Goal: Task Accomplishment & Management: Manage account settings

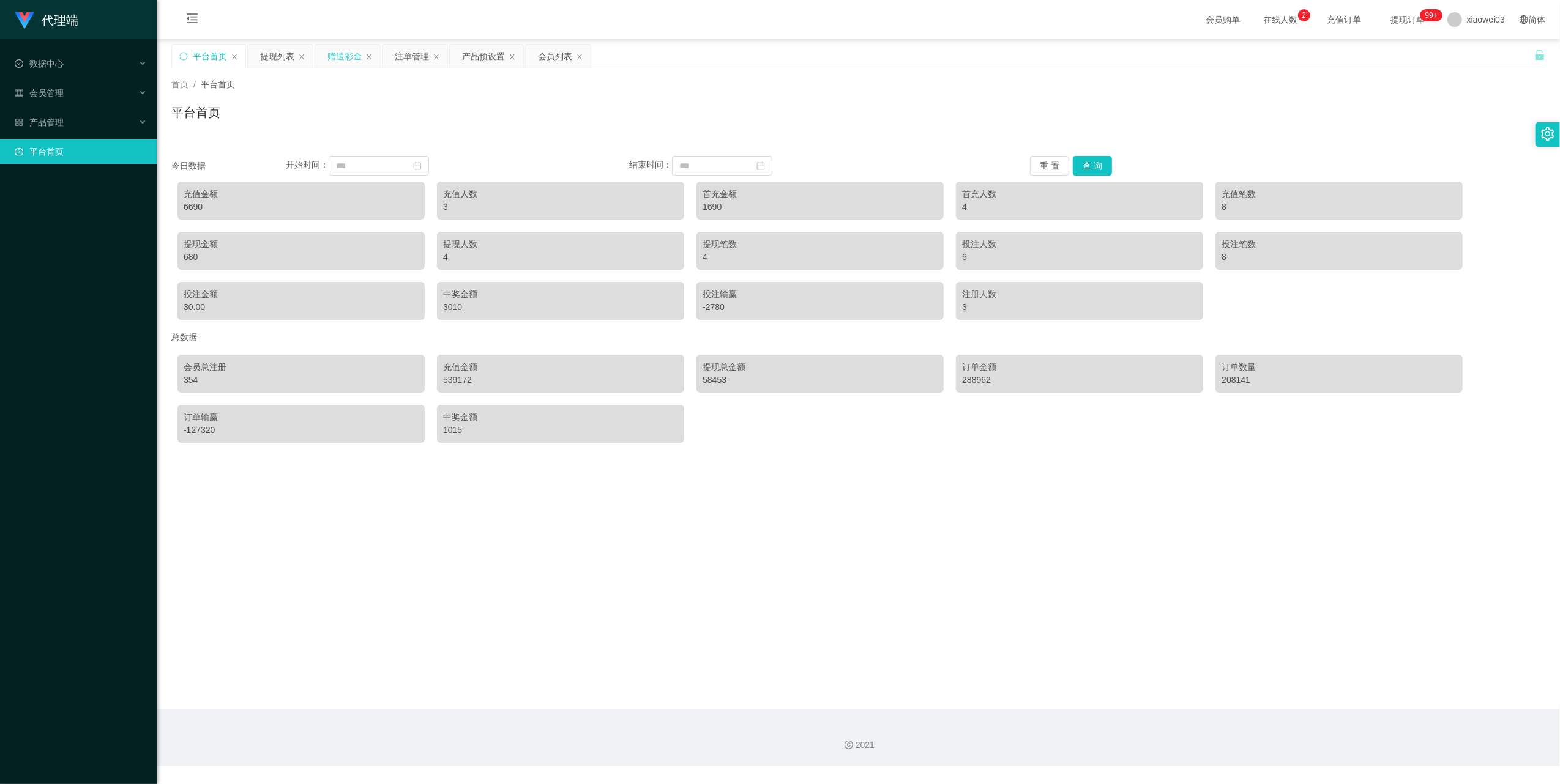
click at [336, 56] on div "赠送彩金" at bounding box center [344, 56] width 34 height 23
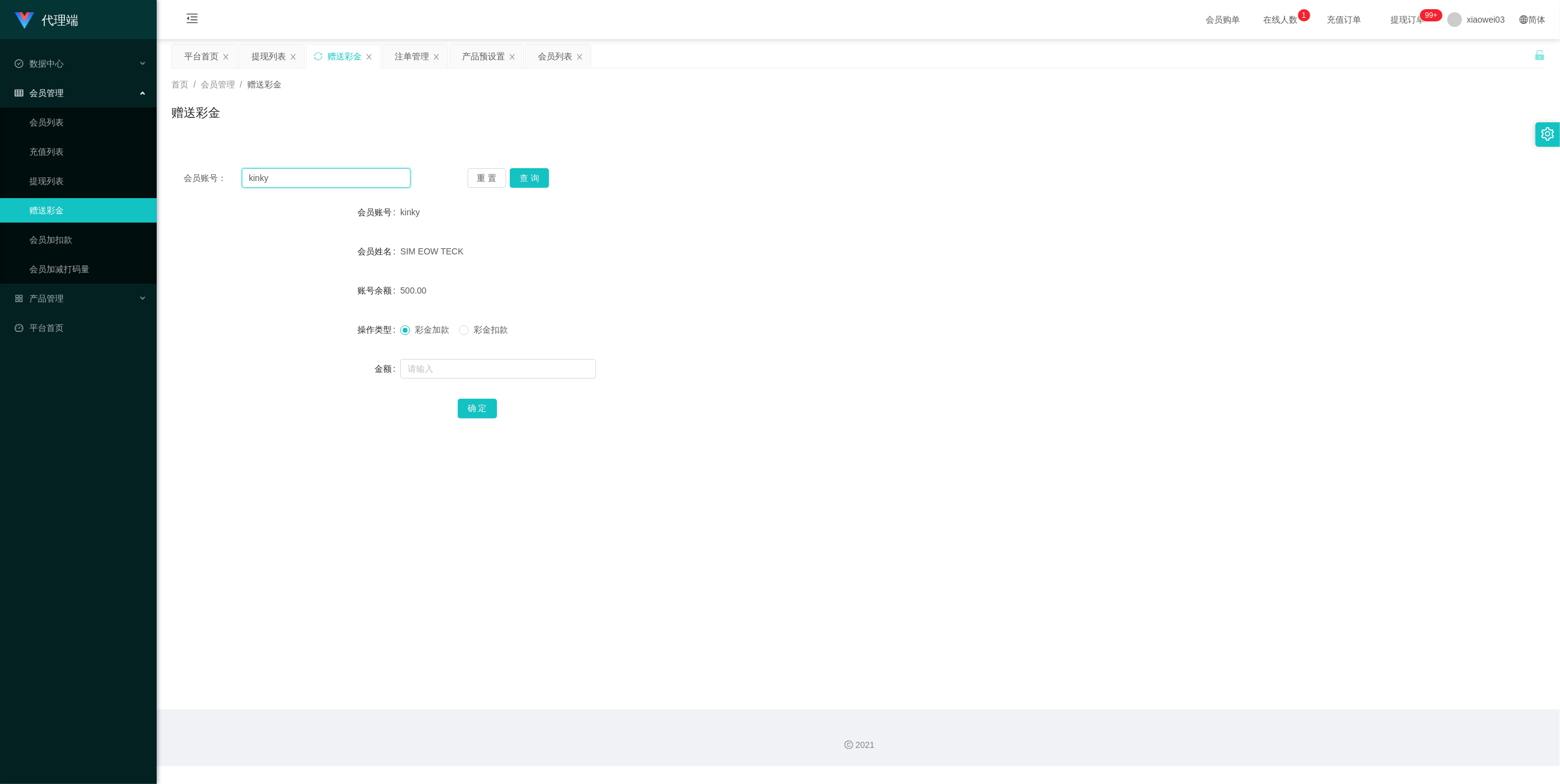
click at [350, 178] on input "kinky" at bounding box center [326, 178] width 169 height 20
drag, startPoint x: 350, startPoint y: 178, endPoint x: 466, endPoint y: 236, distance: 129.7
click at [351, 178] on input "kinky" at bounding box center [326, 178] width 169 height 20
paste input "lethicin"
type input "lethicin"
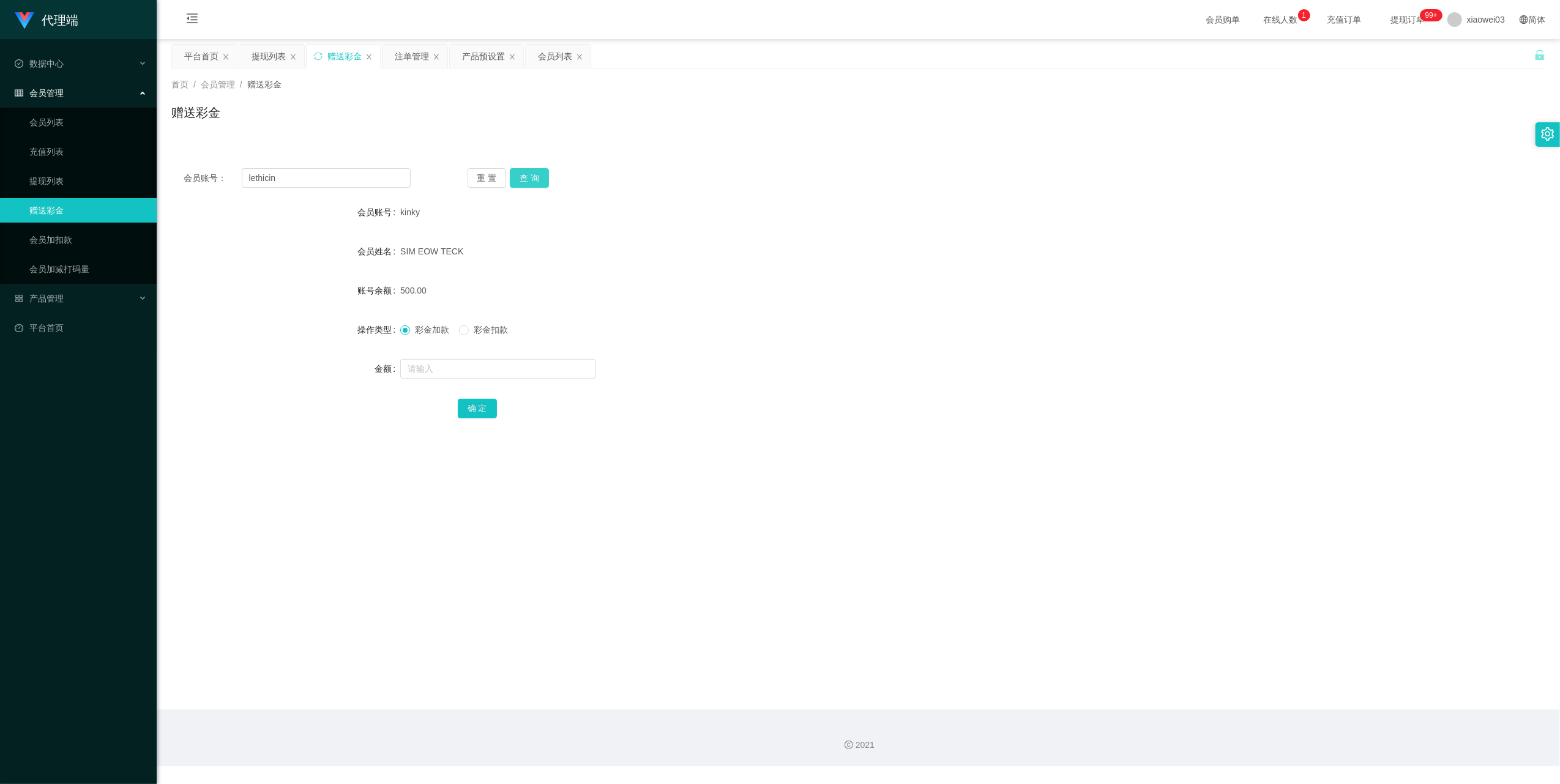
drag, startPoint x: 532, startPoint y: 177, endPoint x: 514, endPoint y: 248, distance: 73.2
click at [532, 177] on button "查 询" at bounding box center [529, 178] width 39 height 20
click at [470, 372] on input "text" at bounding box center [498, 368] width 196 height 20
type input "100"
click at [482, 404] on button "确 定" at bounding box center [478, 408] width 39 height 20
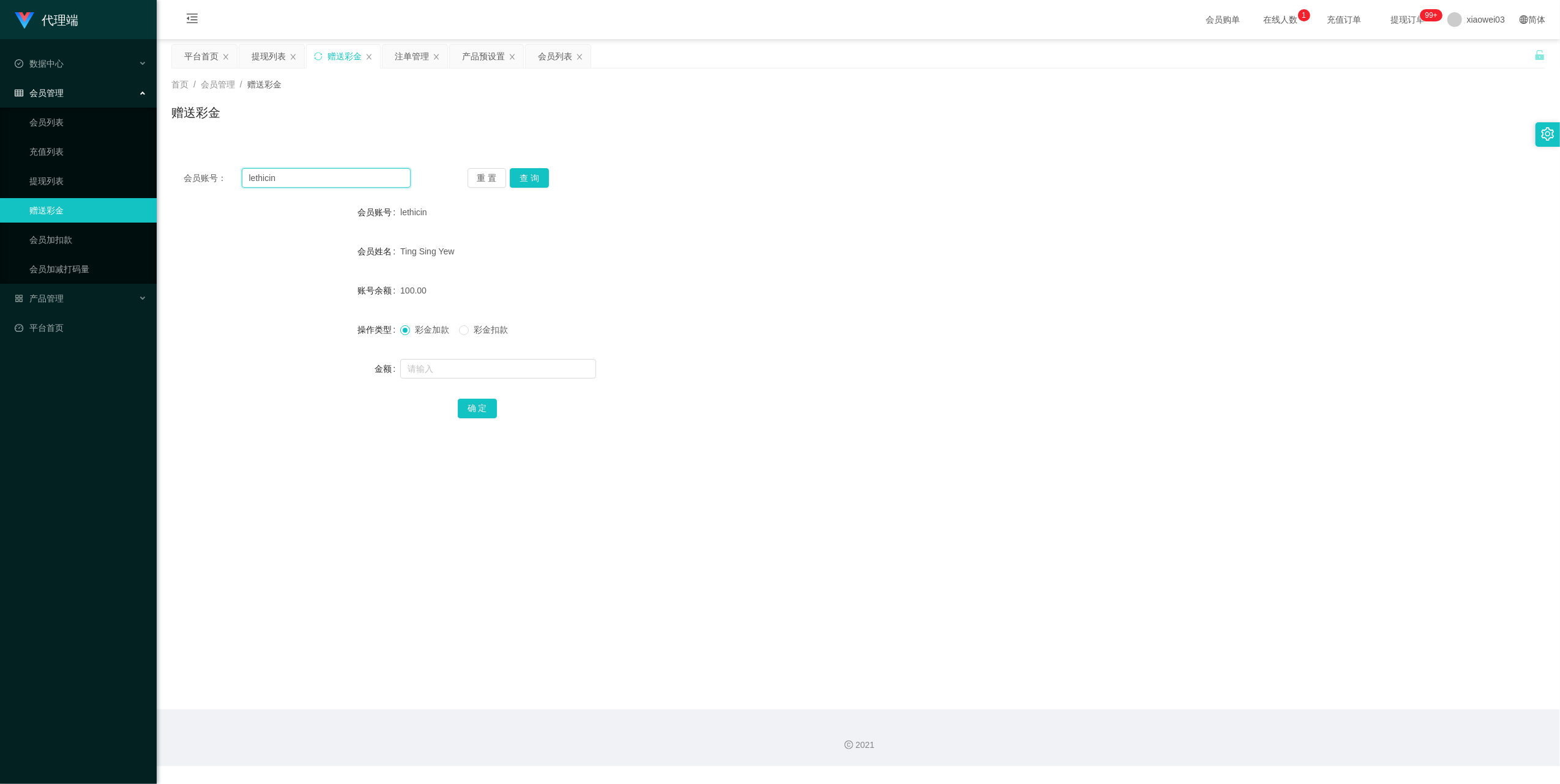
click at [321, 178] on input "lethicin" at bounding box center [326, 178] width 169 height 20
click at [529, 172] on button "查 询" at bounding box center [529, 178] width 39 height 20
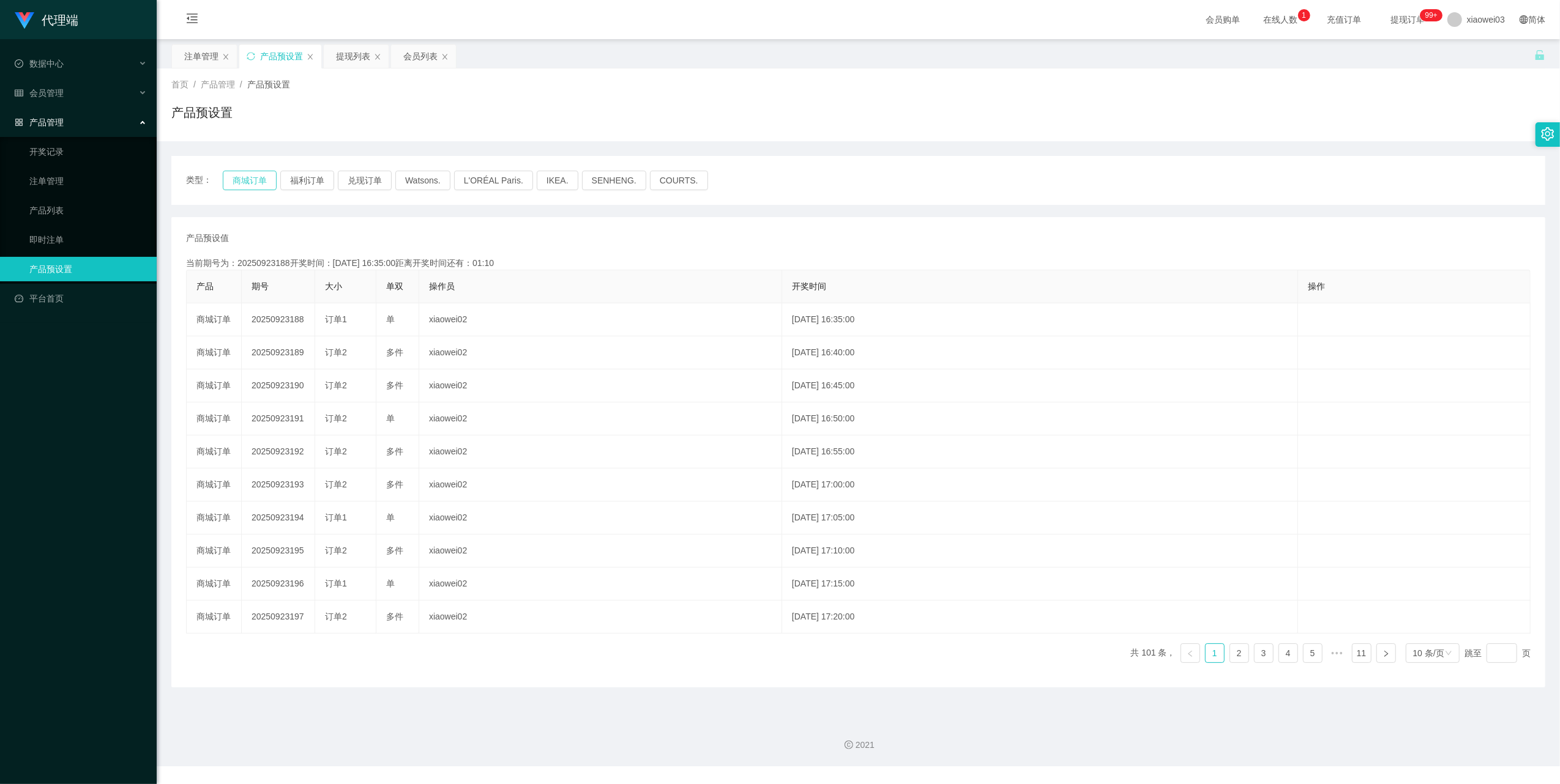
click at [258, 171] on button "商城订单" at bounding box center [249, 180] width 54 height 20
click at [257, 174] on button "商城订单" at bounding box center [249, 180] width 54 height 20
click at [228, 169] on div "类型： 商城订单 福利订单 兑现订单 Watsons. L'ORÉAL Paris. IKEA. [GEOGRAPHIC_DATA]. COURTS." at bounding box center [858, 180] width 1373 height 49
click at [252, 177] on button "商城订单" at bounding box center [249, 180] width 54 height 20
click at [248, 178] on button "商城订单" at bounding box center [249, 180] width 54 height 20
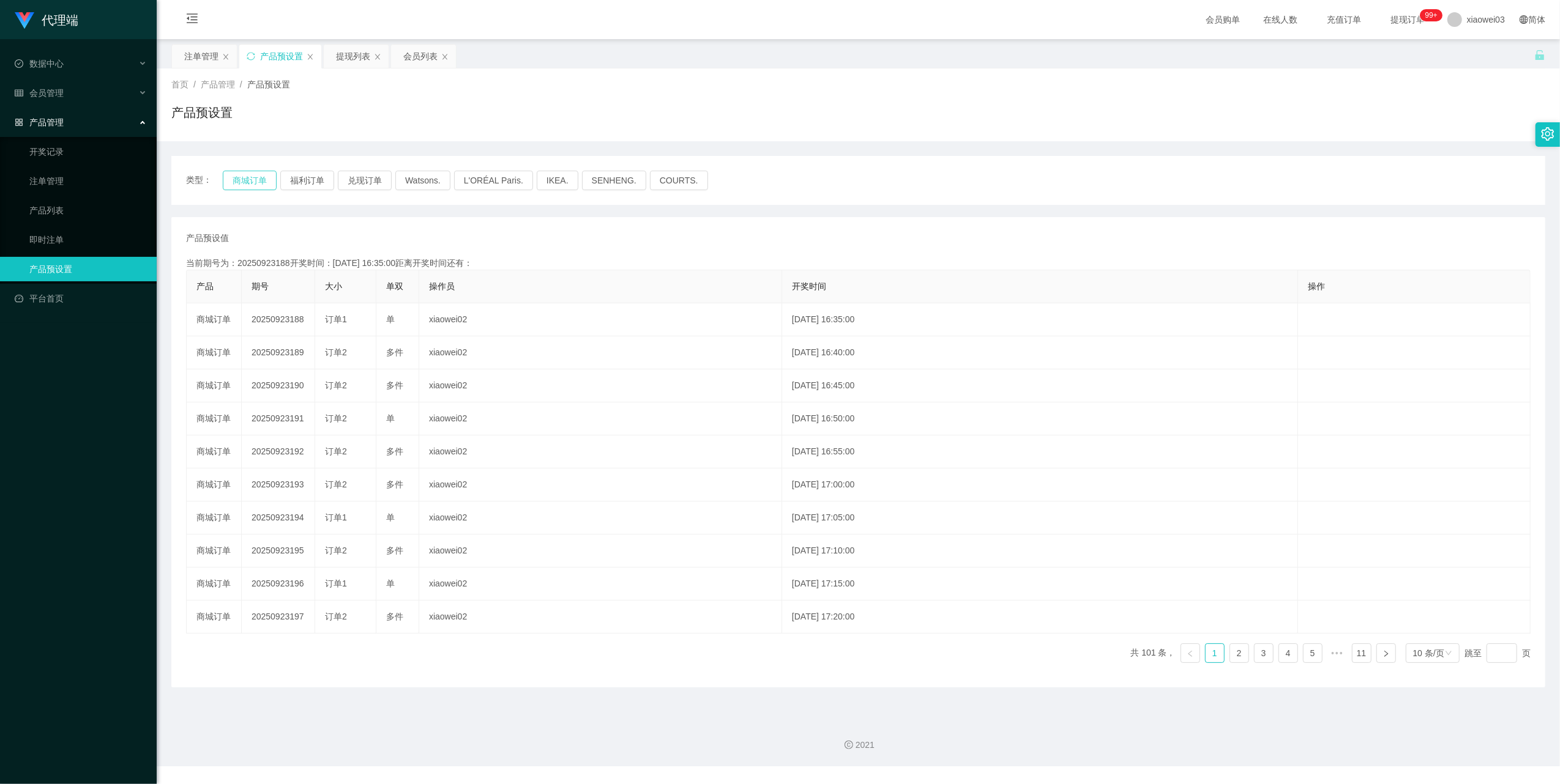
click at [248, 178] on button "商城订单" at bounding box center [249, 180] width 54 height 20
click at [250, 54] on icon "图标: sync" at bounding box center [250, 56] width 9 height 9
click at [244, 174] on button "商城订单" at bounding box center [249, 180] width 54 height 20
drag, startPoint x: 244, startPoint y: 174, endPoint x: 348, endPoint y: 237, distance: 121.6
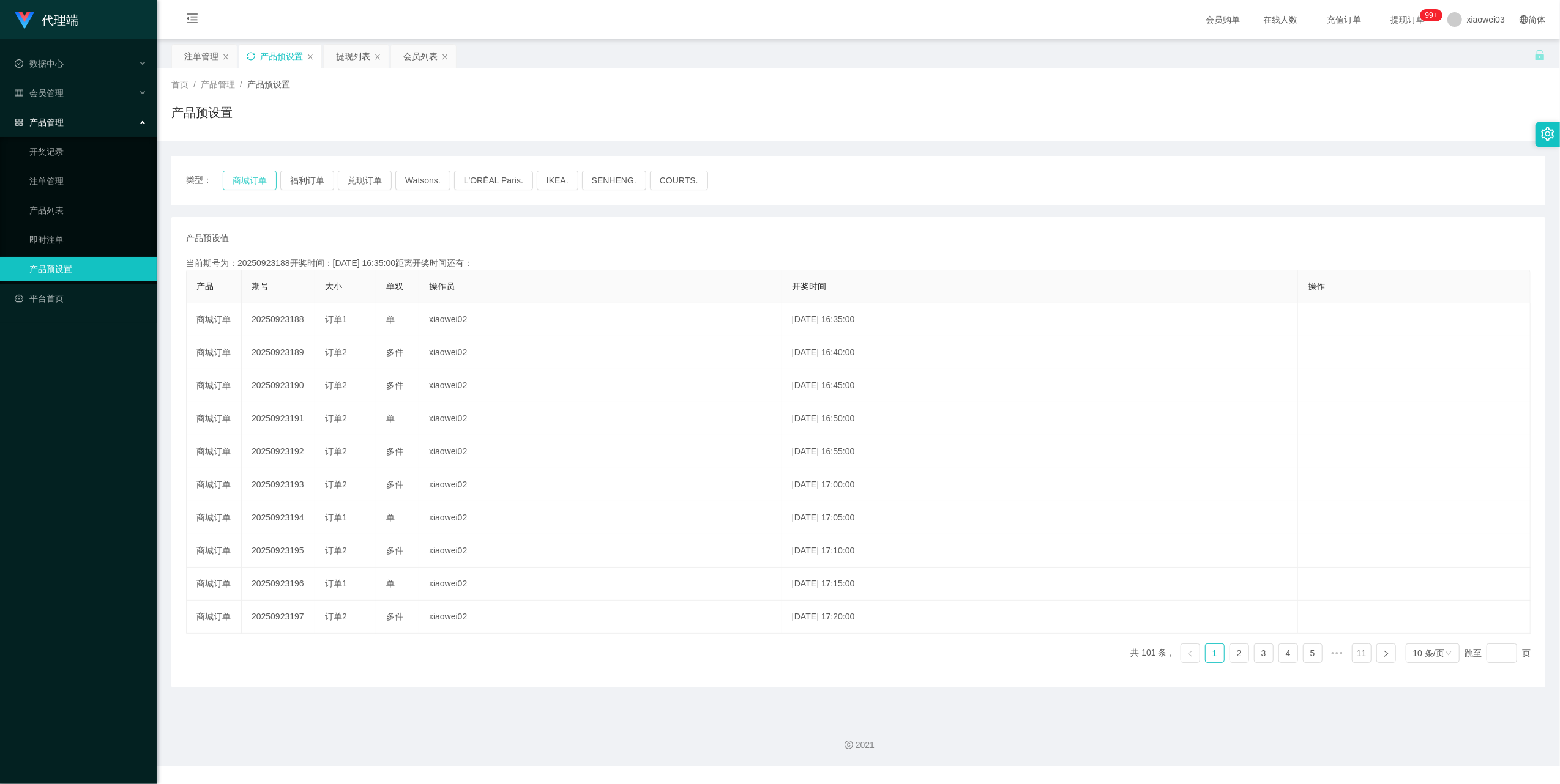
click at [245, 174] on button "商城订单" at bounding box center [249, 180] width 54 height 20
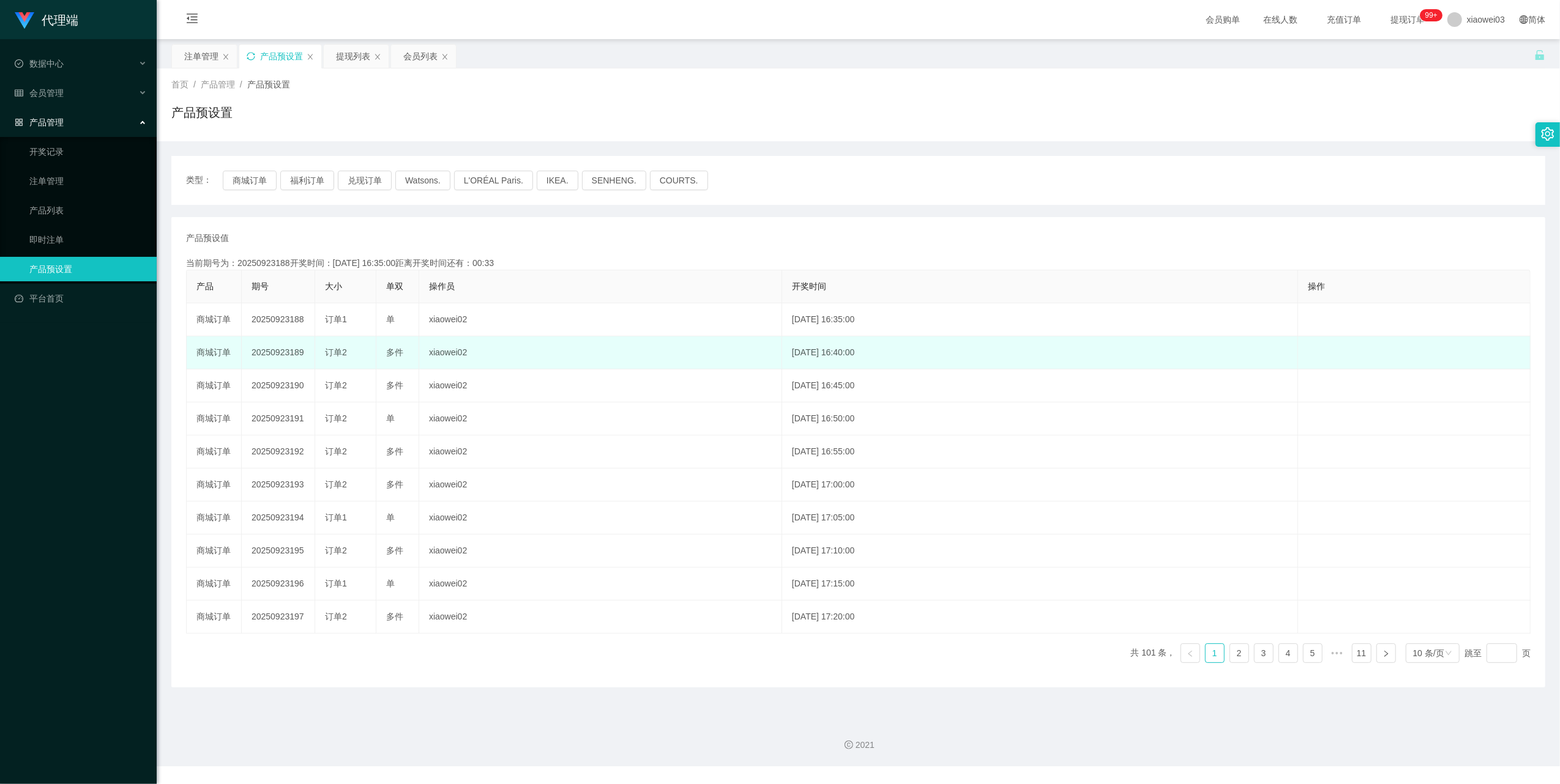
click at [284, 353] on td "20250923189" at bounding box center [278, 353] width 73 height 33
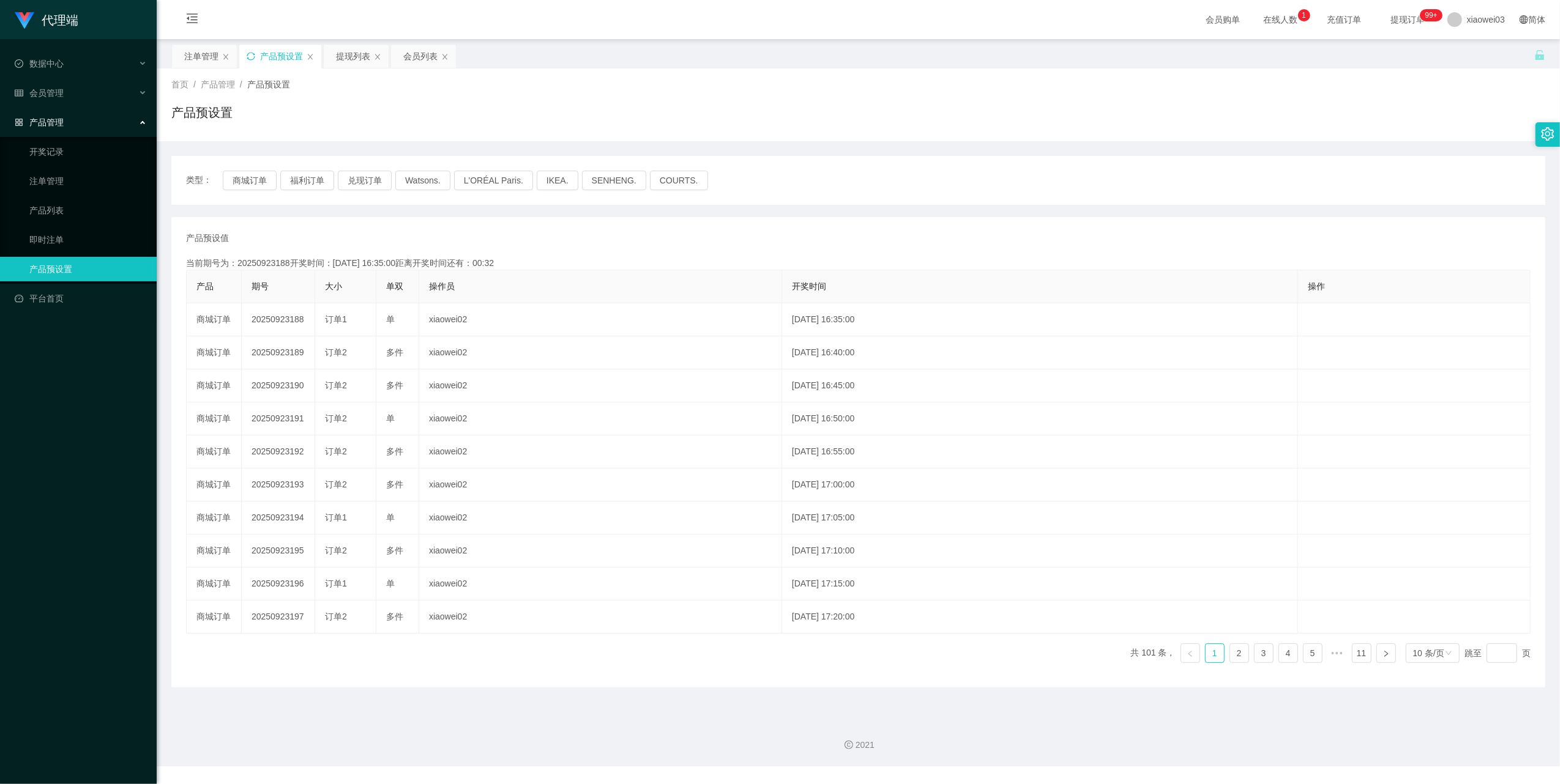
copy td "20250923189"
click at [265, 179] on button "商城订单" at bounding box center [249, 180] width 54 height 20
click at [253, 49] on div "产品预设置" at bounding box center [280, 56] width 82 height 23
click at [253, 55] on icon "图标: sync" at bounding box center [250, 56] width 9 height 9
click at [244, 174] on button "商城订单" at bounding box center [249, 180] width 54 height 20
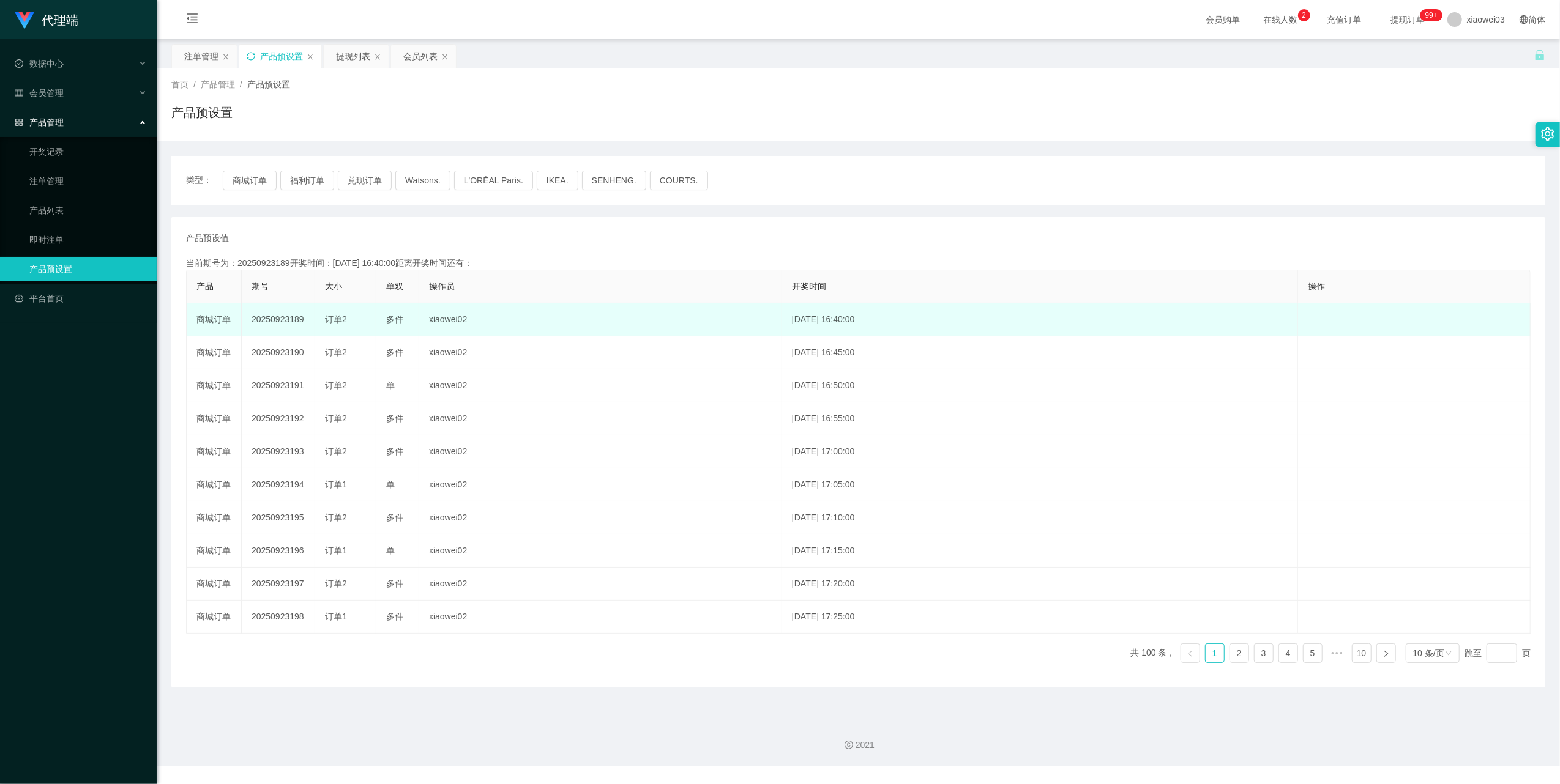
click at [277, 321] on td "20250923189" at bounding box center [278, 319] width 73 height 33
click at [289, 319] on td "20250923189" at bounding box center [278, 319] width 73 height 33
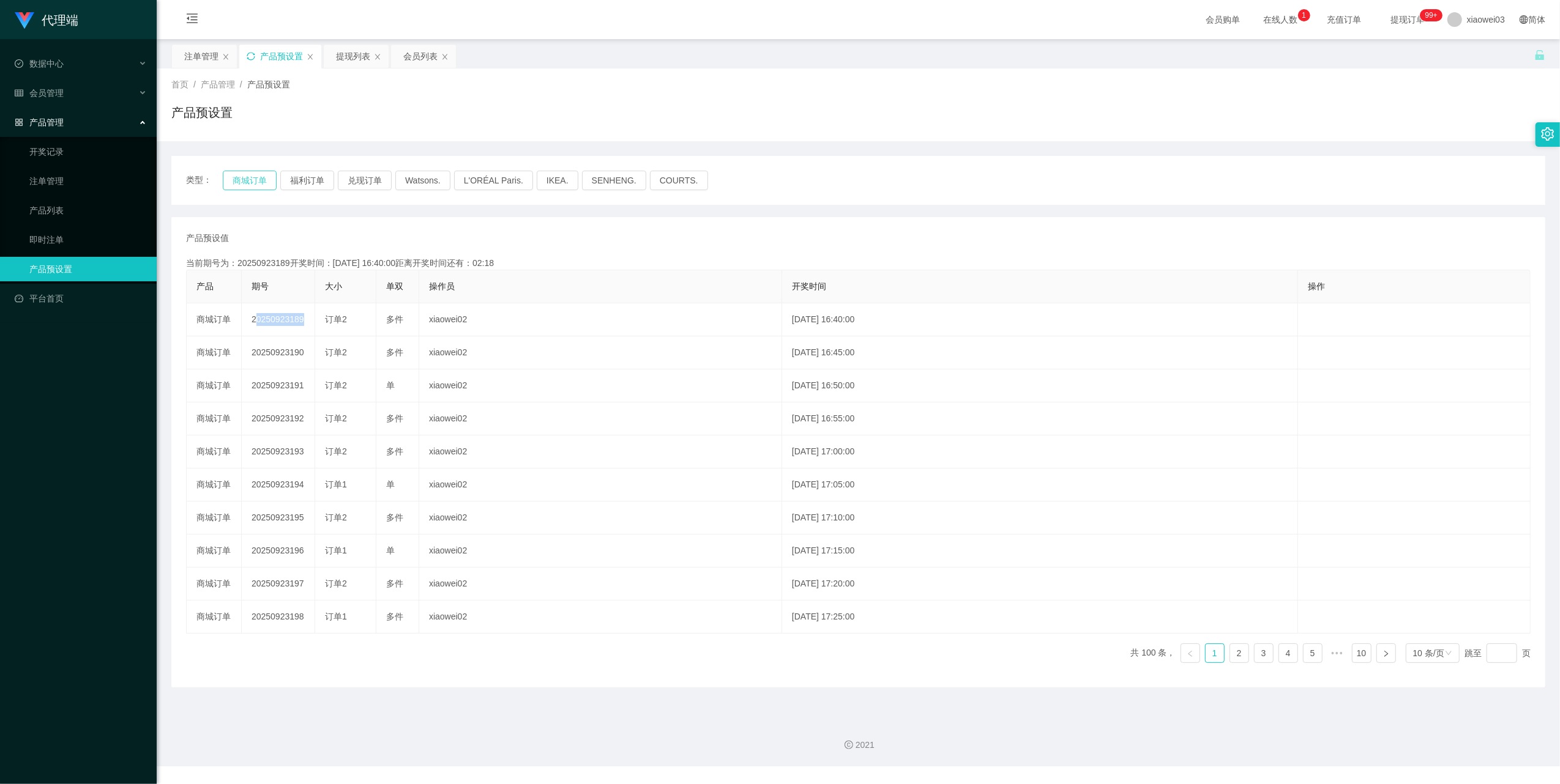
click at [259, 178] on button "商城订单" at bounding box center [249, 180] width 54 height 20
click at [260, 180] on button "商城订单" at bounding box center [249, 180] width 54 height 20
click at [248, 50] on div "产品预设置" at bounding box center [280, 56] width 82 height 23
click at [251, 50] on div "产品预设置" at bounding box center [280, 56] width 82 height 23
click at [254, 56] on icon "图标: sync" at bounding box center [250, 56] width 9 height 9
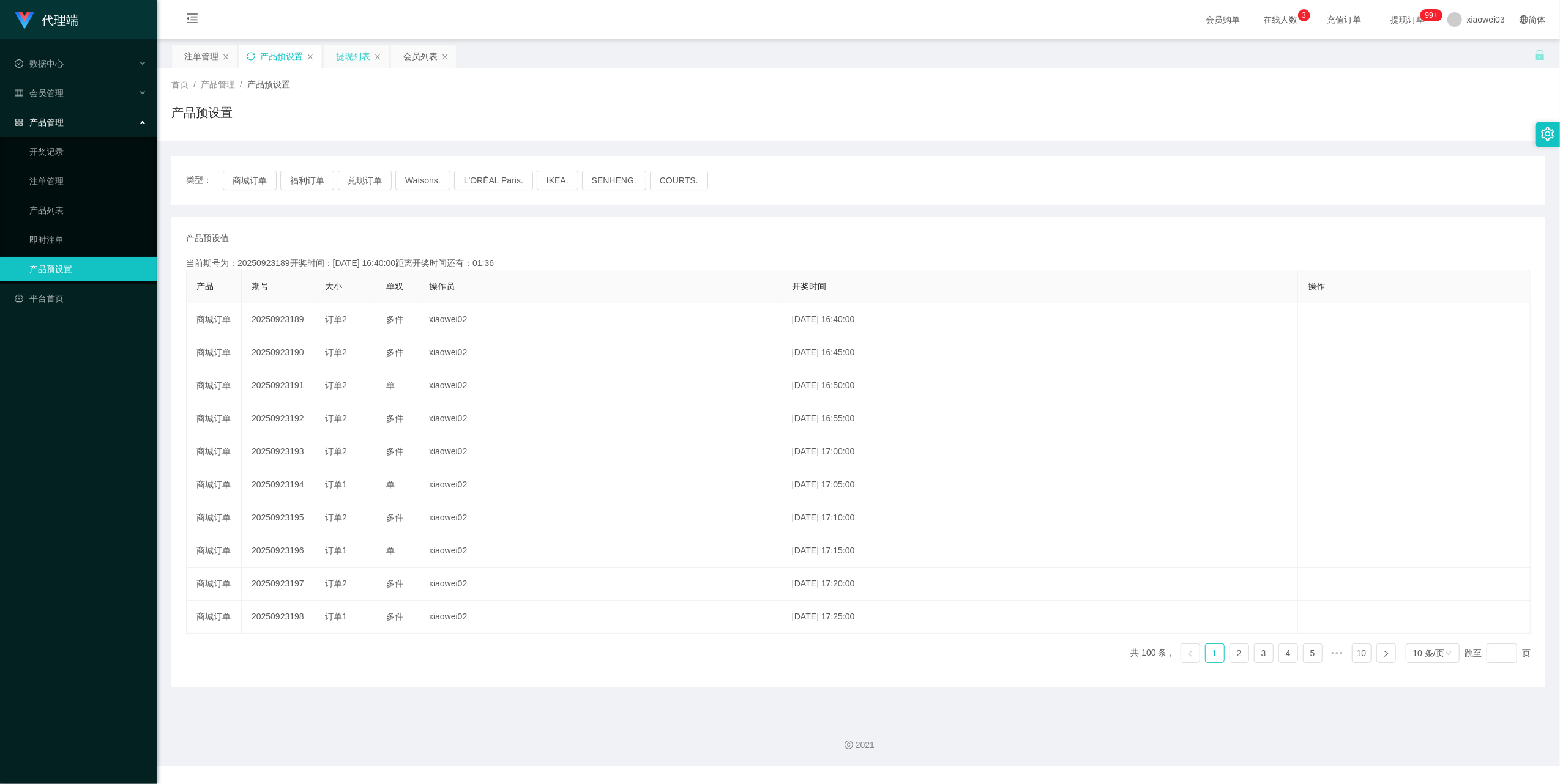
click at [344, 60] on div "提现列表" at bounding box center [353, 56] width 34 height 23
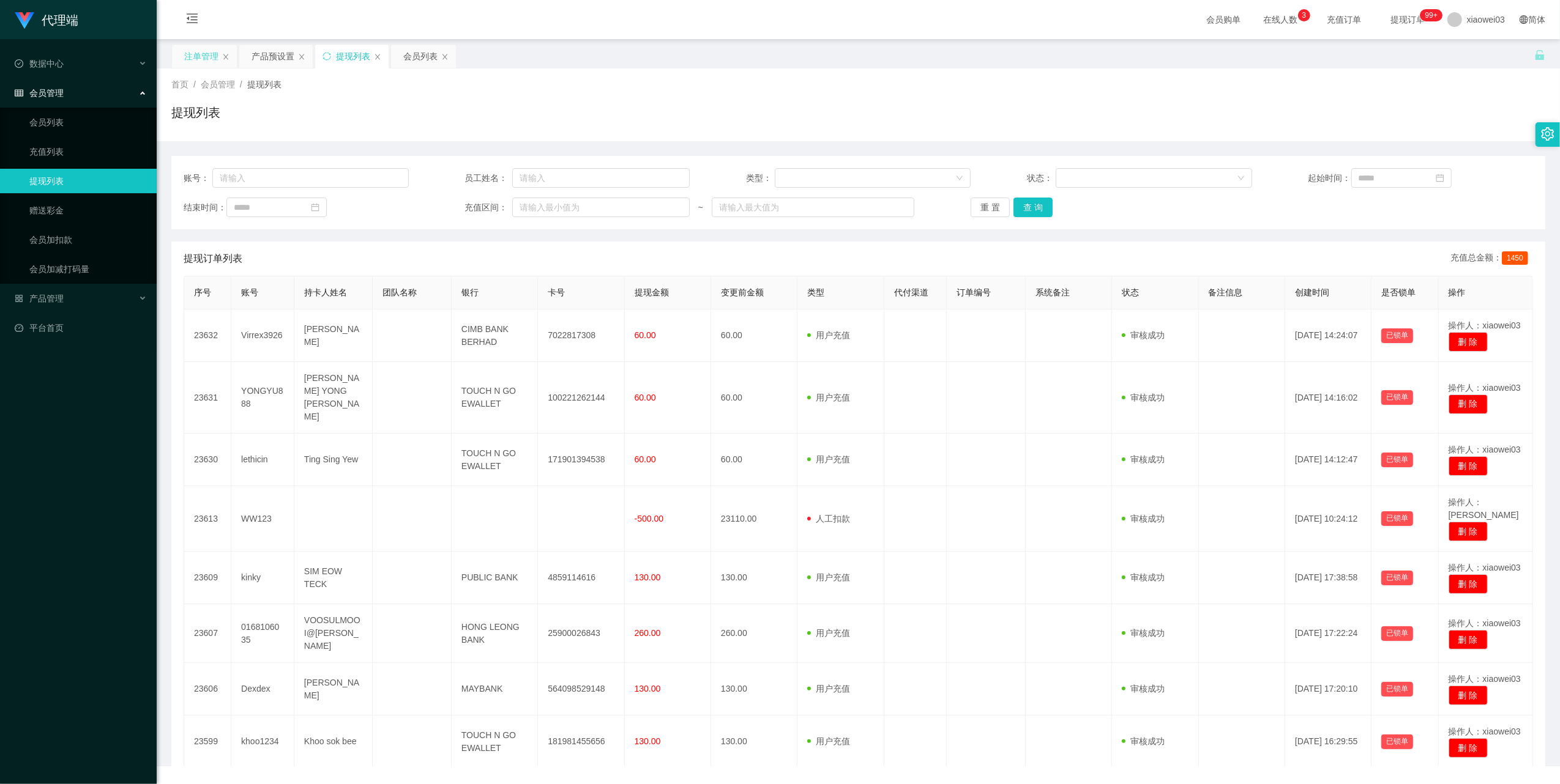
click at [199, 56] on div "注单管理" at bounding box center [201, 56] width 34 height 23
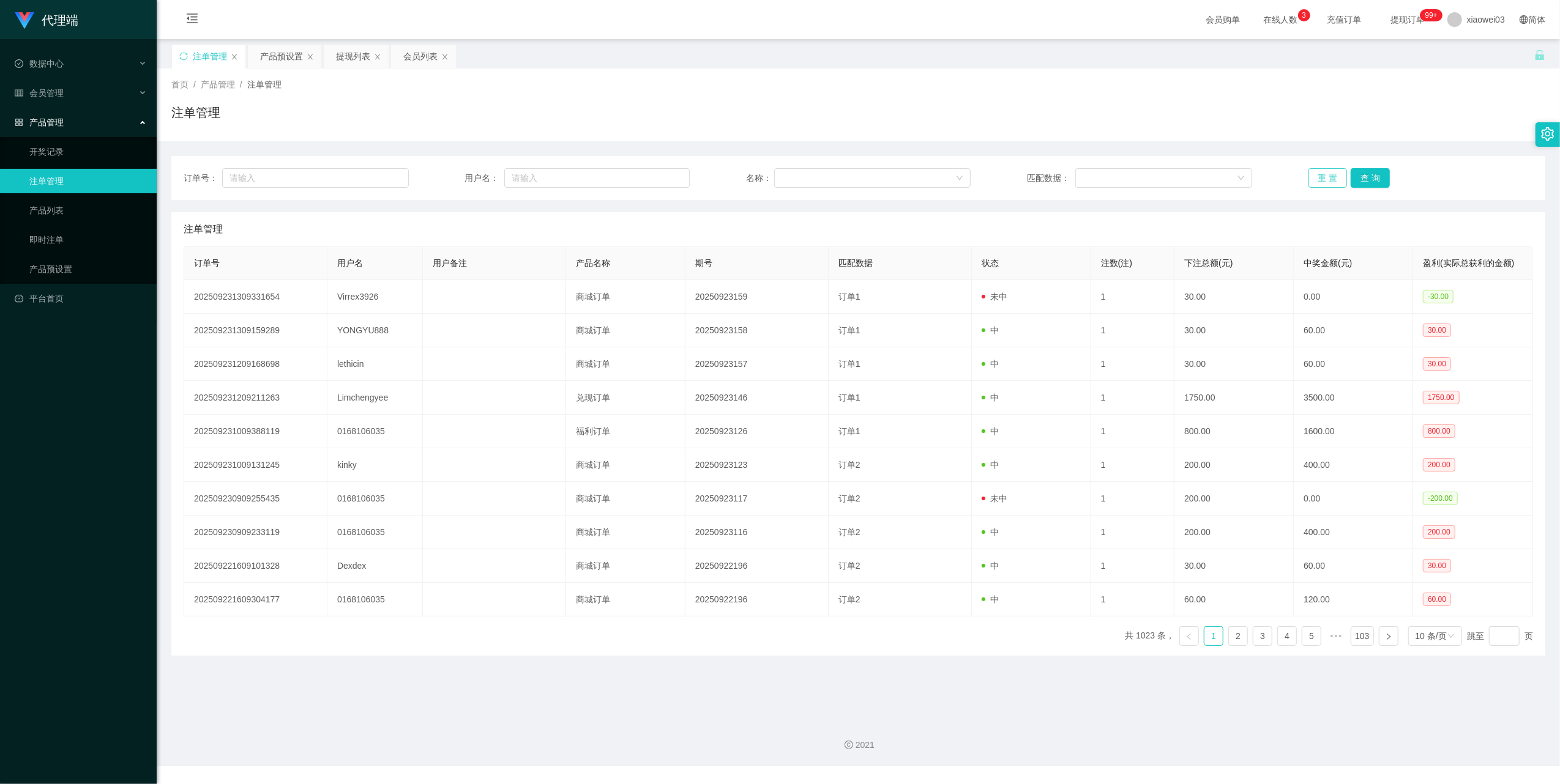
click at [1322, 174] on button "重 置" at bounding box center [1328, 178] width 39 height 20
click at [1314, 182] on button "重 置" at bounding box center [1328, 178] width 39 height 20
click at [287, 58] on div "产品预设置" at bounding box center [281, 56] width 43 height 23
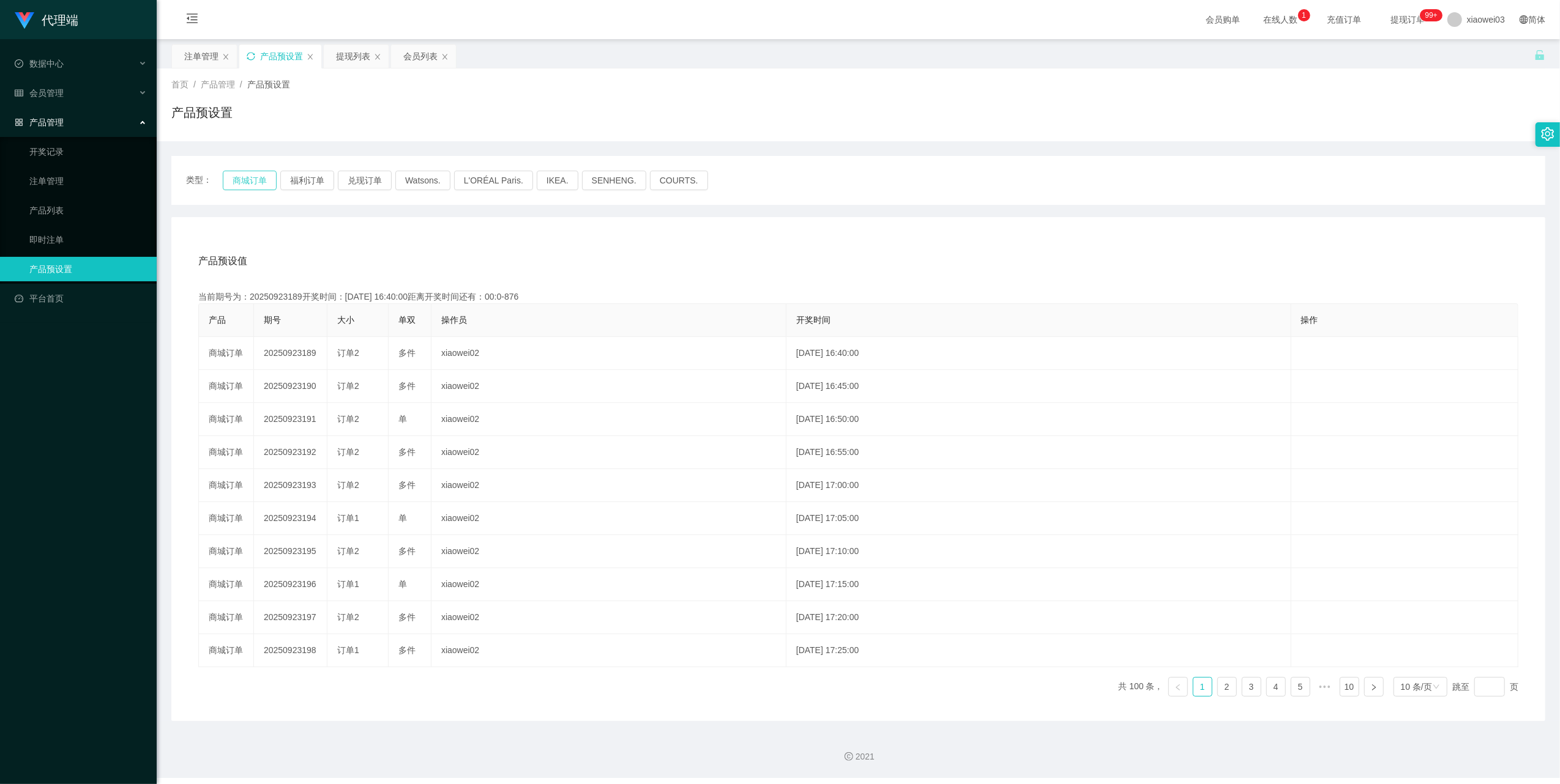
click at [250, 177] on button "商城订单" at bounding box center [249, 180] width 54 height 20
click at [251, 47] on div "产品预设置" at bounding box center [280, 56] width 82 height 23
click at [251, 54] on icon "图标: sync" at bounding box center [250, 56] width 9 height 9
click at [252, 170] on div "类型： 商城订单 福利订单 兑现订单 Watsons. L'ORÉAL Paris. IKEA. [GEOGRAPHIC_DATA]. COURTS." at bounding box center [858, 180] width 1373 height 49
click at [250, 178] on button "商城订单" at bounding box center [249, 180] width 54 height 20
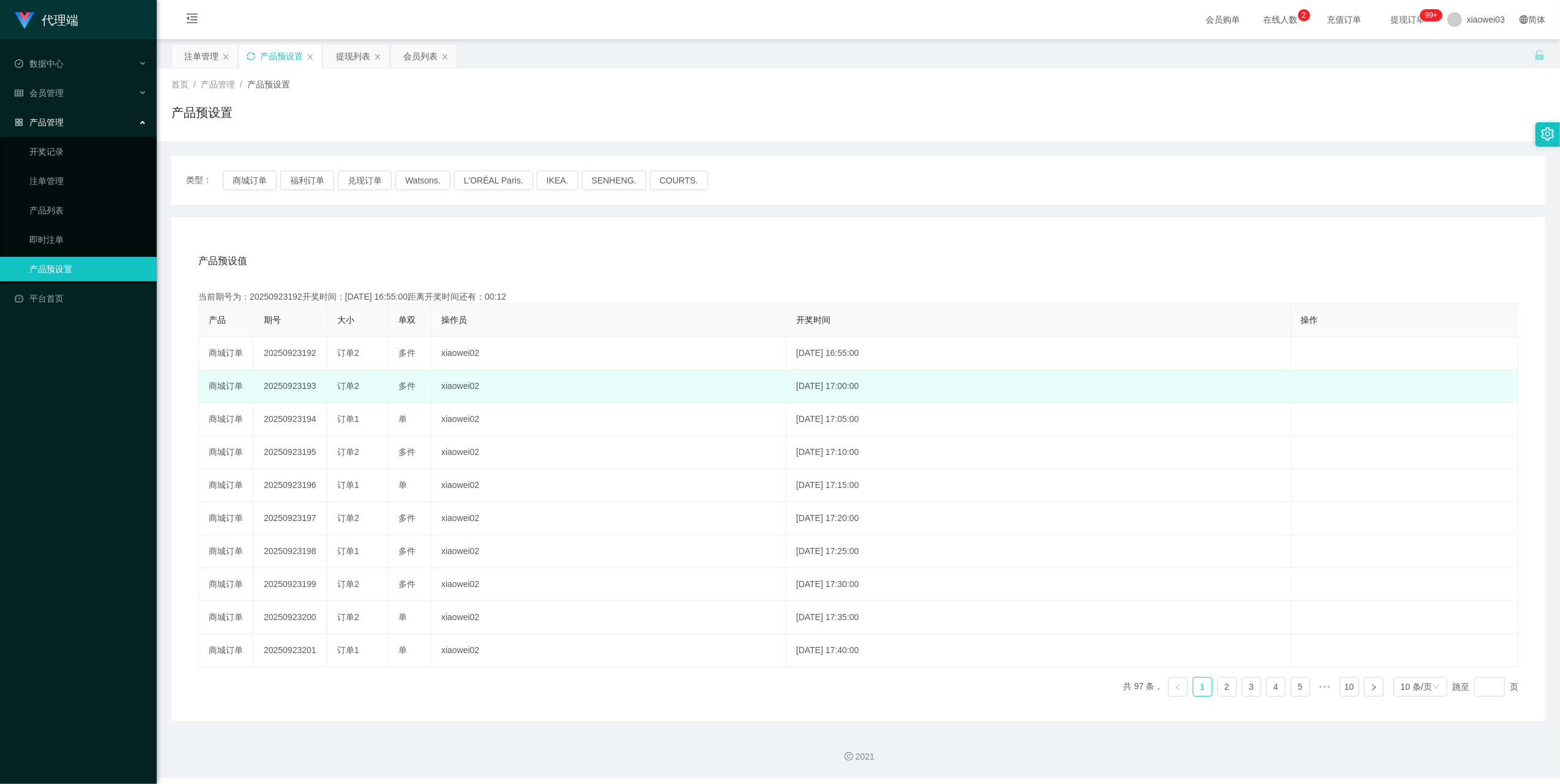
click at [287, 389] on td "20250923193" at bounding box center [290, 387] width 73 height 33
copy td "20250923193"
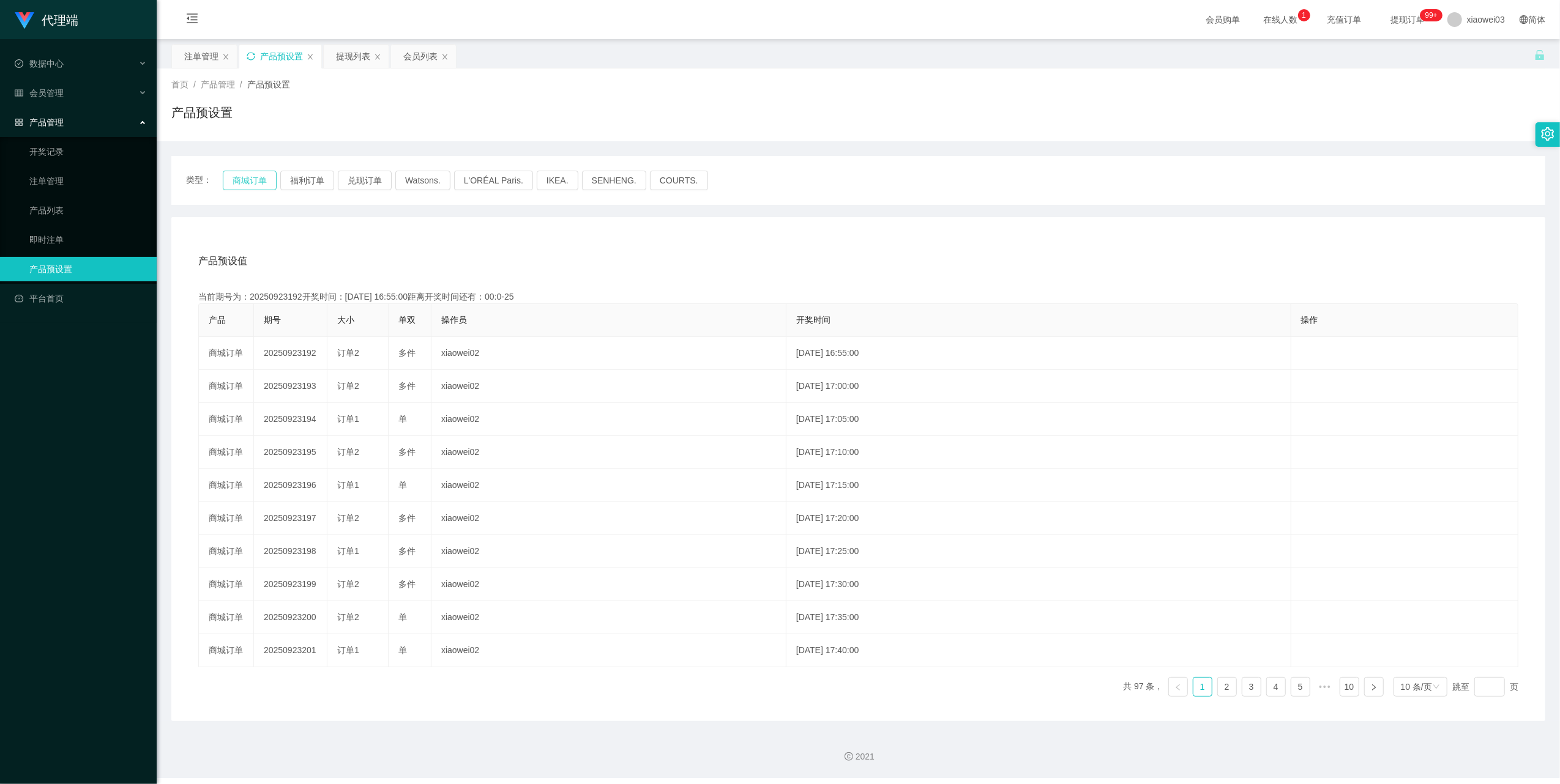
click at [265, 184] on button "商城订单" at bounding box center [249, 180] width 54 height 20
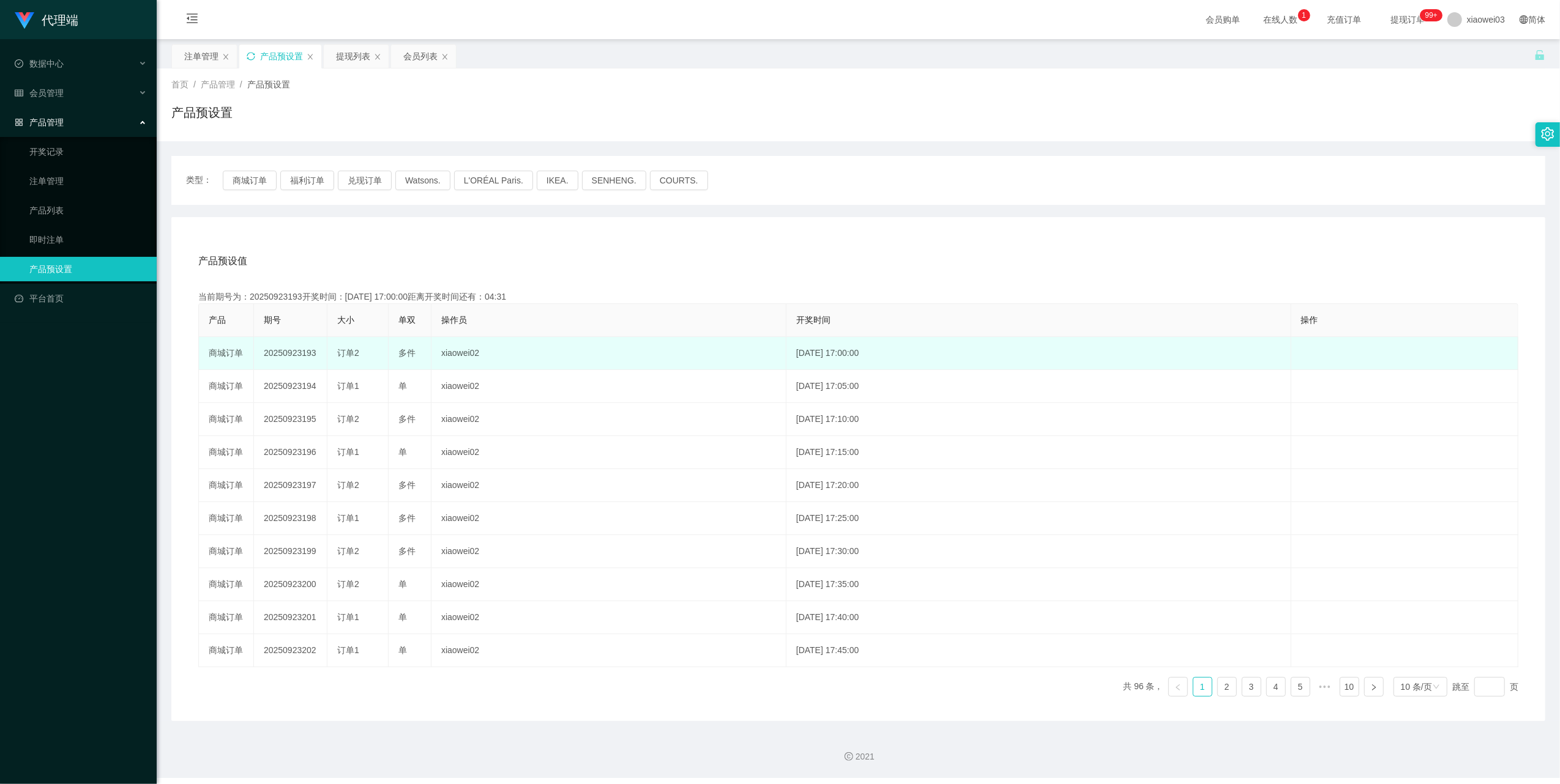
click at [300, 353] on td "20250923193" at bounding box center [290, 353] width 73 height 33
copy td "20250923193"
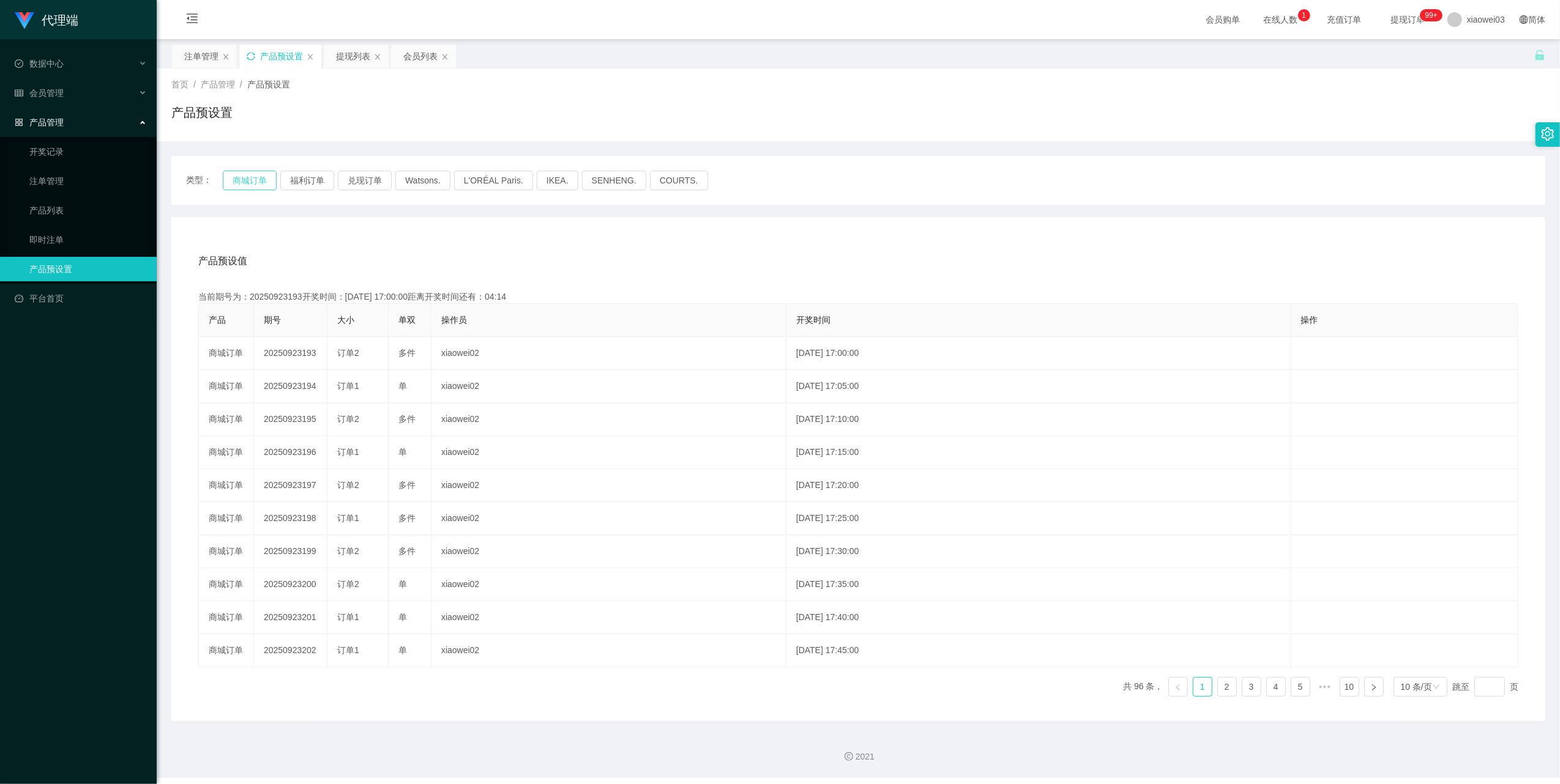
click at [240, 178] on button "商城订单" at bounding box center [249, 180] width 54 height 20
click at [253, 179] on button "商城订单" at bounding box center [249, 180] width 54 height 20
click at [362, 59] on div "提现列表" at bounding box center [353, 56] width 34 height 23
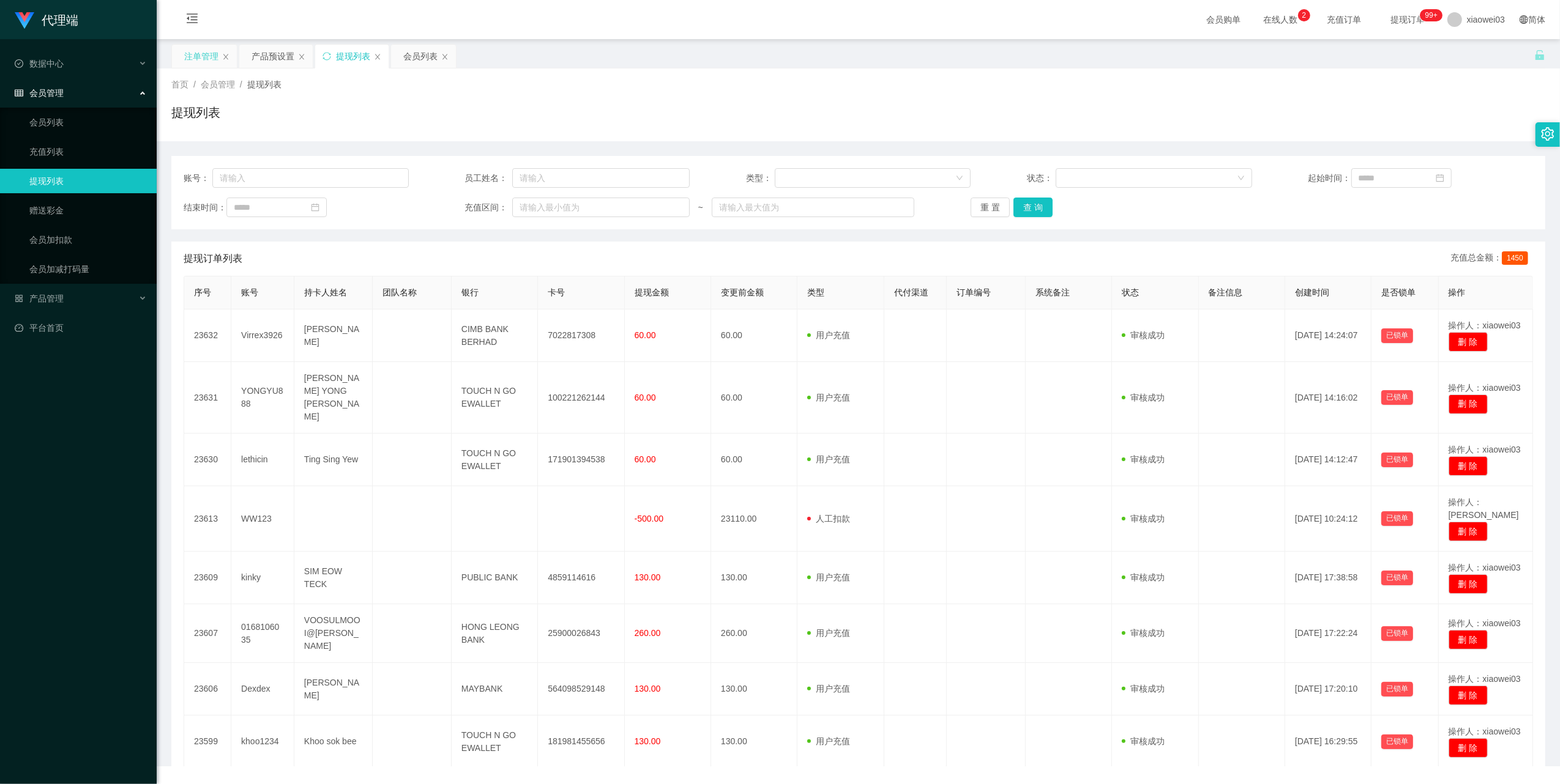
click at [199, 58] on div "注单管理" at bounding box center [201, 56] width 34 height 23
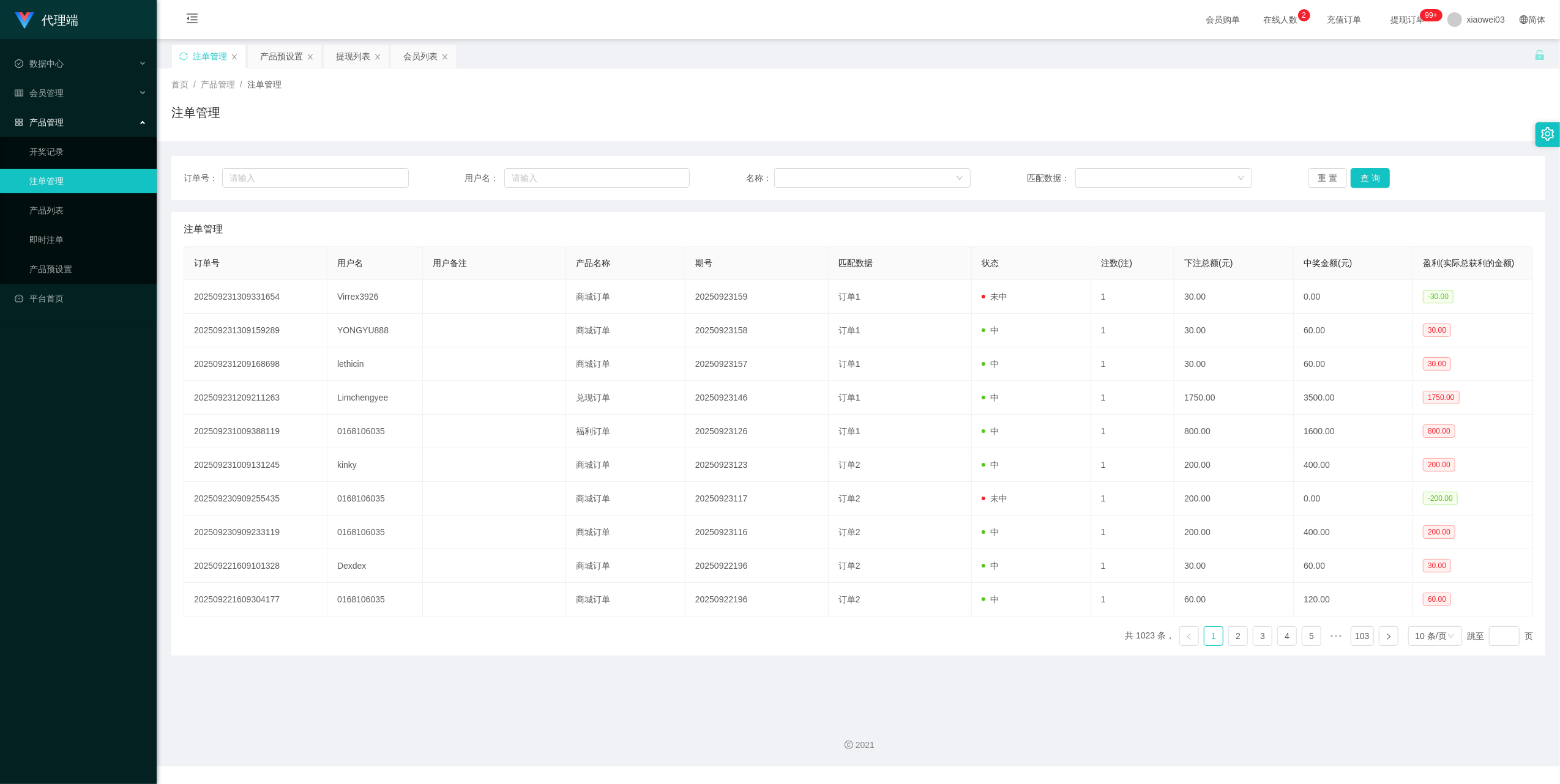
click at [1305, 189] on div "订单号： 用户名： 名称： 匹配数据： 重 置 查 询" at bounding box center [858, 178] width 1373 height 44
click at [1312, 182] on button "重 置" at bounding box center [1328, 178] width 39 height 20
click at [272, 50] on div "产品预设置" at bounding box center [281, 56] width 43 height 23
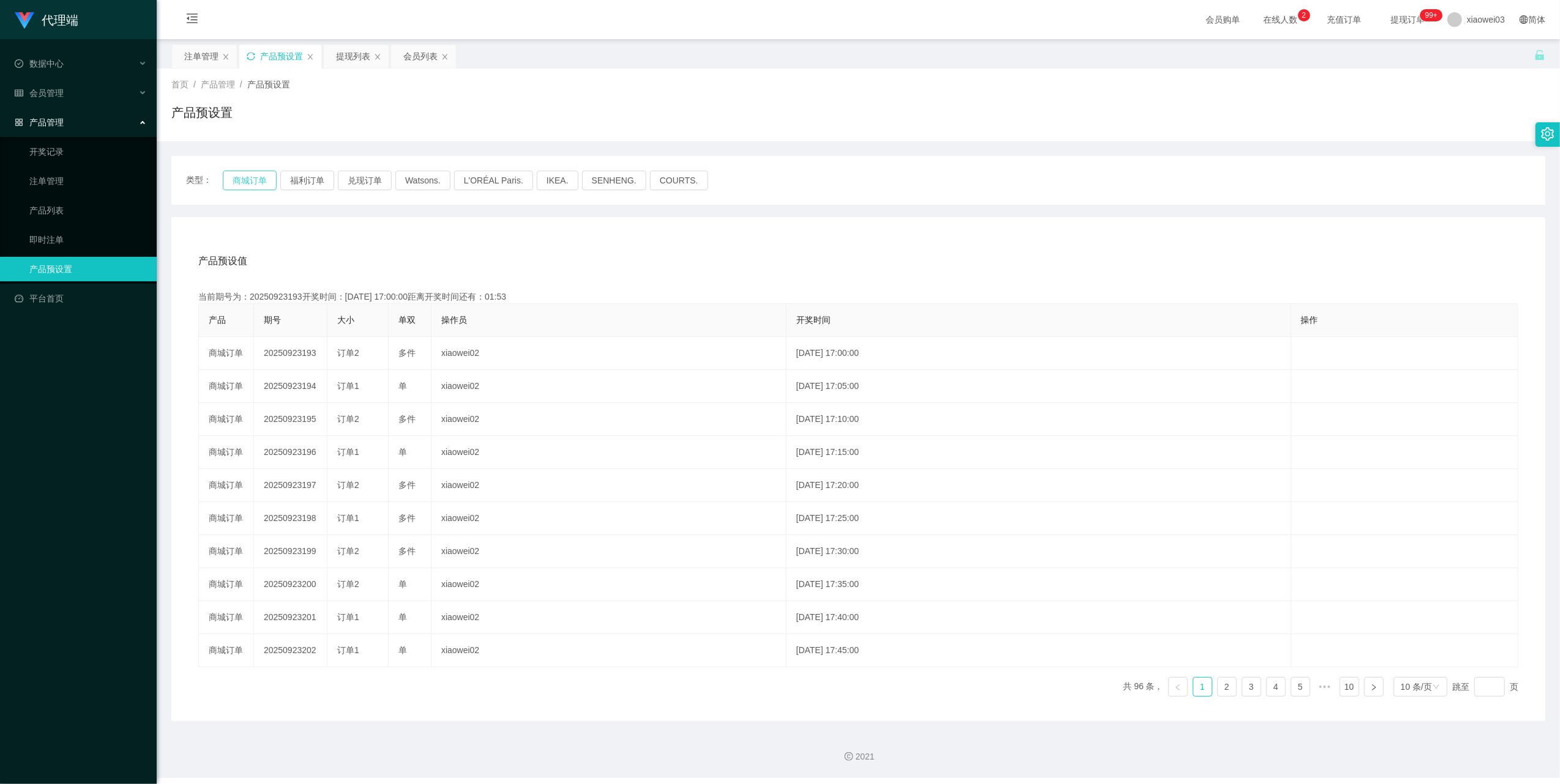
click at [237, 176] on button "商城订单" at bounding box center [249, 180] width 54 height 20
click at [202, 52] on div "注单管理" at bounding box center [201, 56] width 34 height 23
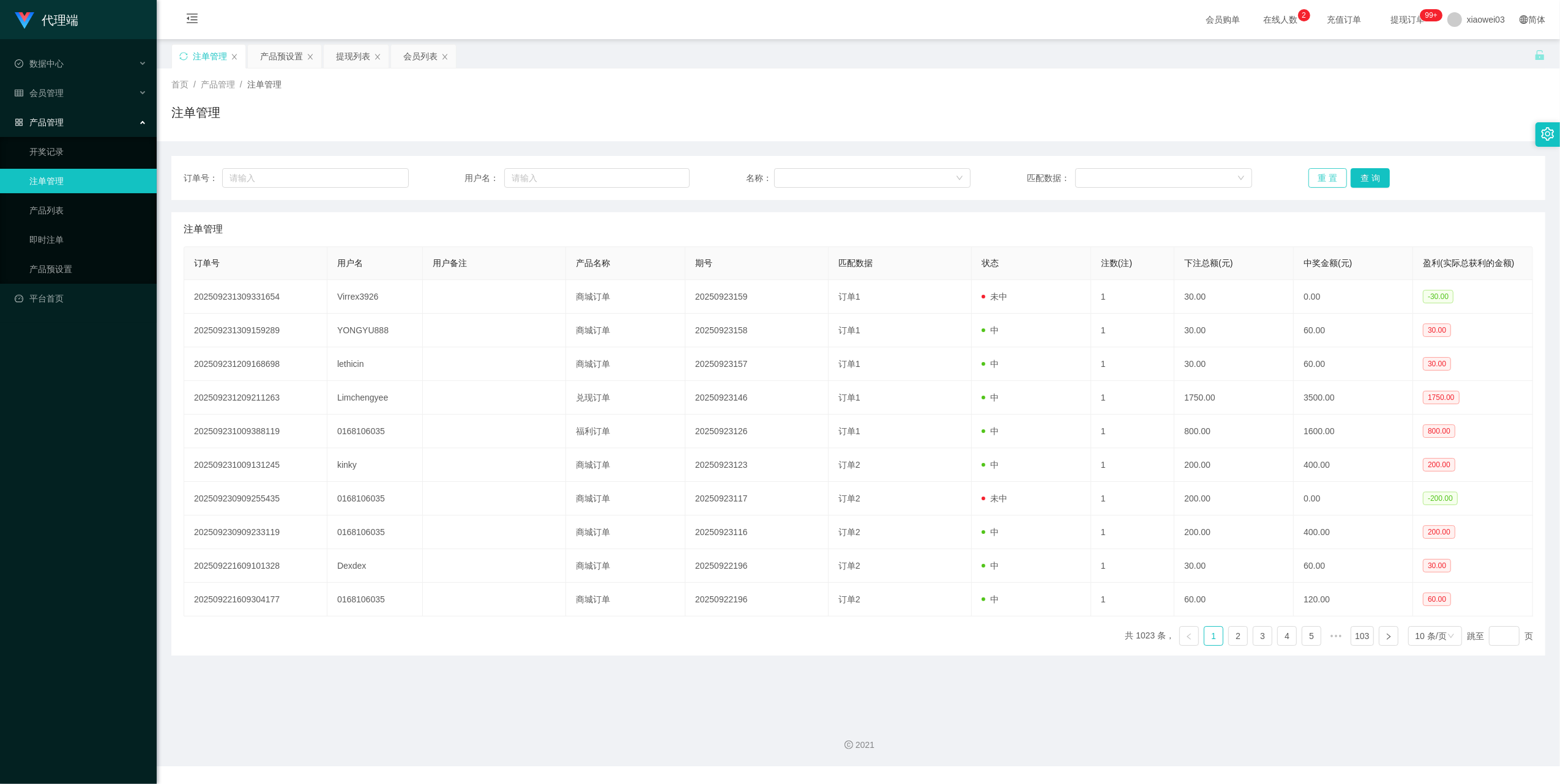
click at [1319, 180] on button "重 置" at bounding box center [1328, 178] width 39 height 20
click at [1317, 177] on button "重 置" at bounding box center [1328, 178] width 39 height 20
click at [1324, 172] on button "重 置" at bounding box center [1328, 178] width 39 height 20
click at [1308, 174] on button "重 置" at bounding box center [1328, 178] width 39 height 20
click at [331, 61] on div "提现列表" at bounding box center [356, 56] width 65 height 23
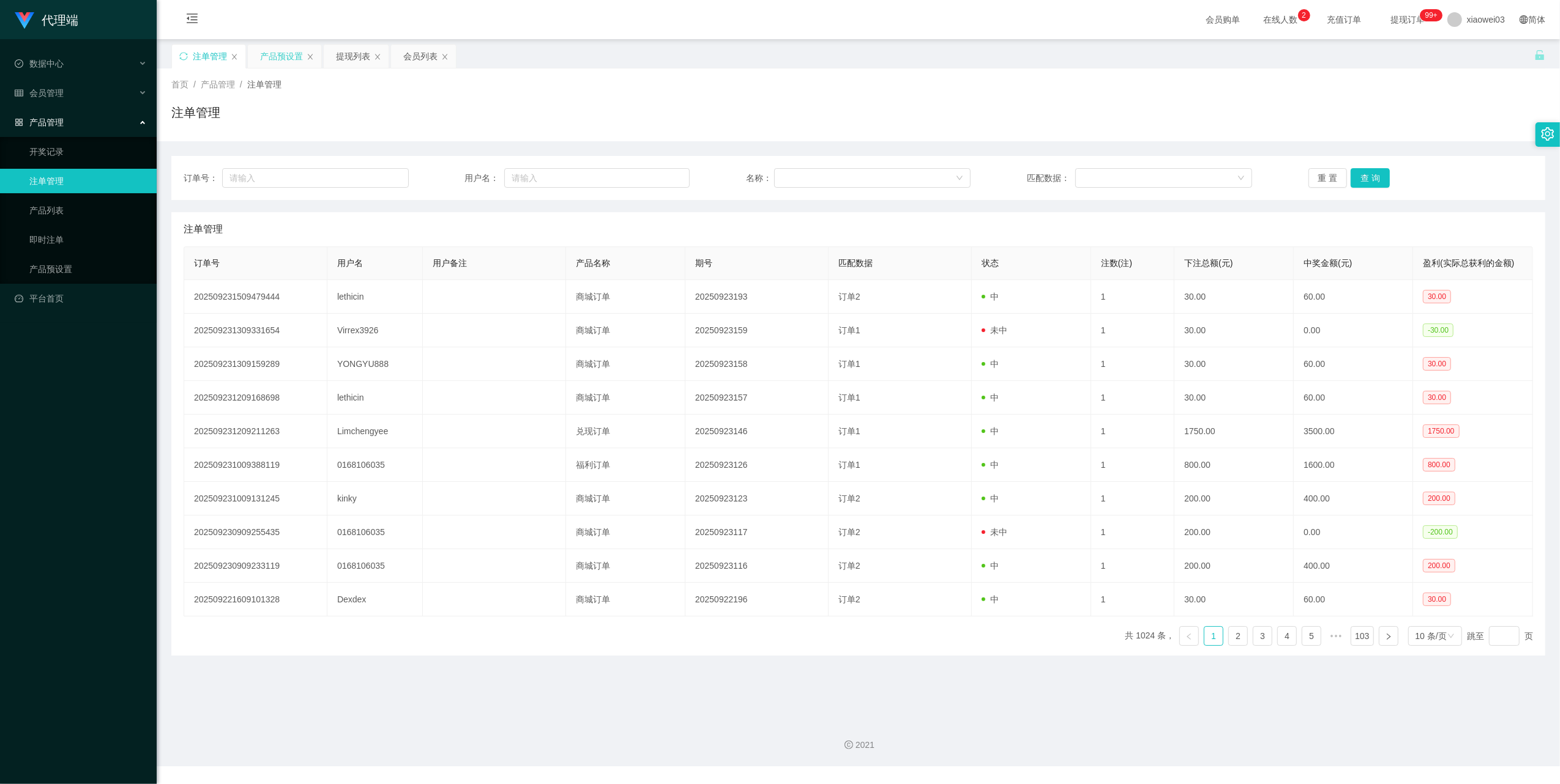
click at [290, 61] on div "产品预设置" at bounding box center [281, 56] width 43 height 23
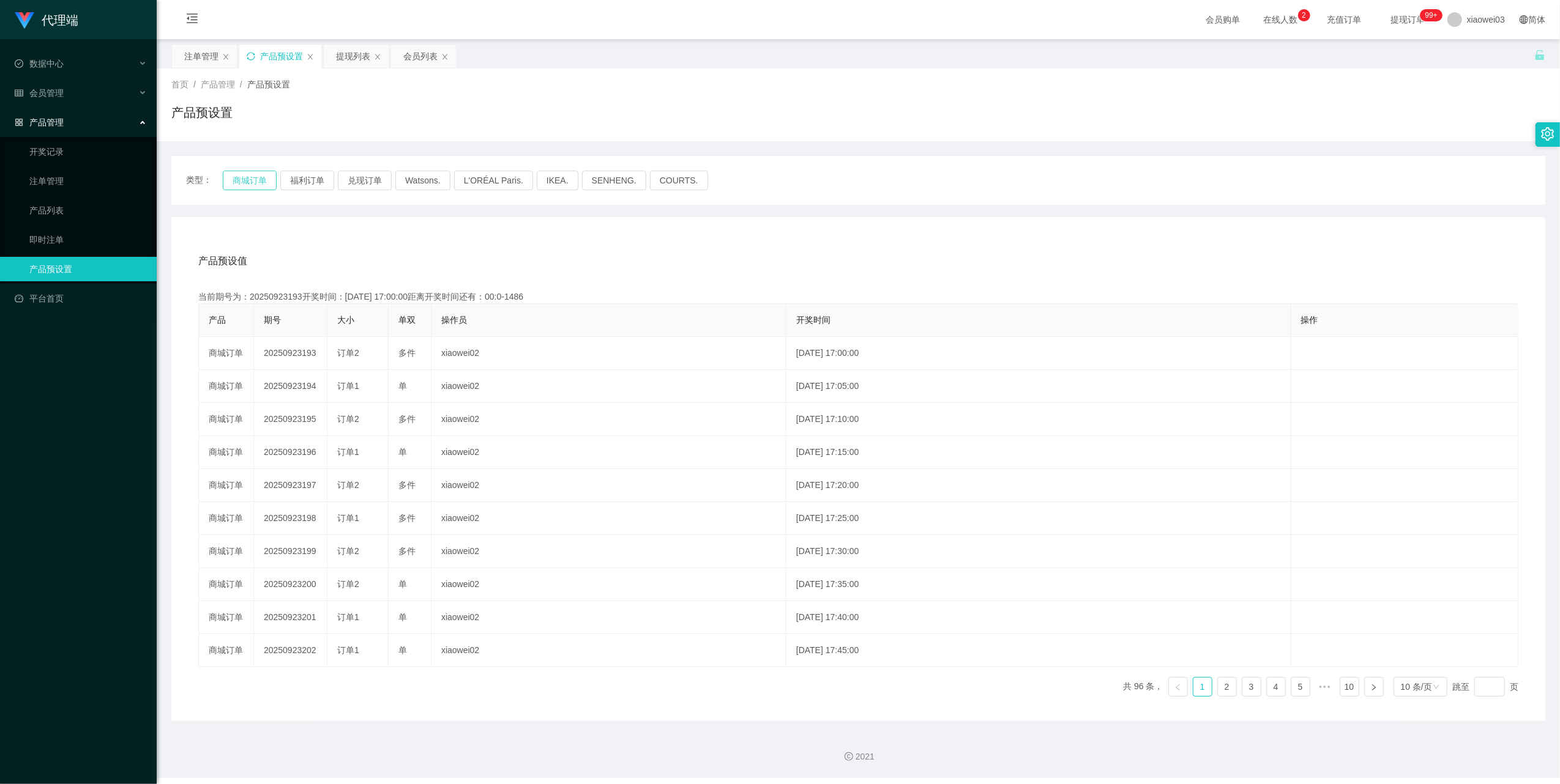
click at [248, 182] on button "商城订单" at bounding box center [249, 180] width 54 height 20
click at [255, 60] on icon "图标: sync" at bounding box center [250, 56] width 9 height 9
click at [250, 175] on button "商城订单" at bounding box center [249, 180] width 54 height 20
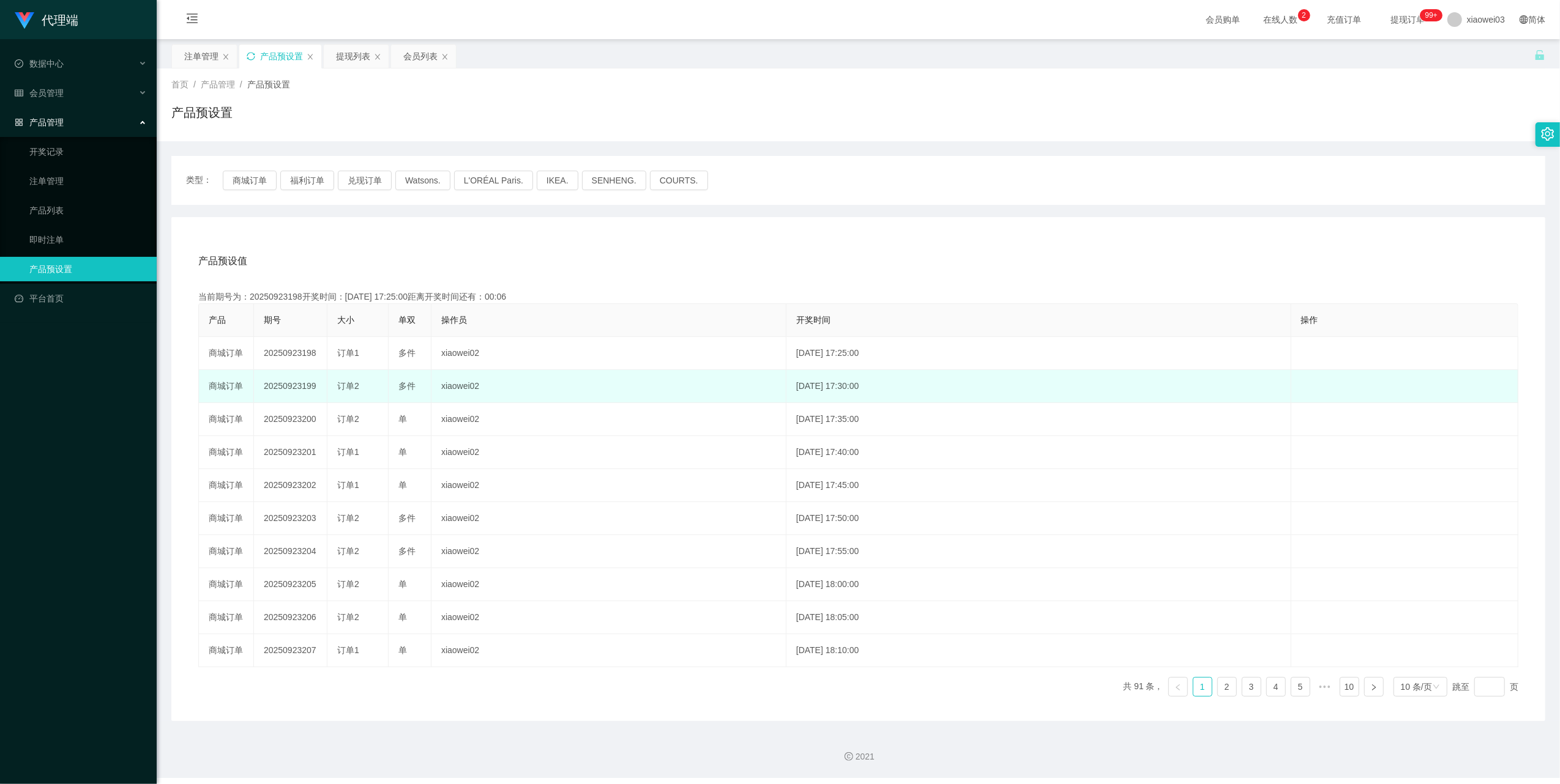
click at [296, 385] on td "20250923199" at bounding box center [290, 387] width 73 height 33
drag, startPoint x: 296, startPoint y: 385, endPoint x: 414, endPoint y: 392, distance: 118.2
click at [414, 392] on div "多件" at bounding box center [409, 386] width 22 height 13
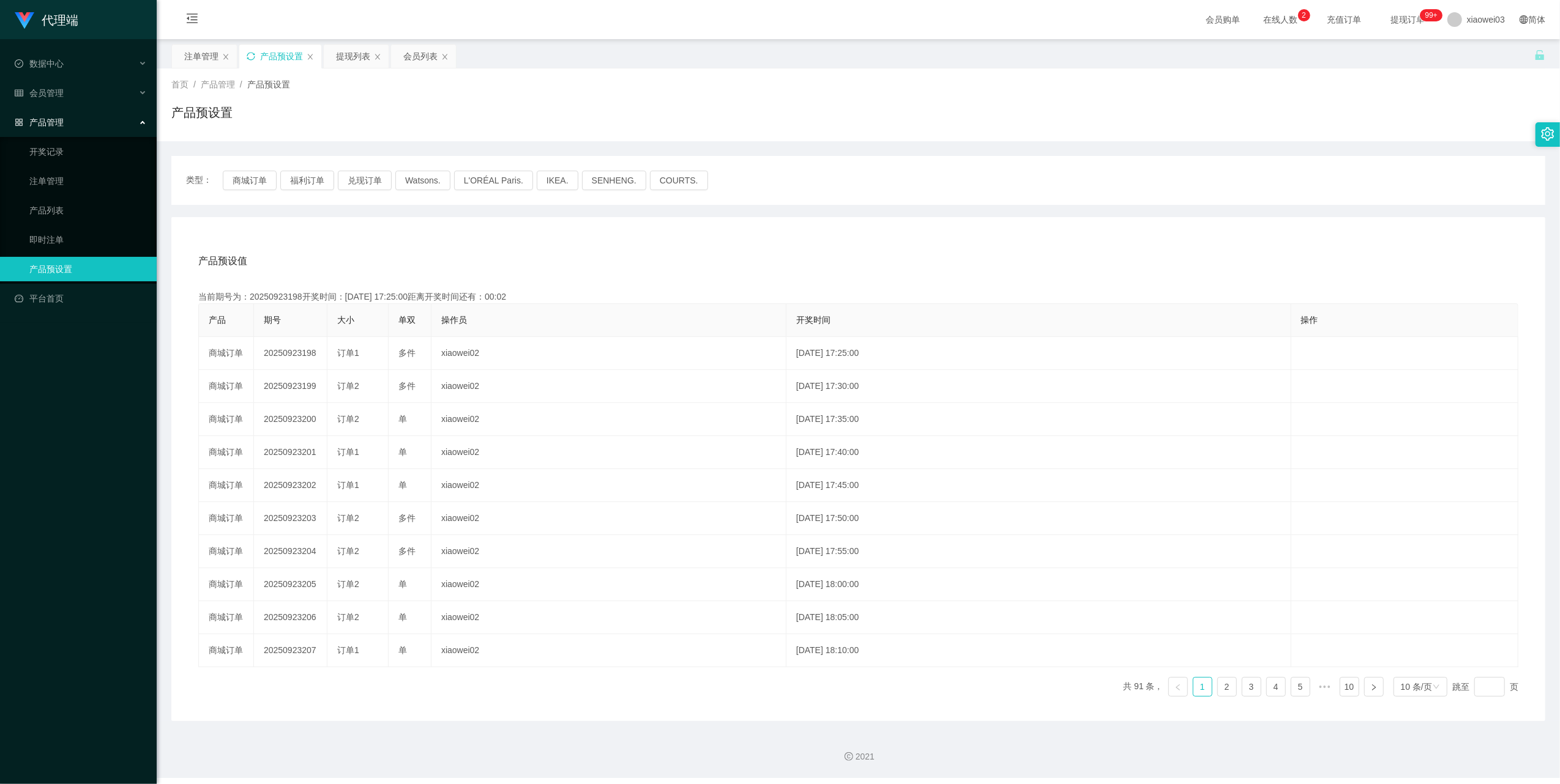
click at [250, 53] on icon "图标: sync" at bounding box center [250, 56] width 8 height 8
click at [250, 55] on icon "图标: sync" at bounding box center [250, 56] width 9 height 9
click at [252, 182] on button "商城订单" at bounding box center [249, 180] width 54 height 20
click at [252, 172] on button "商城订单" at bounding box center [249, 180] width 54 height 20
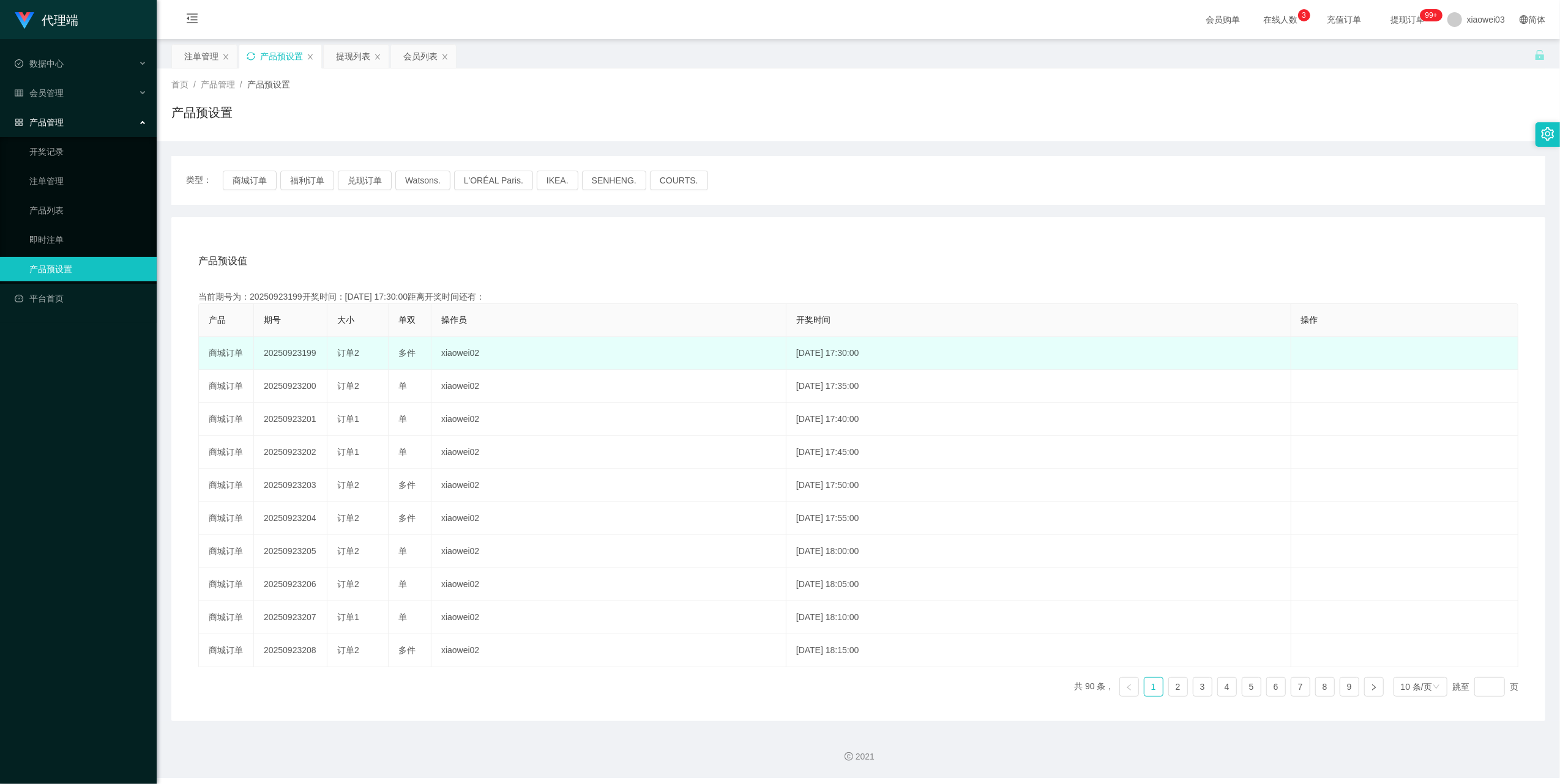
click at [295, 352] on td "20250923199" at bounding box center [290, 353] width 73 height 33
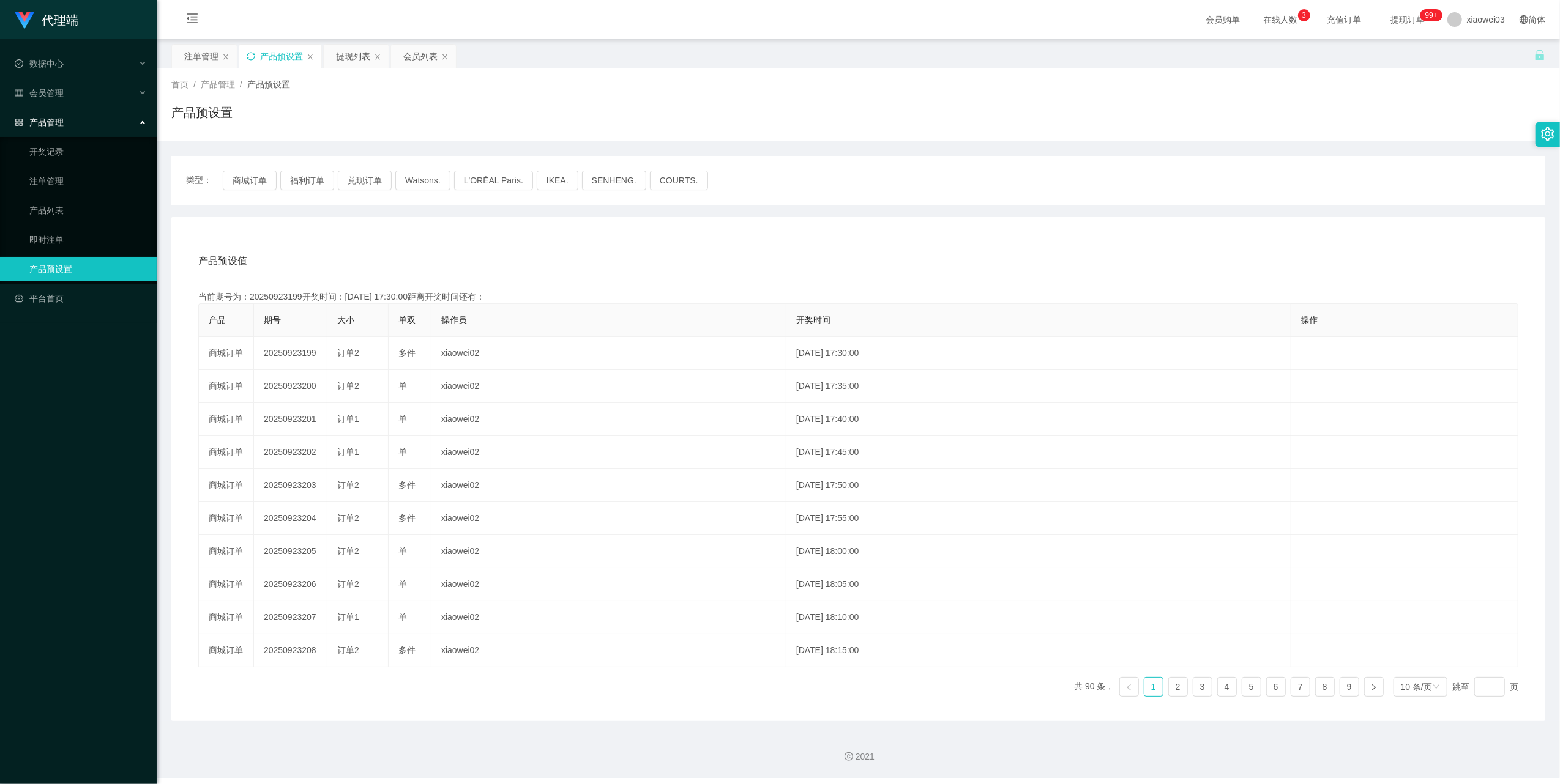
copy td "20250923199"
click at [196, 57] on div "注单管理" at bounding box center [201, 56] width 34 height 23
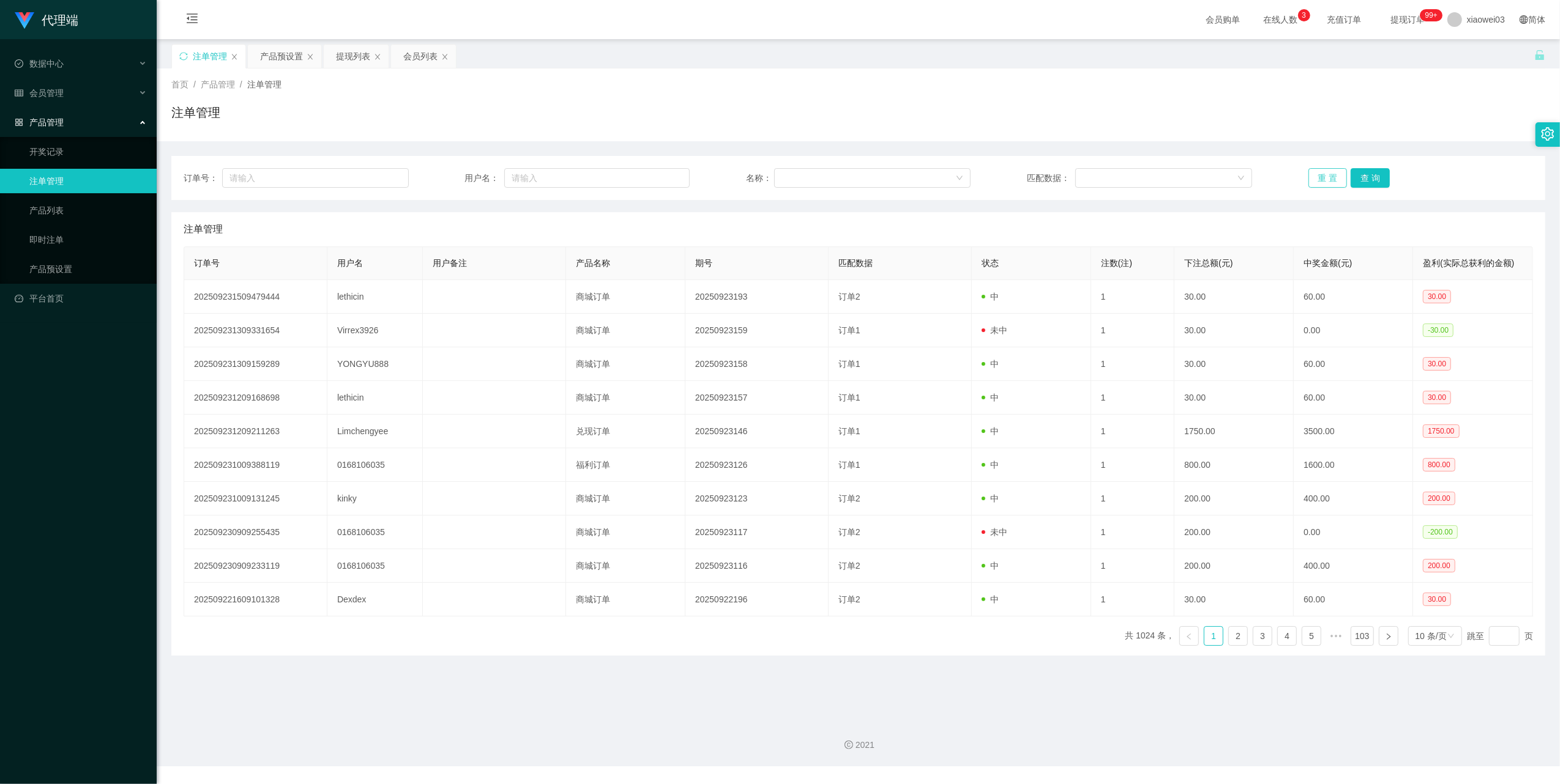
click at [1308, 178] on button "重 置" at bounding box center [1328, 178] width 39 height 20
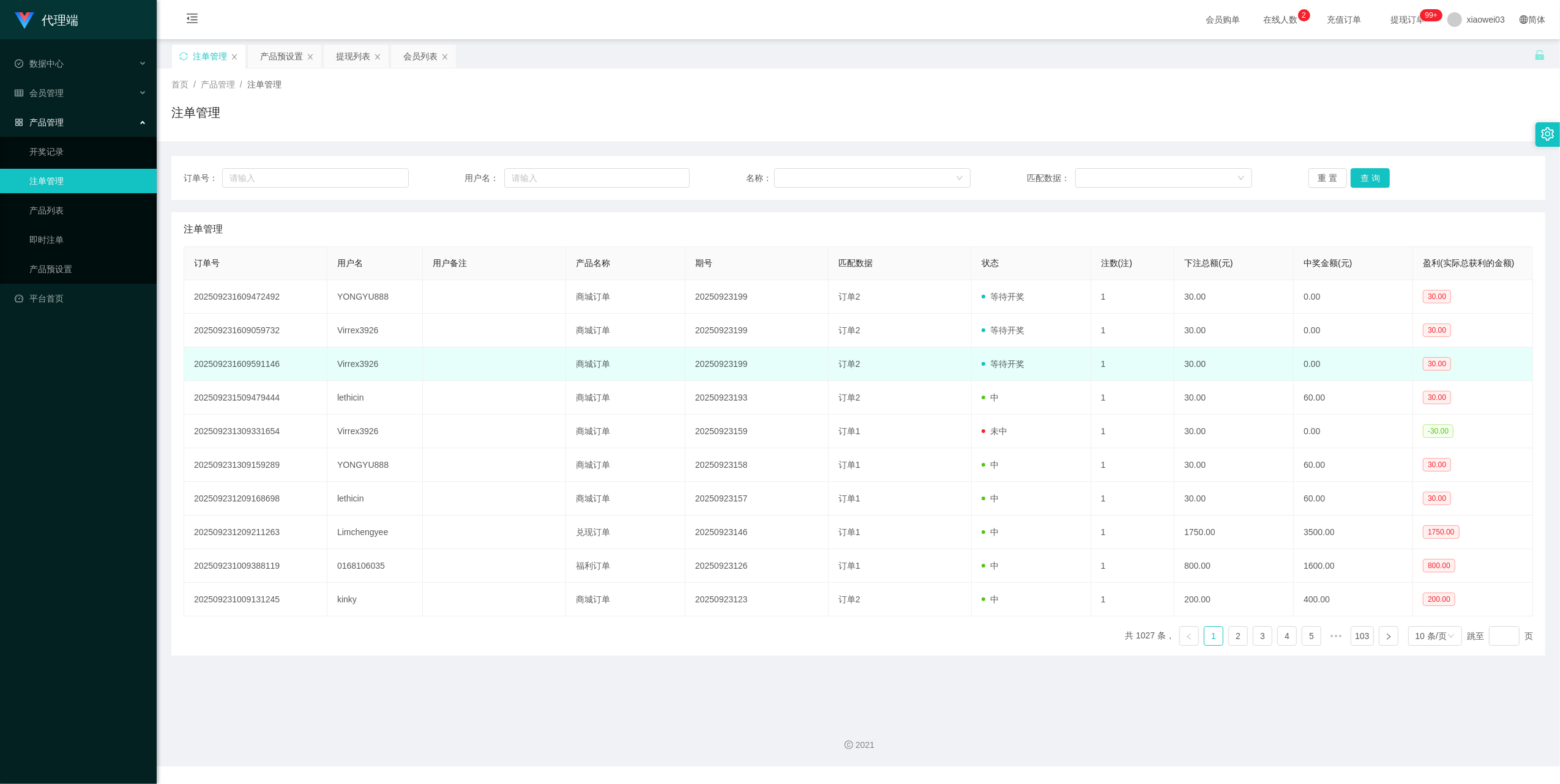
click at [354, 370] on td "Virrex3926" at bounding box center [375, 364] width 96 height 34
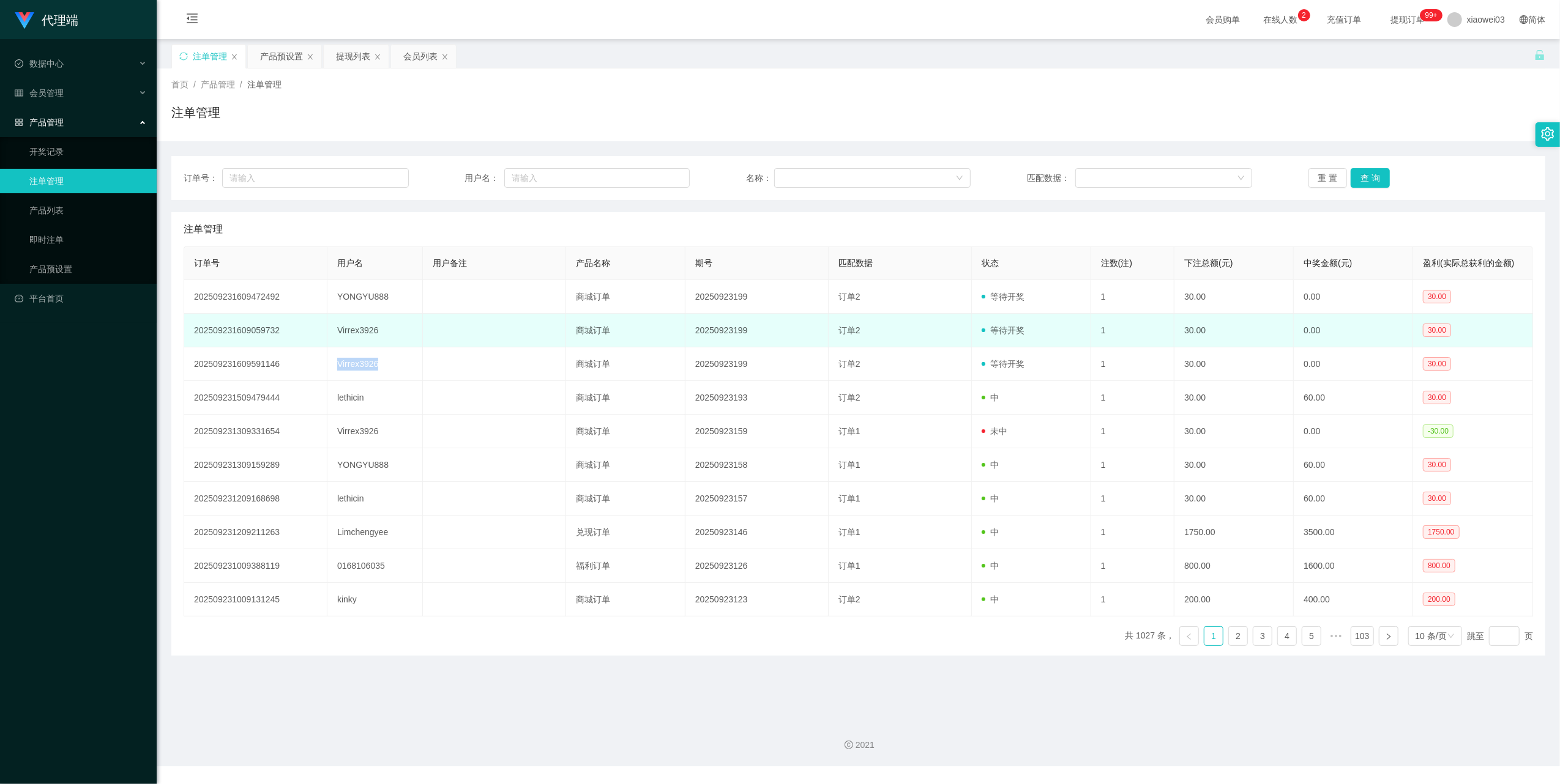
copy td "Virrex3926"
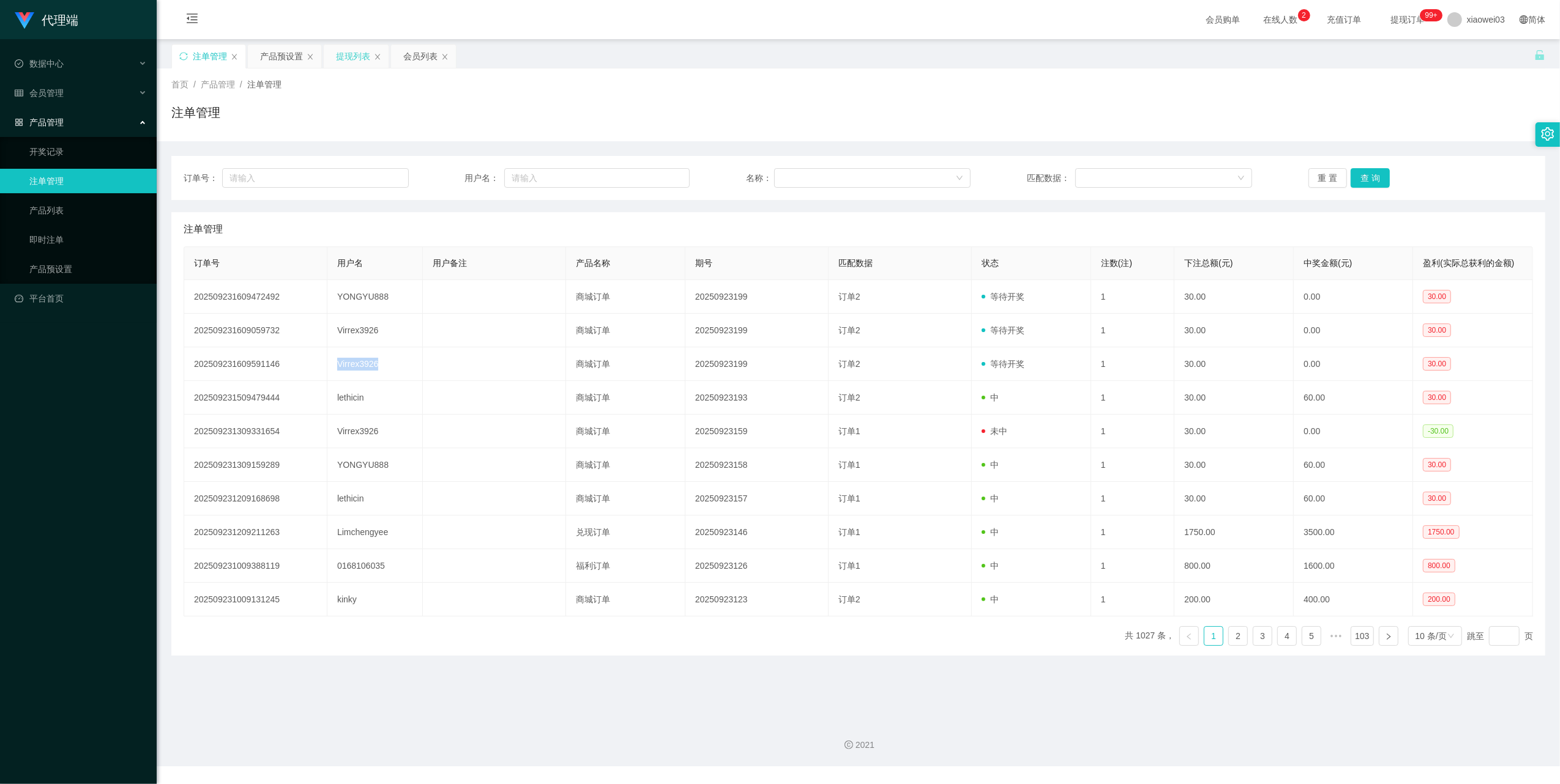
click at [334, 56] on div "提现列表" at bounding box center [356, 56] width 65 height 23
click at [345, 50] on div "提现列表" at bounding box center [353, 56] width 34 height 23
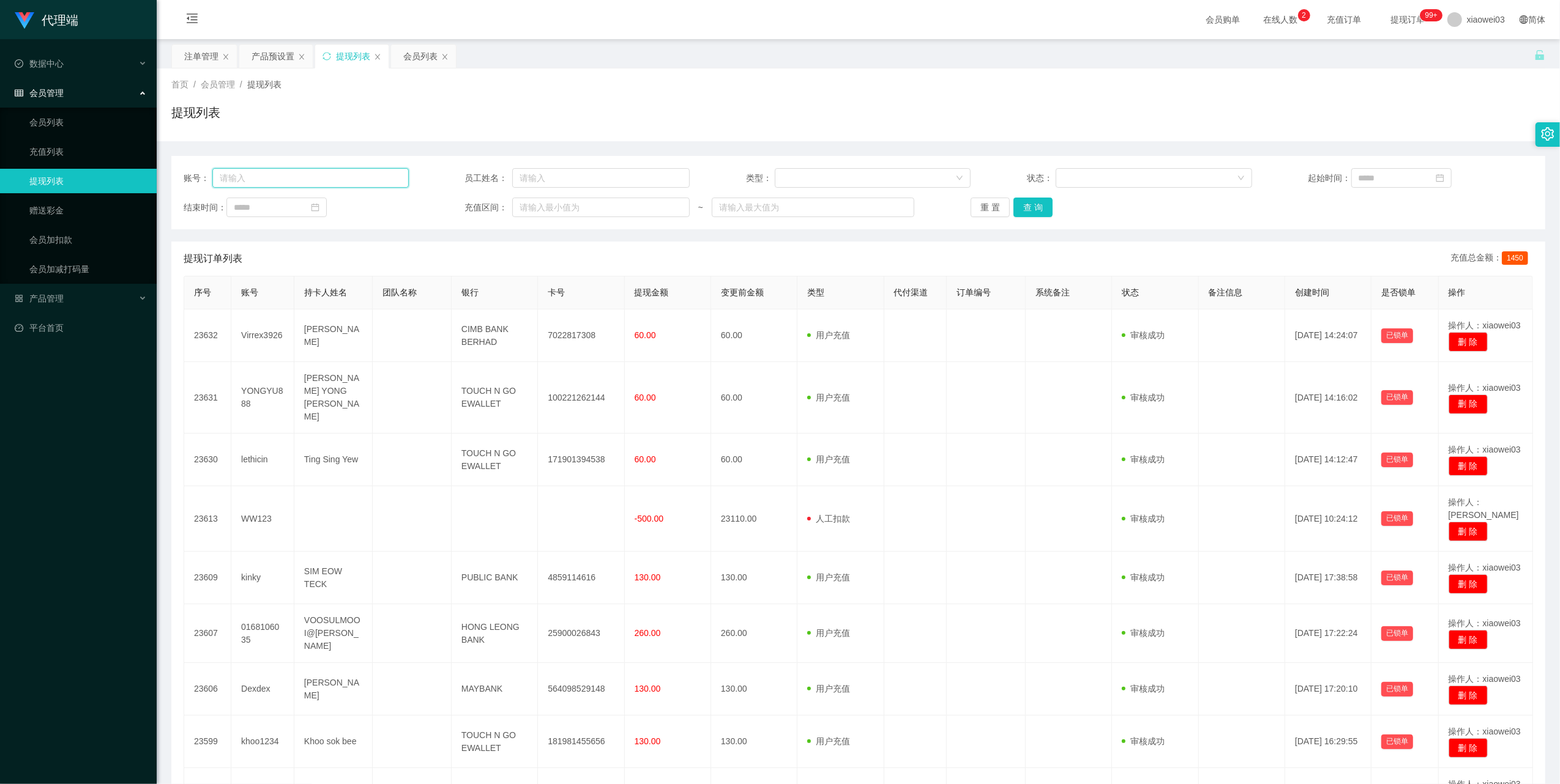
click at [329, 176] on input "text" at bounding box center [310, 178] width 196 height 20
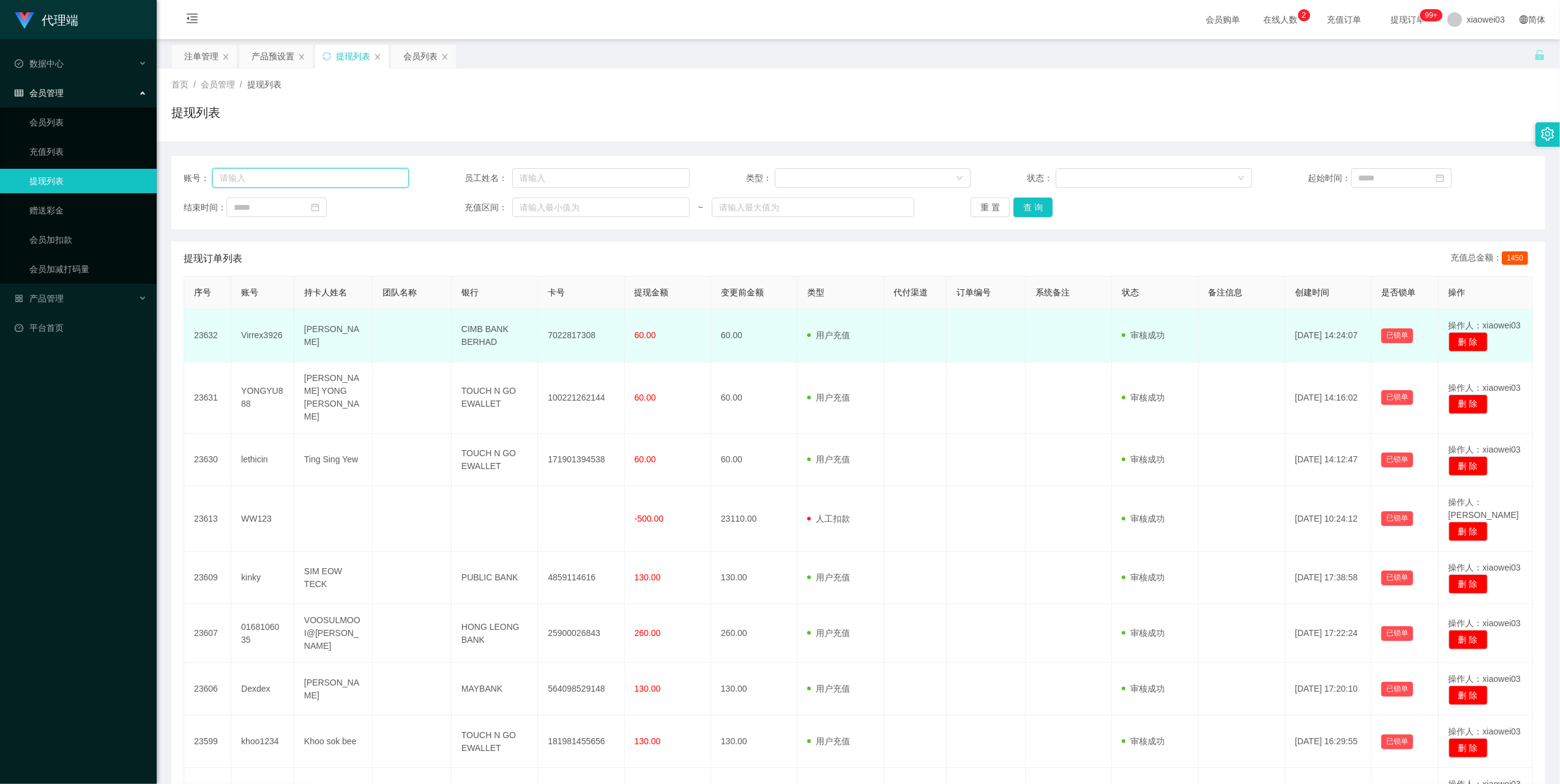
paste input "Virrex3926"
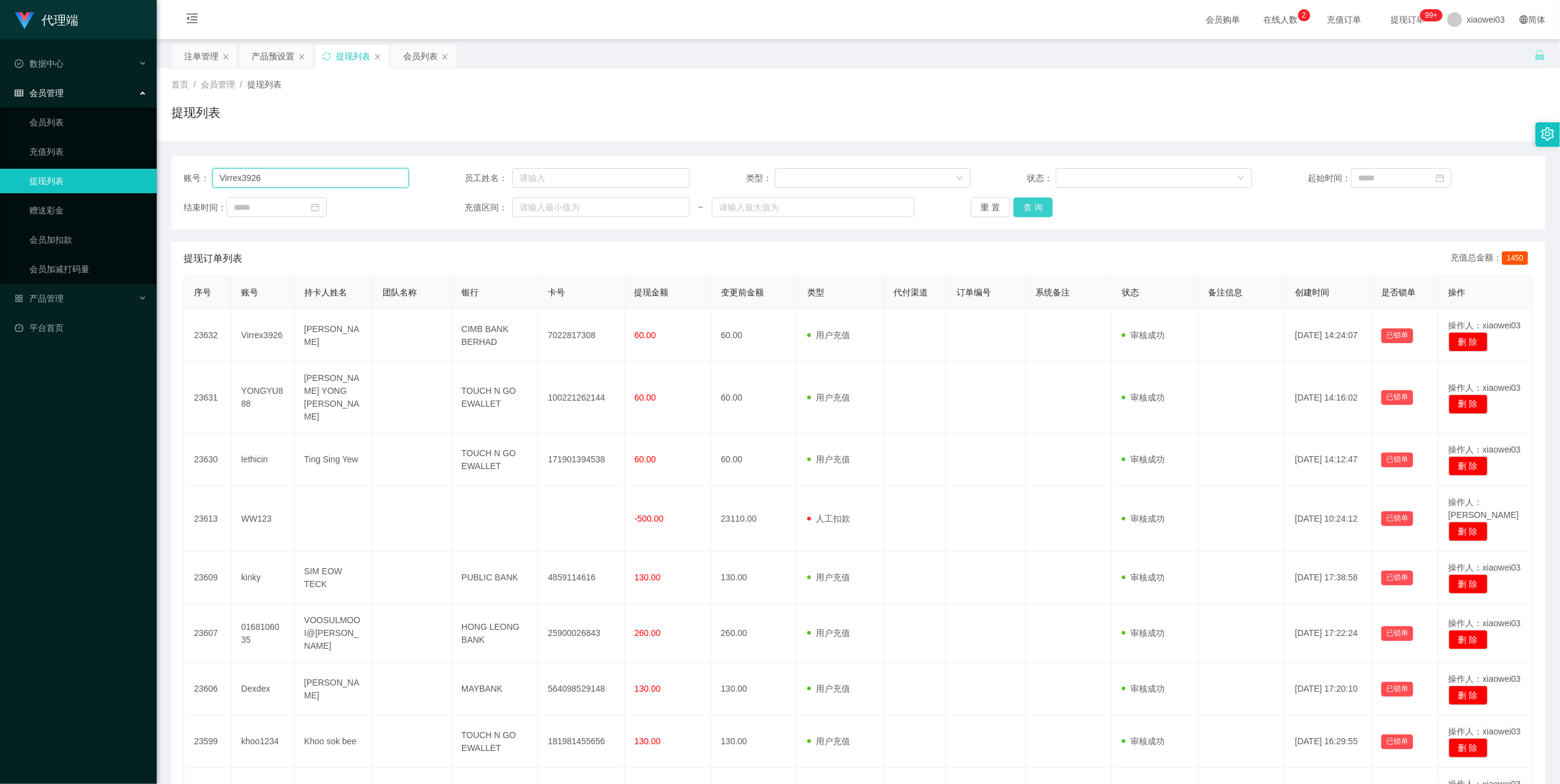
type input "Virrex3926"
click at [1038, 210] on button "查 询" at bounding box center [1033, 207] width 39 height 20
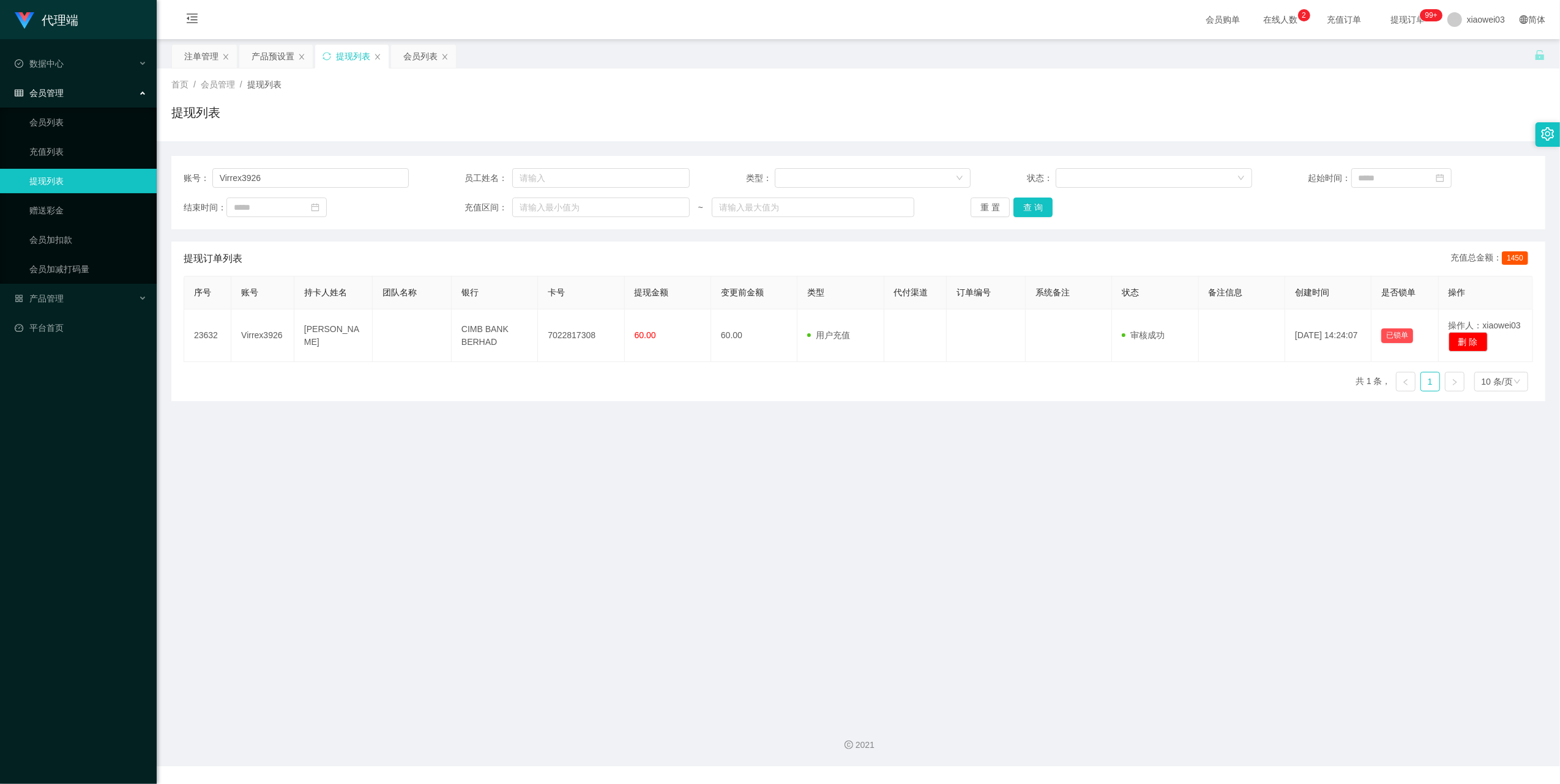
drag, startPoint x: 410, startPoint y: 54, endPoint x: 461, endPoint y: 79, distance: 56.8
click at [410, 54] on div "会员列表" at bounding box center [420, 56] width 34 height 23
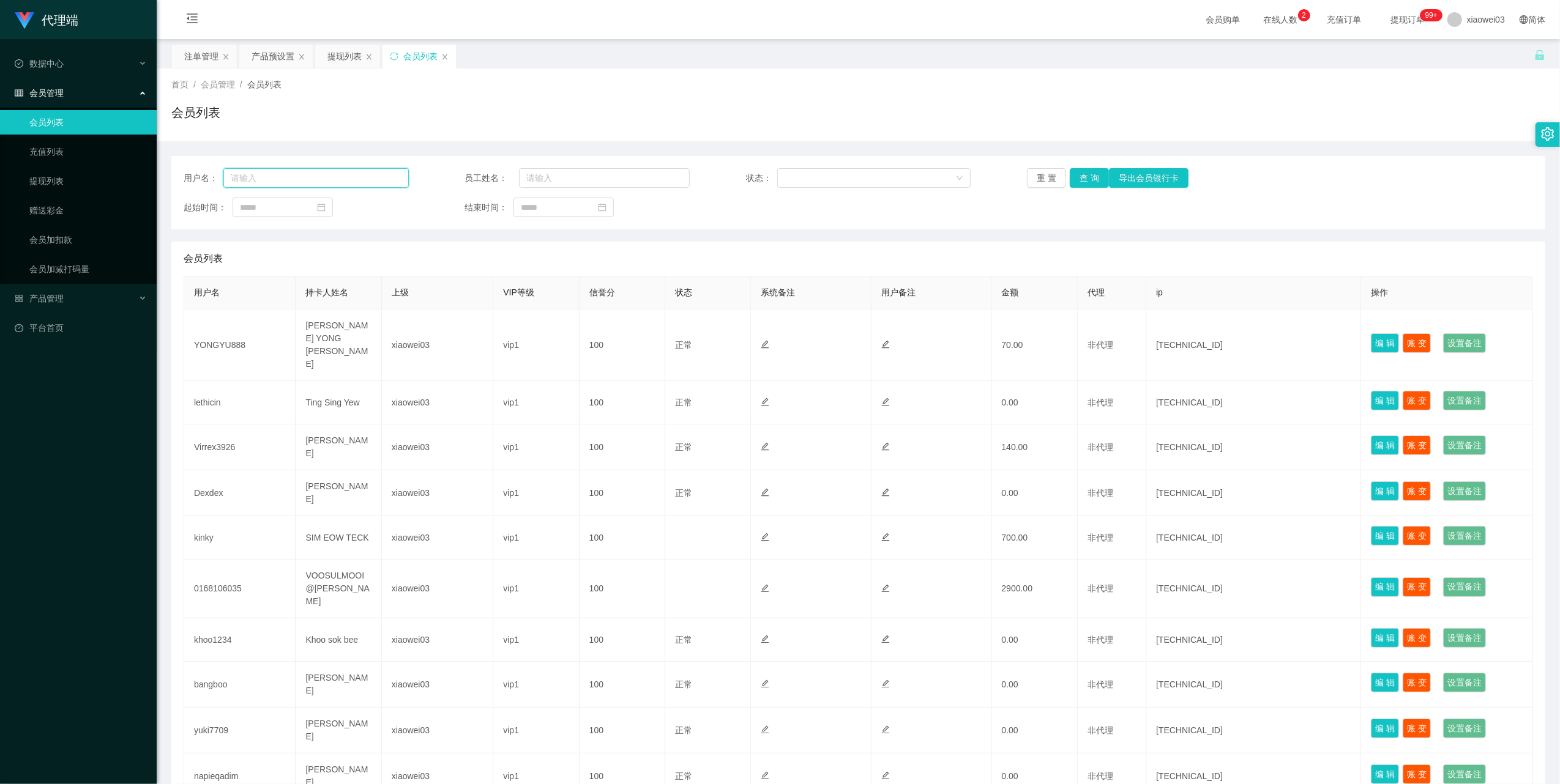
drag, startPoint x: 373, startPoint y: 182, endPoint x: 389, endPoint y: 187, distance: 16.8
click at [373, 182] on input "text" at bounding box center [316, 178] width 185 height 20
paste input "Virrex3926"
type input "Virrex3926"
click at [1086, 174] on button "查 询" at bounding box center [1089, 178] width 39 height 20
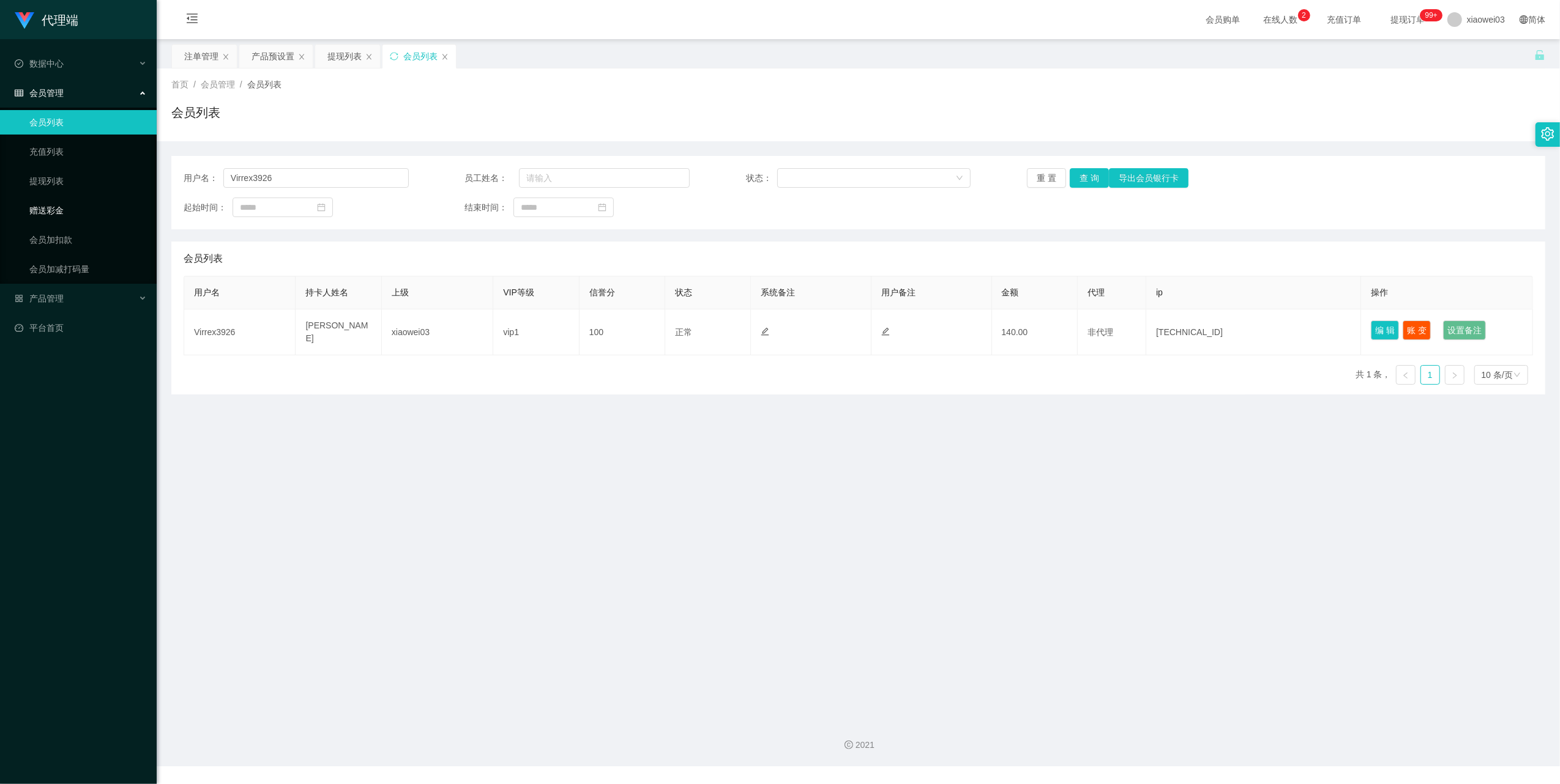
click at [47, 203] on link "赠送彩金" at bounding box center [88, 210] width 117 height 24
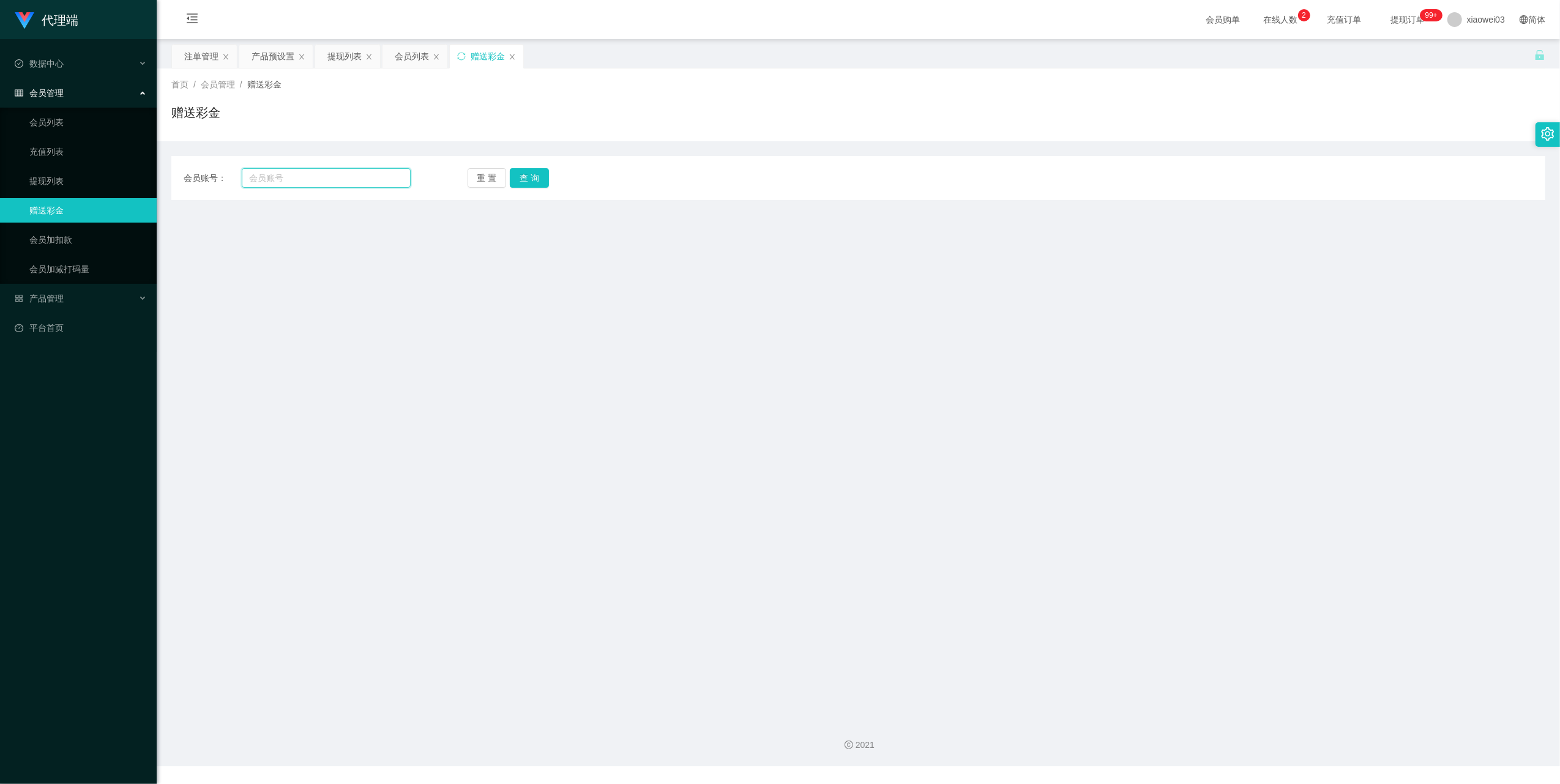
click at [332, 179] on input "text" at bounding box center [326, 178] width 169 height 20
paste input "Virrex3926"
type input "Virrex3926"
click at [544, 182] on button "查 询" at bounding box center [529, 178] width 39 height 20
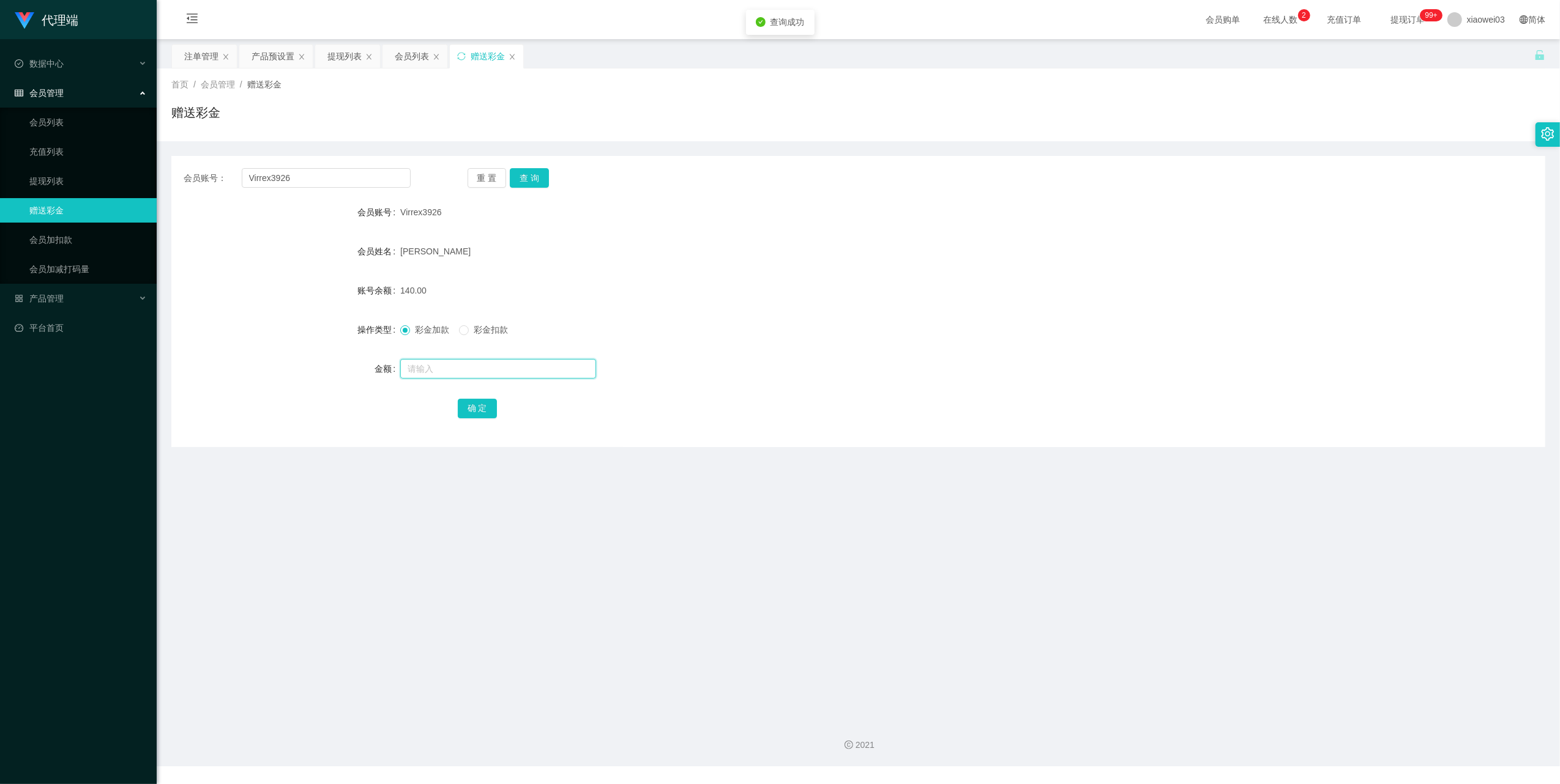
click at [478, 376] on input "text" at bounding box center [498, 368] width 196 height 20
click at [533, 178] on button "查 询" at bounding box center [529, 178] width 39 height 20
click at [497, 328] on span "彩金扣款" at bounding box center [491, 330] width 44 height 9
click at [497, 366] on input "text" at bounding box center [498, 368] width 196 height 20
type input "100"
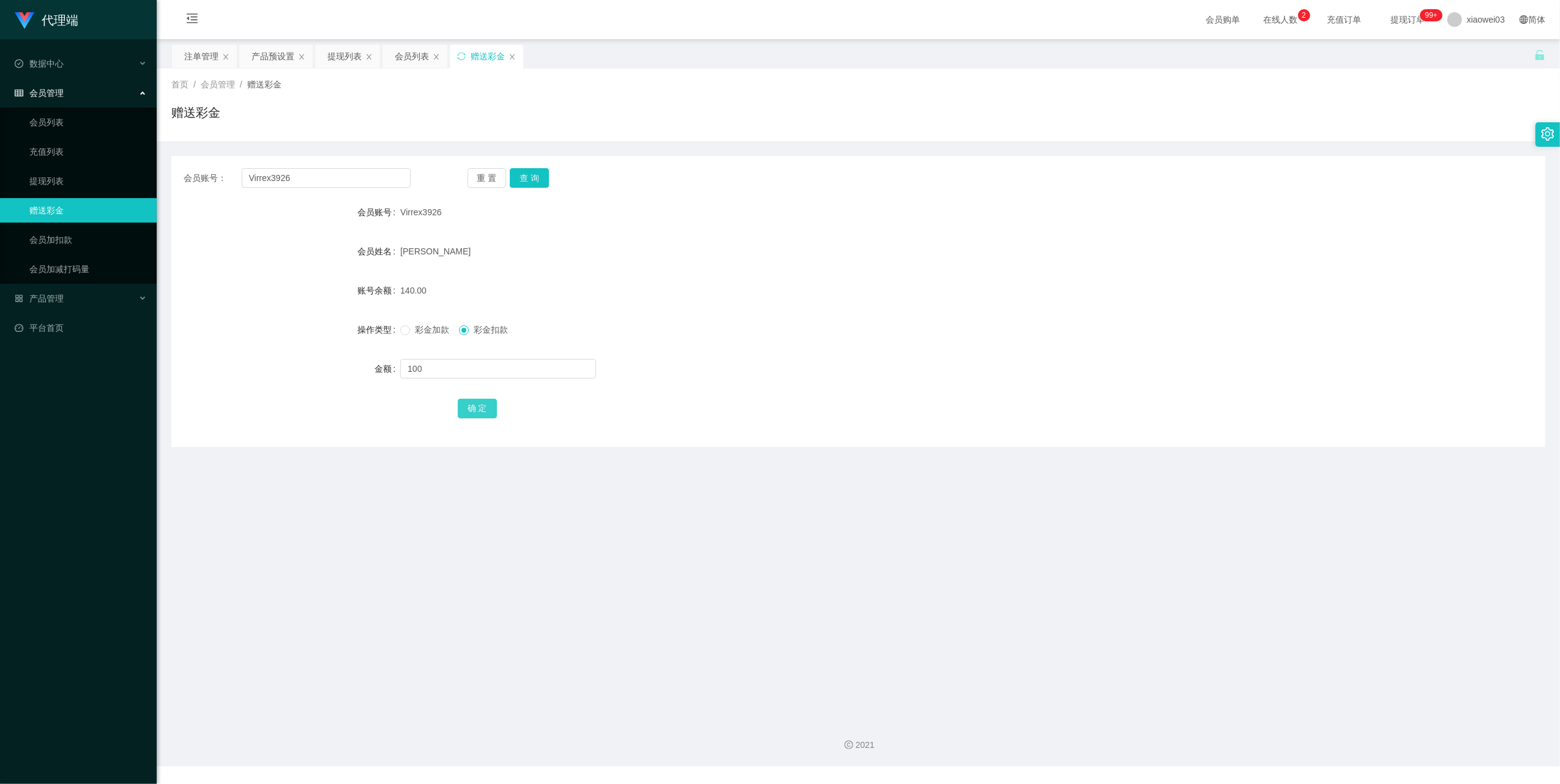
click at [480, 407] on button "确 定" at bounding box center [478, 408] width 39 height 20
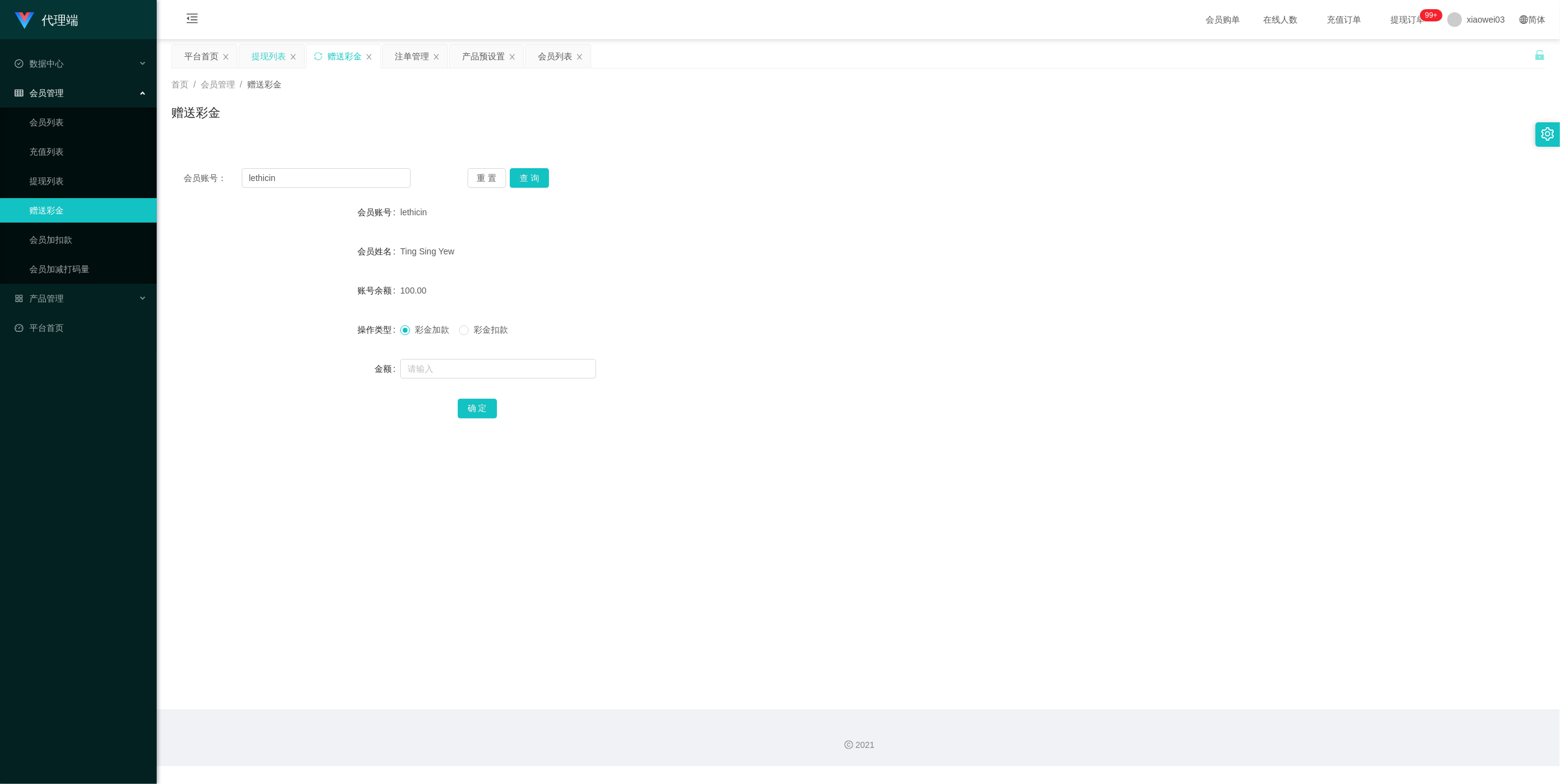
click at [257, 54] on div "提现列表" at bounding box center [269, 56] width 34 height 23
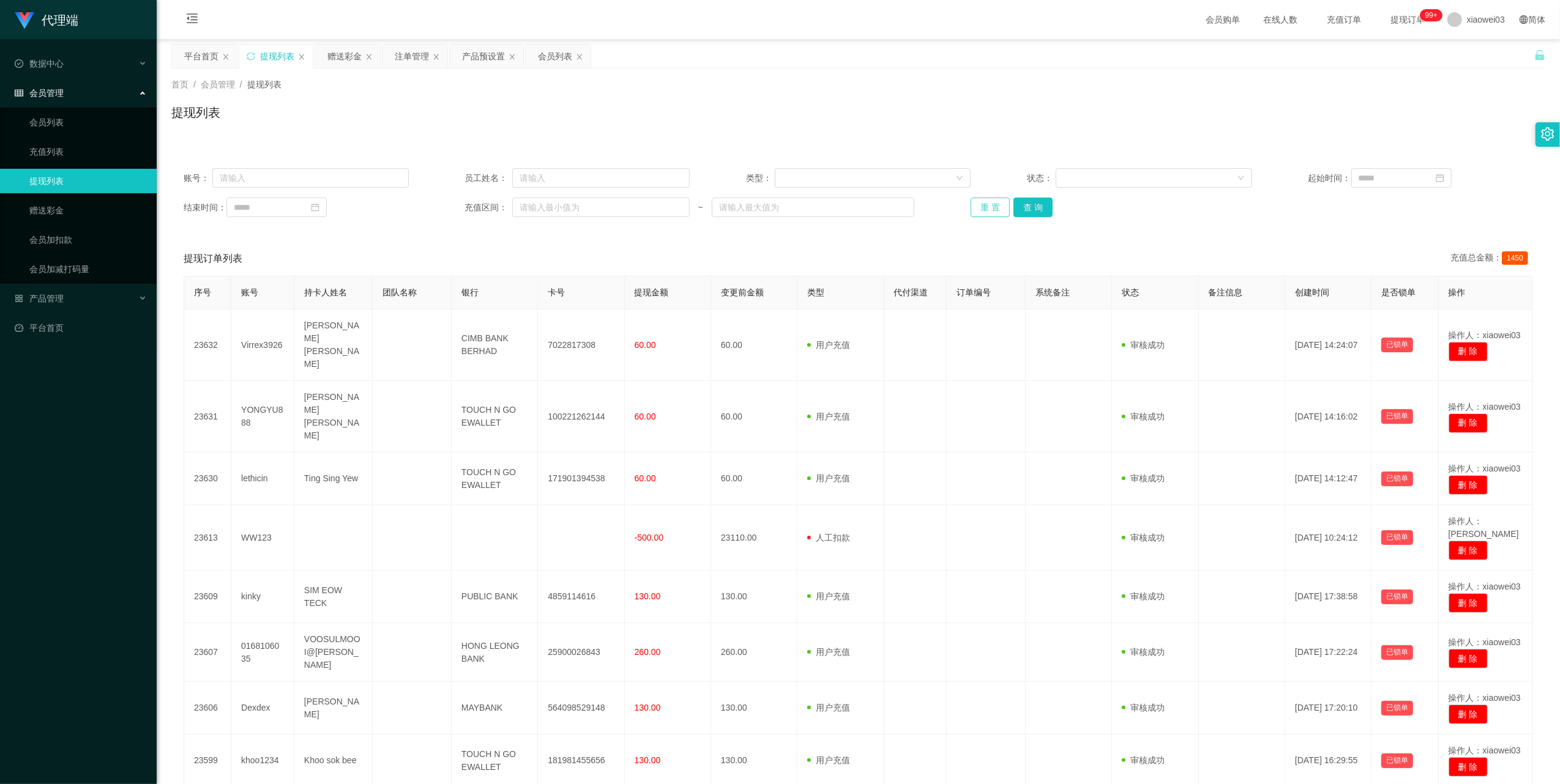
click at [973, 210] on button "重 置" at bounding box center [990, 207] width 39 height 20
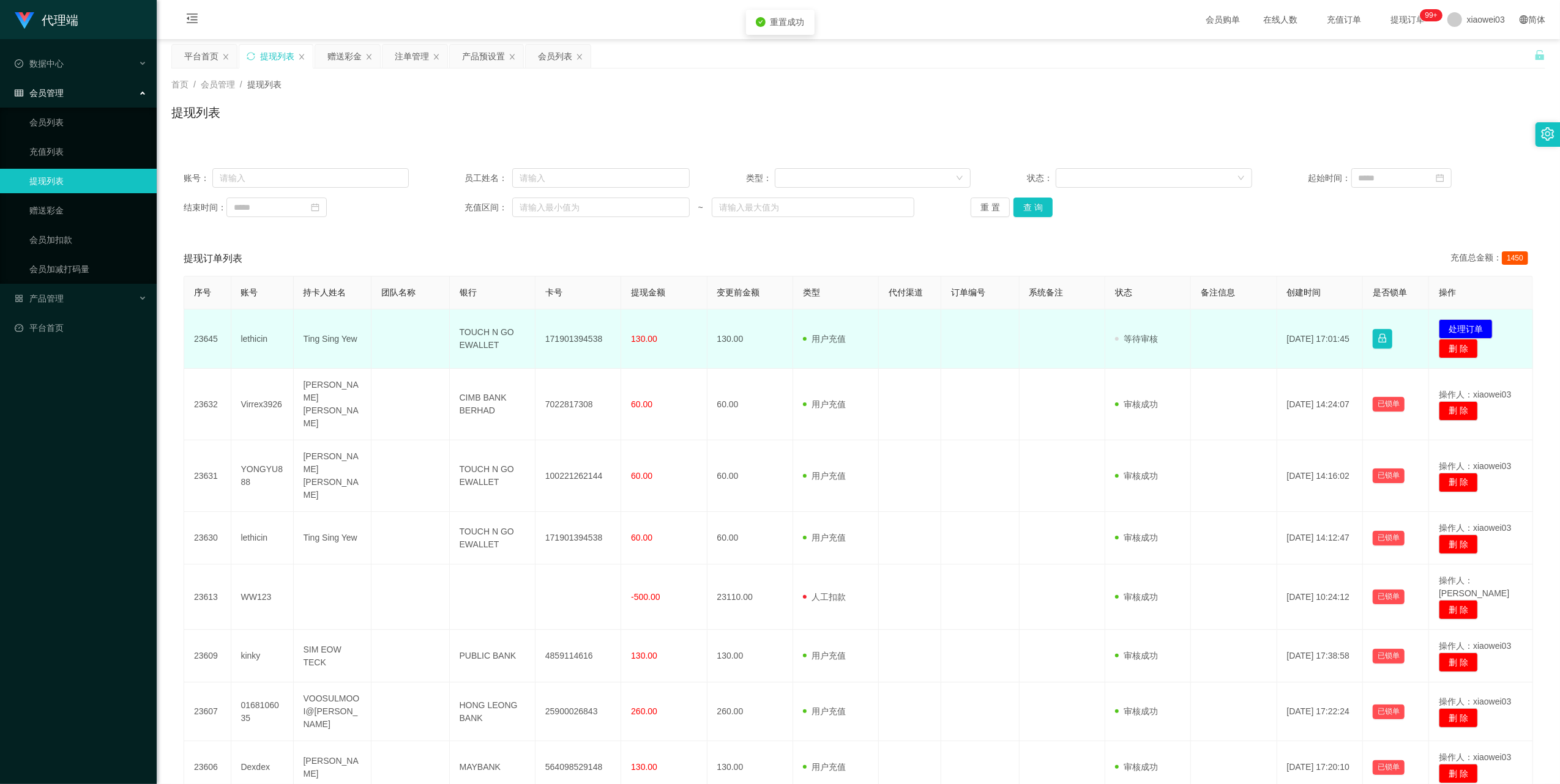
click at [586, 339] on td "171901394538" at bounding box center [578, 338] width 85 height 59
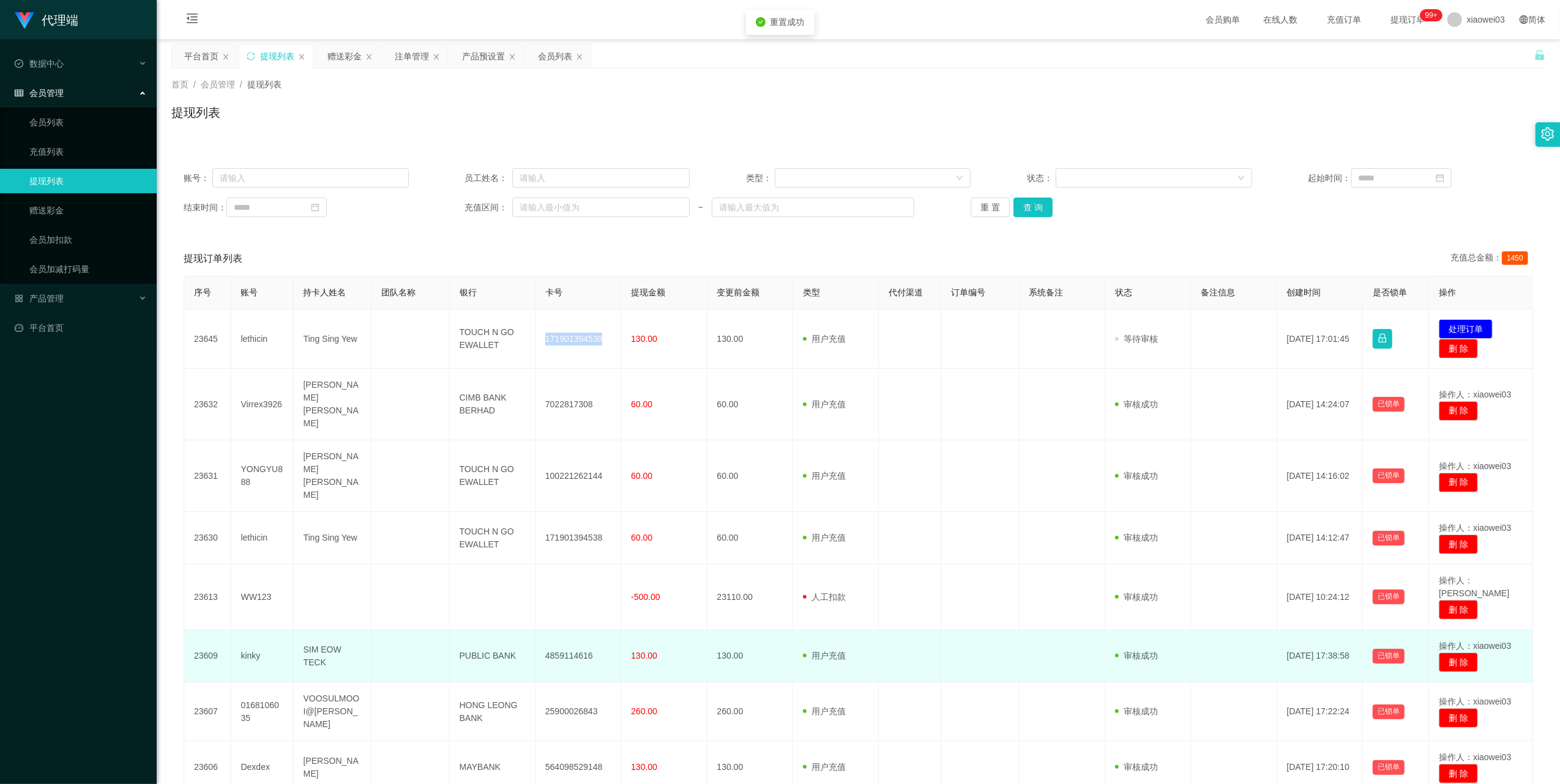
copy td "171901394538"
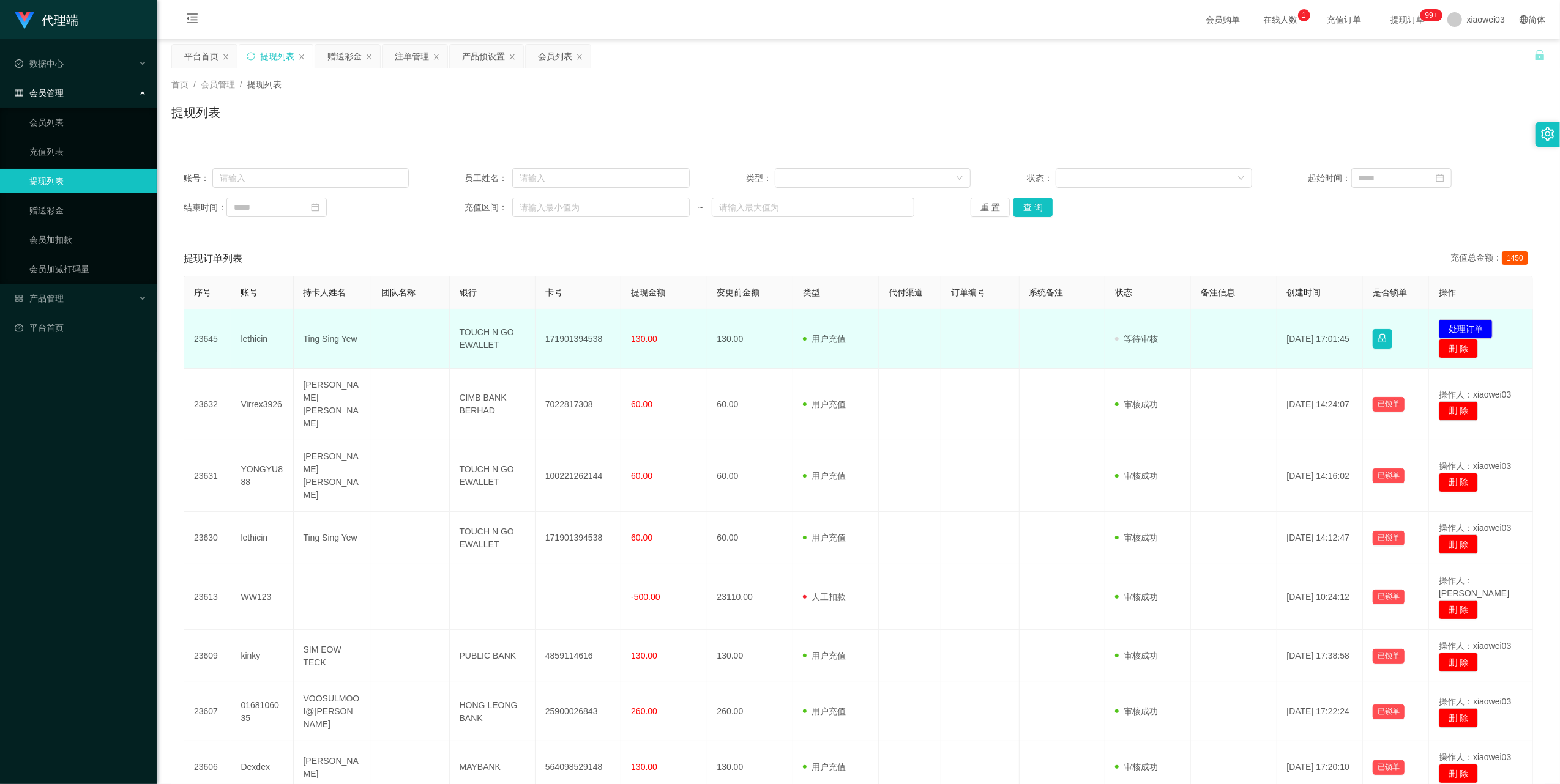
click at [483, 336] on td "TOUCH N GO EWALLET" at bounding box center [493, 338] width 85 height 59
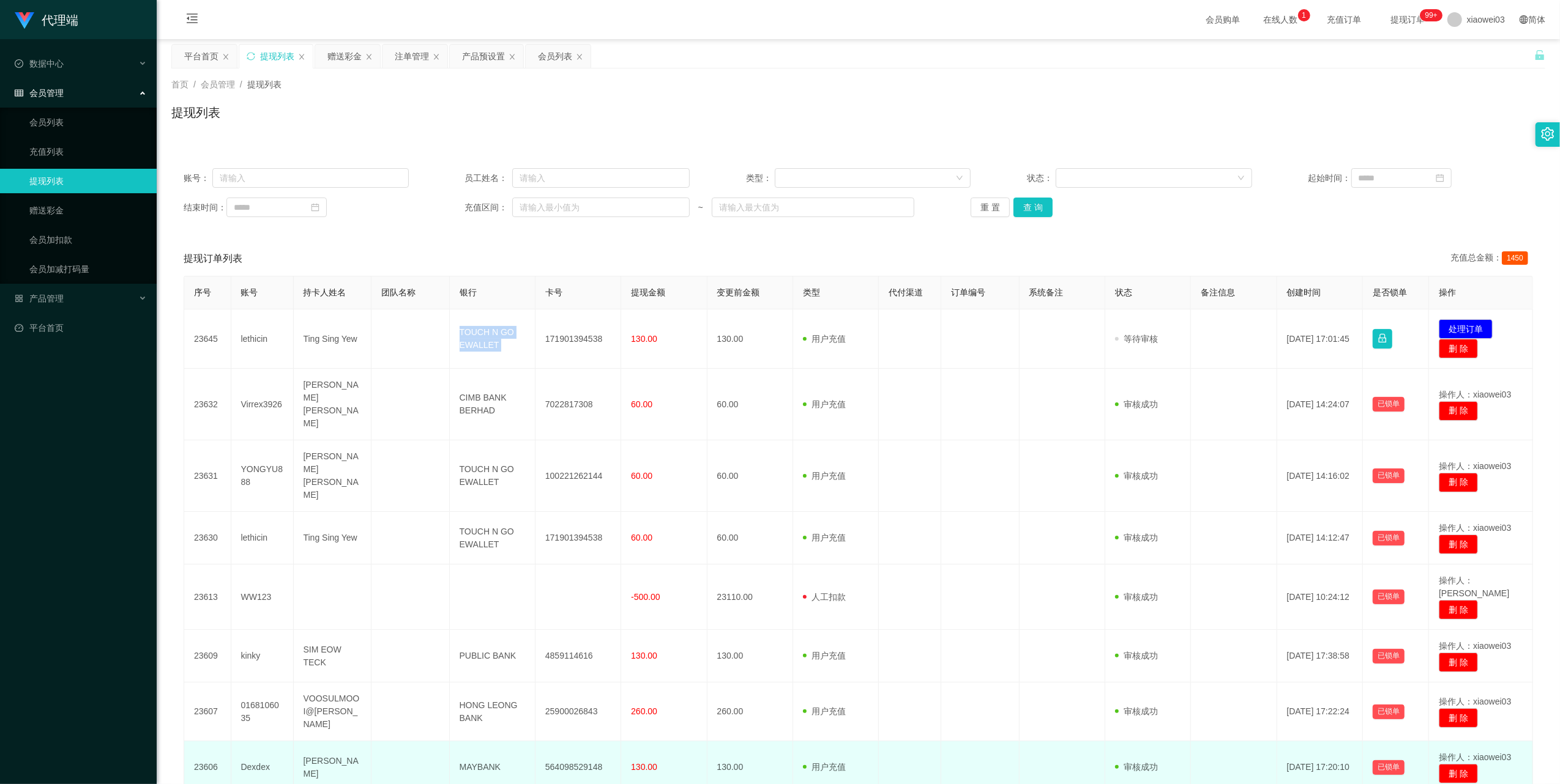
copy td "TOUCH N GO EWALLET"
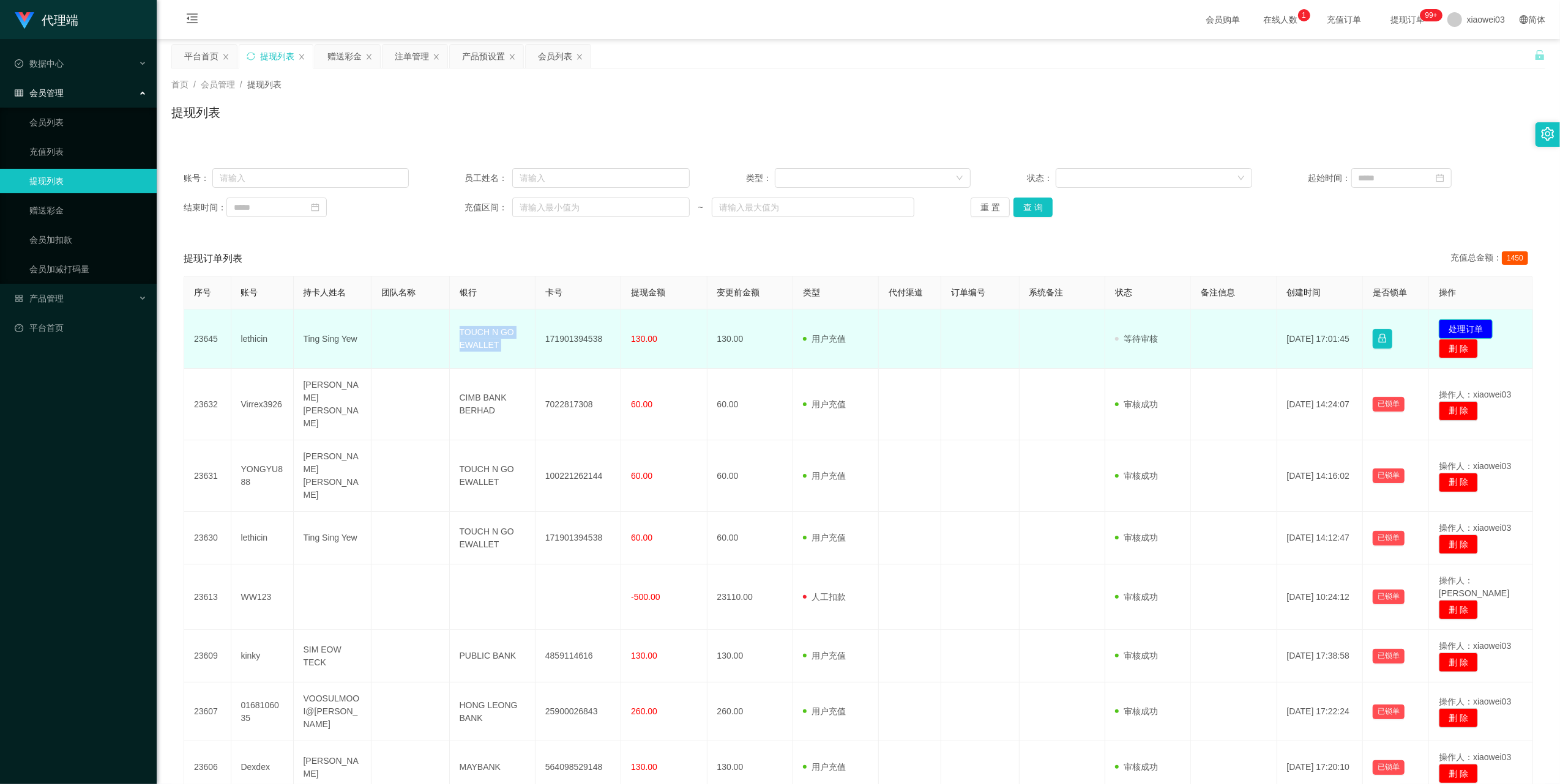
click at [1449, 323] on button "处理订单" at bounding box center [1465, 329] width 54 height 20
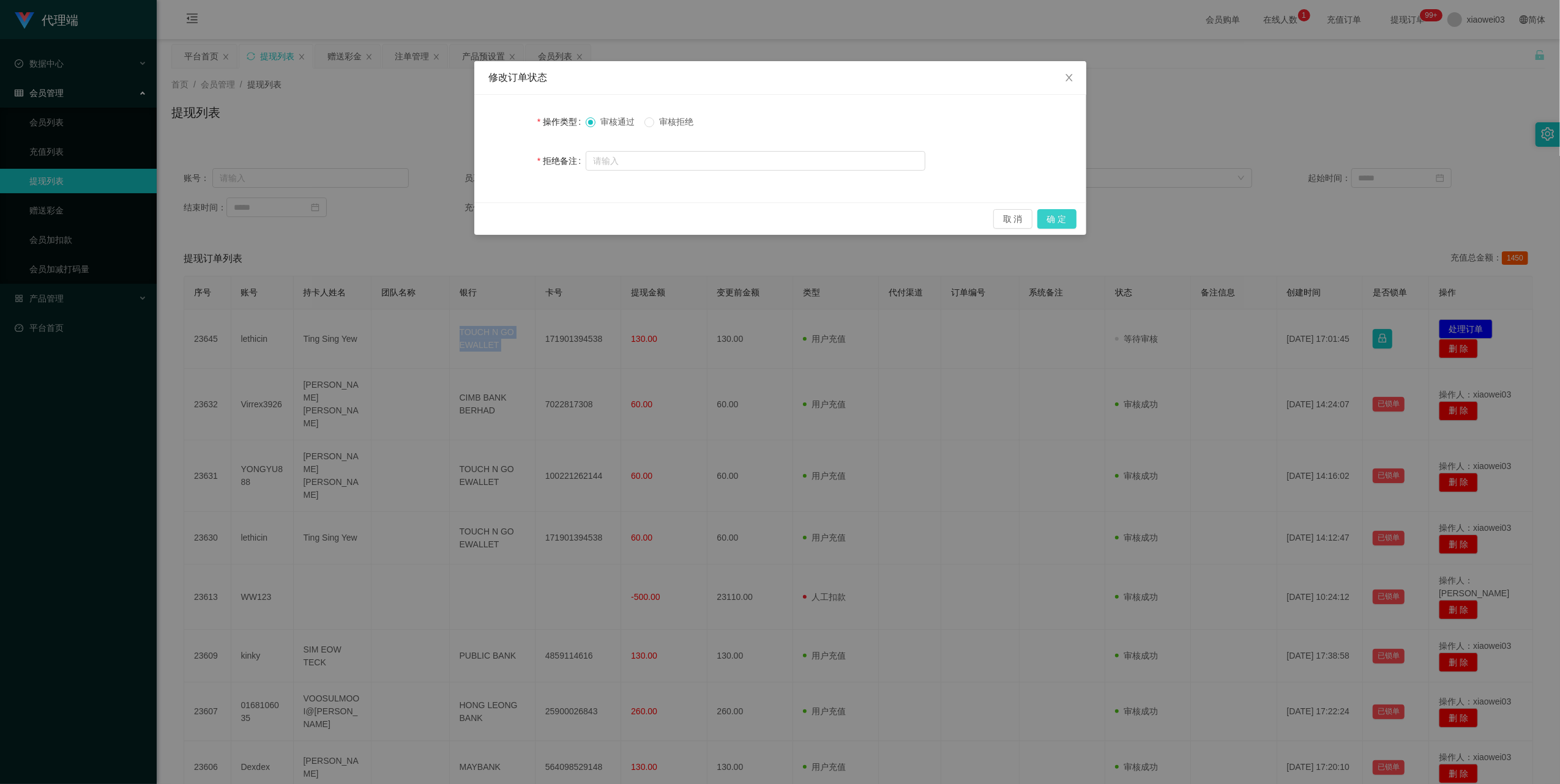
click at [1063, 216] on button "确 定" at bounding box center [1057, 218] width 39 height 20
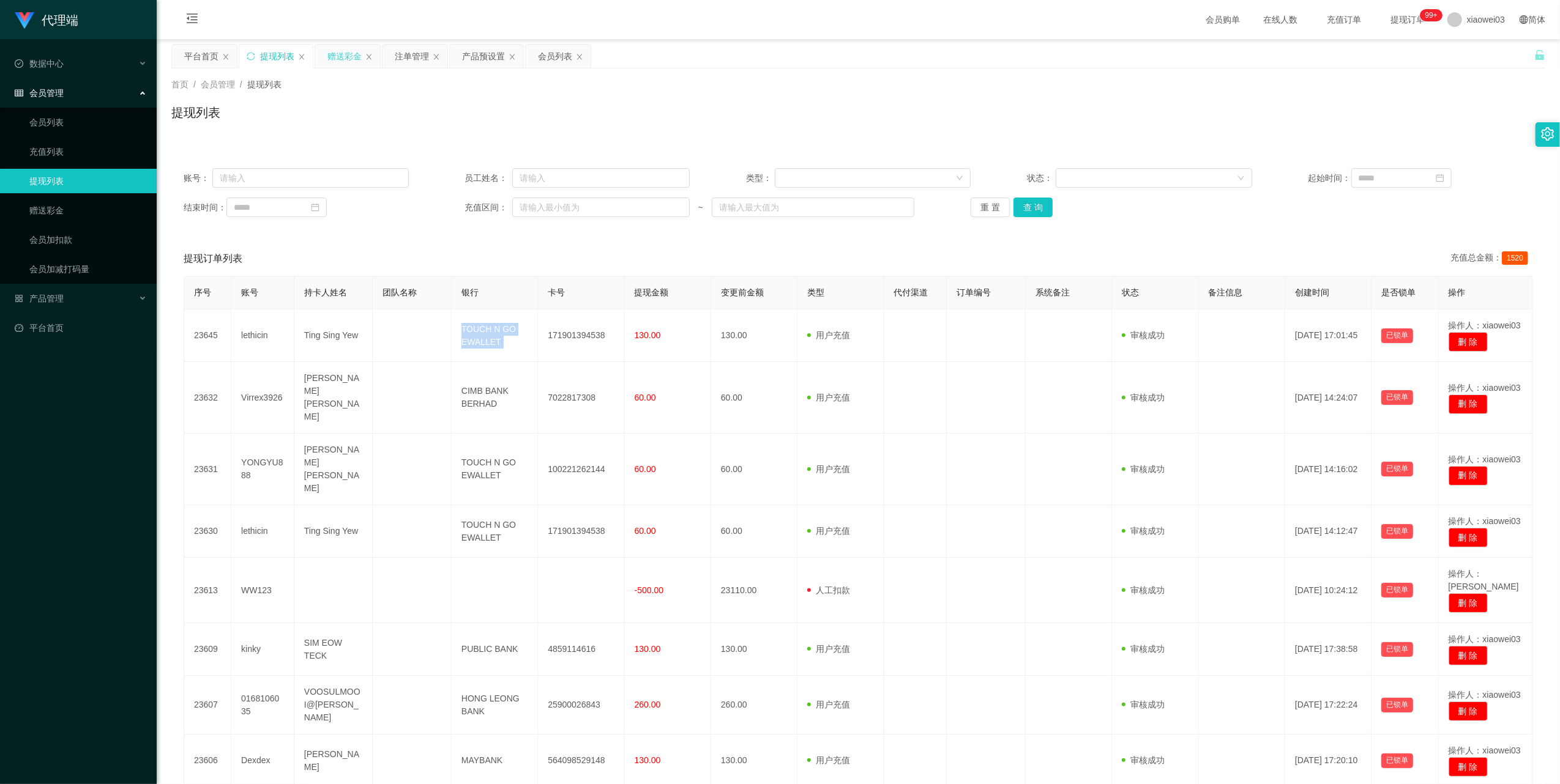
click at [338, 62] on div "赠送彩金" at bounding box center [344, 56] width 34 height 23
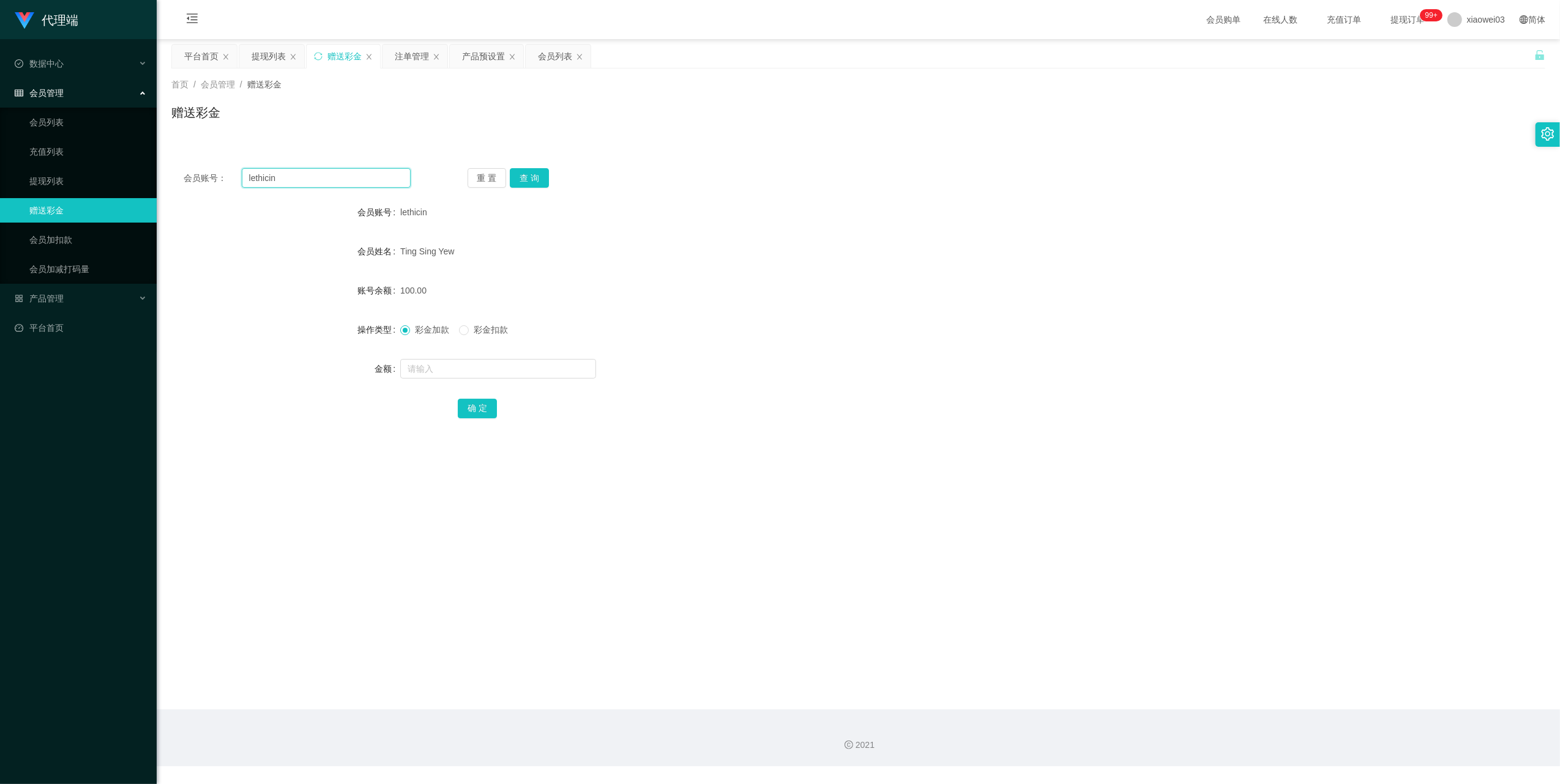
click at [313, 176] on input "lethicin" at bounding box center [326, 178] width 169 height 20
drag, startPoint x: 313, startPoint y: 176, endPoint x: 505, endPoint y: 224, distance: 197.9
click at [316, 178] on input "lethicin" at bounding box center [326, 178] width 169 height 20
paste input "YONGYU888"
drag, startPoint x: 527, startPoint y: 178, endPoint x: 522, endPoint y: 229, distance: 51.2
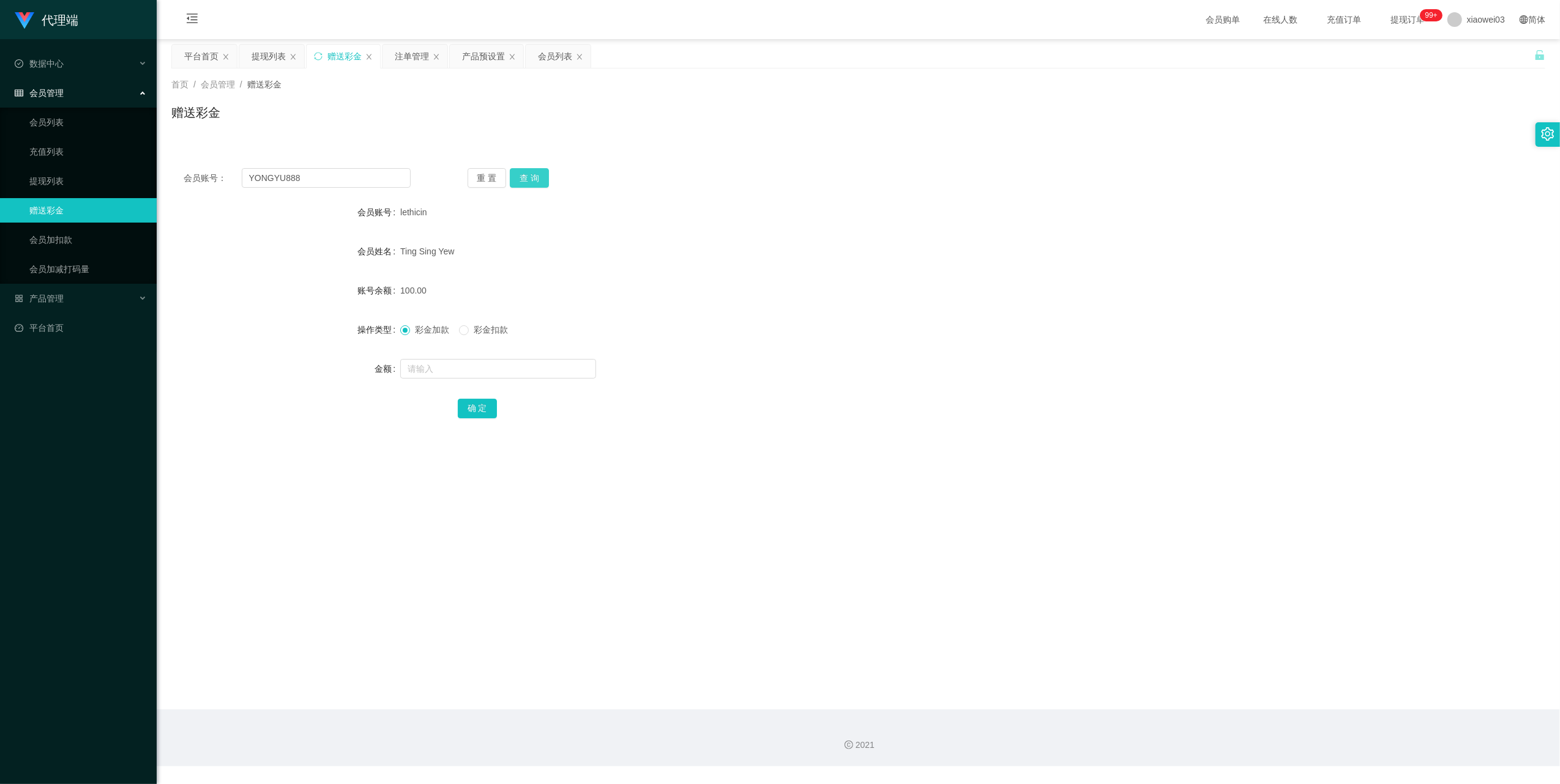
click at [527, 178] on button "查 询" at bounding box center [529, 178] width 39 height 20
click at [485, 361] on input "text" at bounding box center [498, 368] width 196 height 20
click at [328, 181] on input "YONGYU888" at bounding box center [326, 178] width 169 height 20
paste input "Virrex3926"
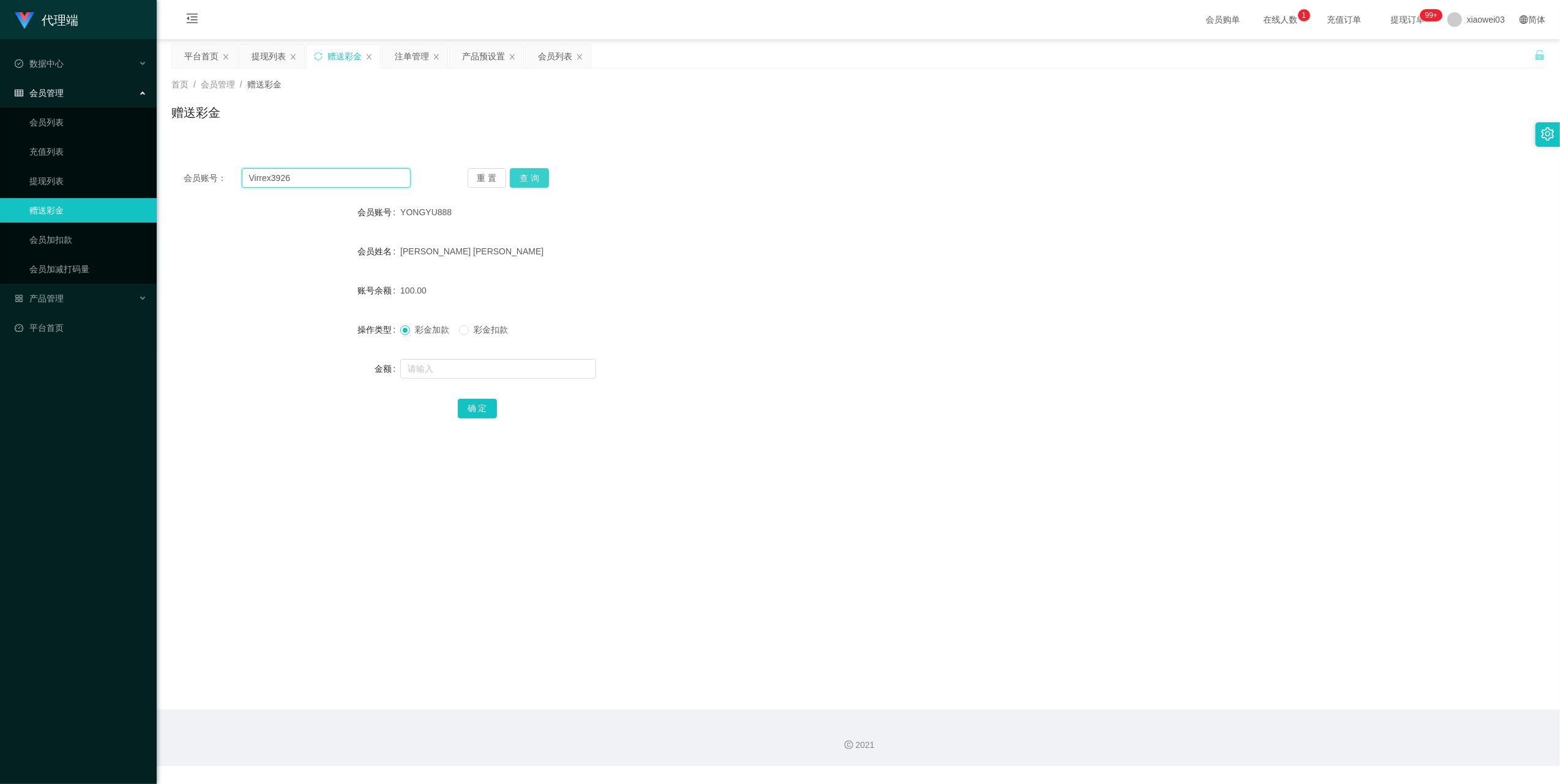
type input "Virrex3926"
drag, startPoint x: 527, startPoint y: 168, endPoint x: 535, endPoint y: 182, distance: 16.1
click at [527, 168] on button "查 询" at bounding box center [529, 178] width 39 height 20
click at [513, 376] on input "text" at bounding box center [498, 368] width 196 height 20
type input "100"
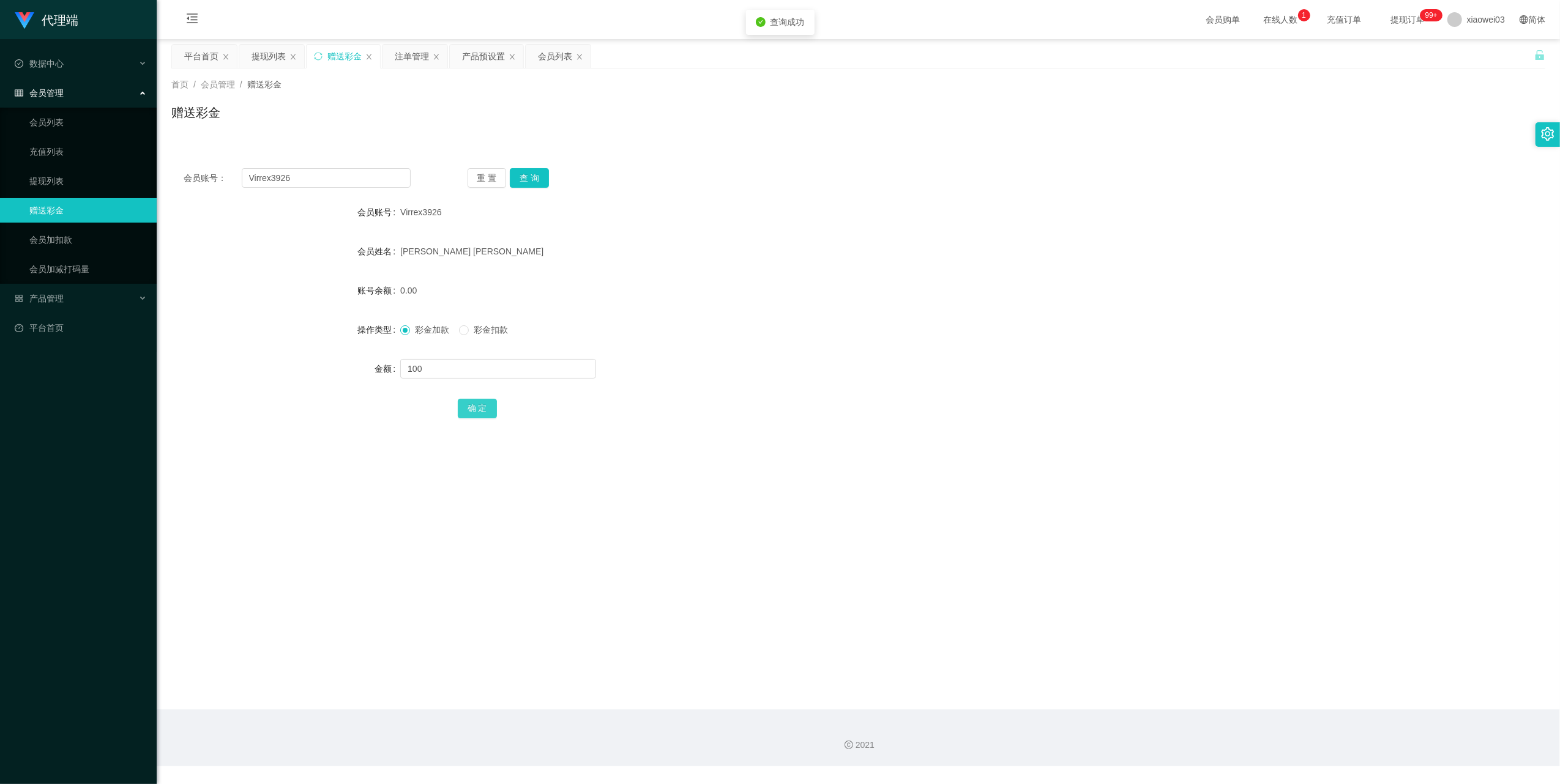
click at [486, 399] on button "确 定" at bounding box center [478, 408] width 39 height 20
click at [250, 55] on div "提现列表" at bounding box center [272, 56] width 65 height 23
click at [265, 57] on div "提现列表" at bounding box center [269, 56] width 34 height 23
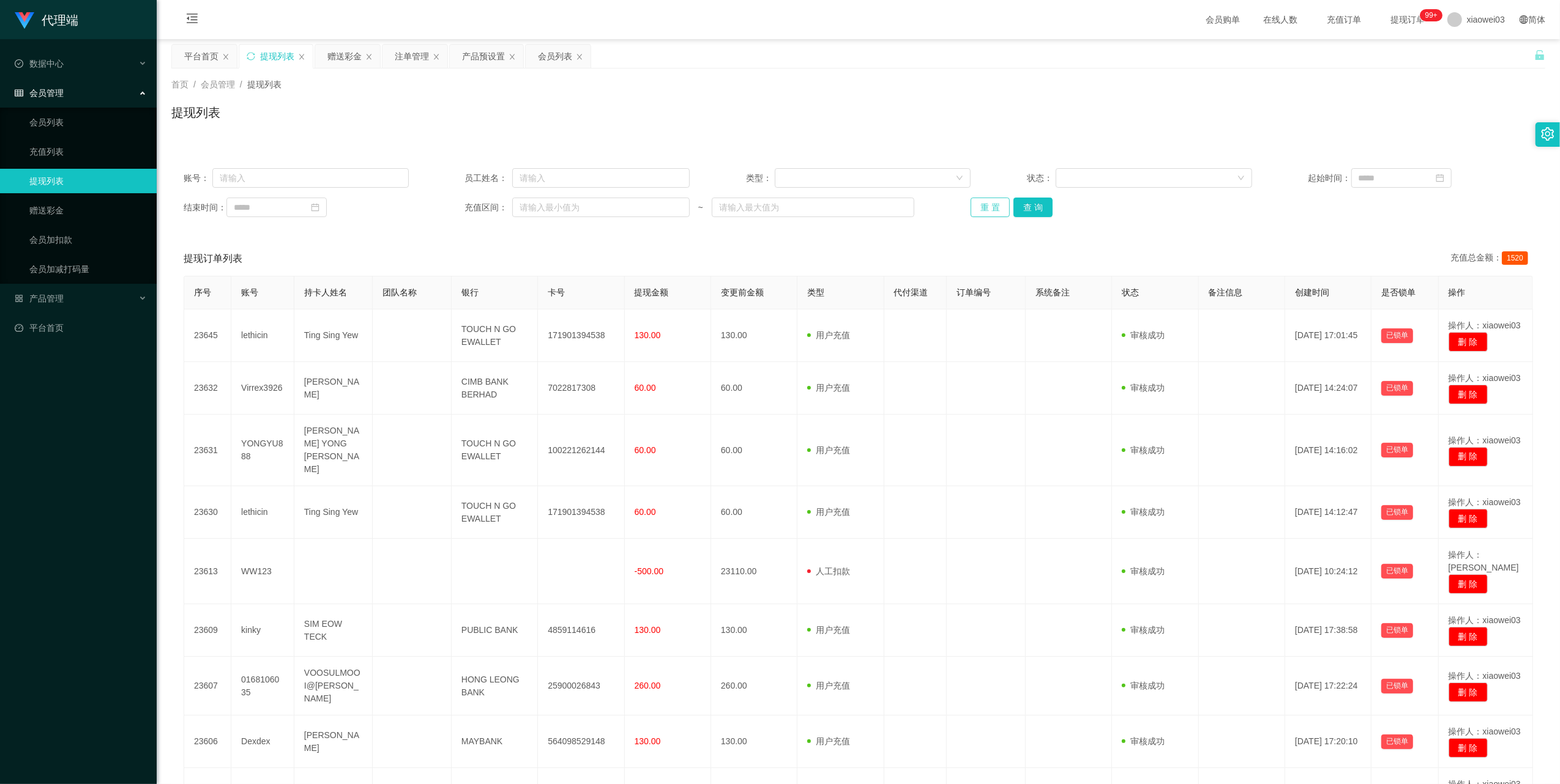
click at [981, 209] on button "重 置" at bounding box center [990, 207] width 39 height 20
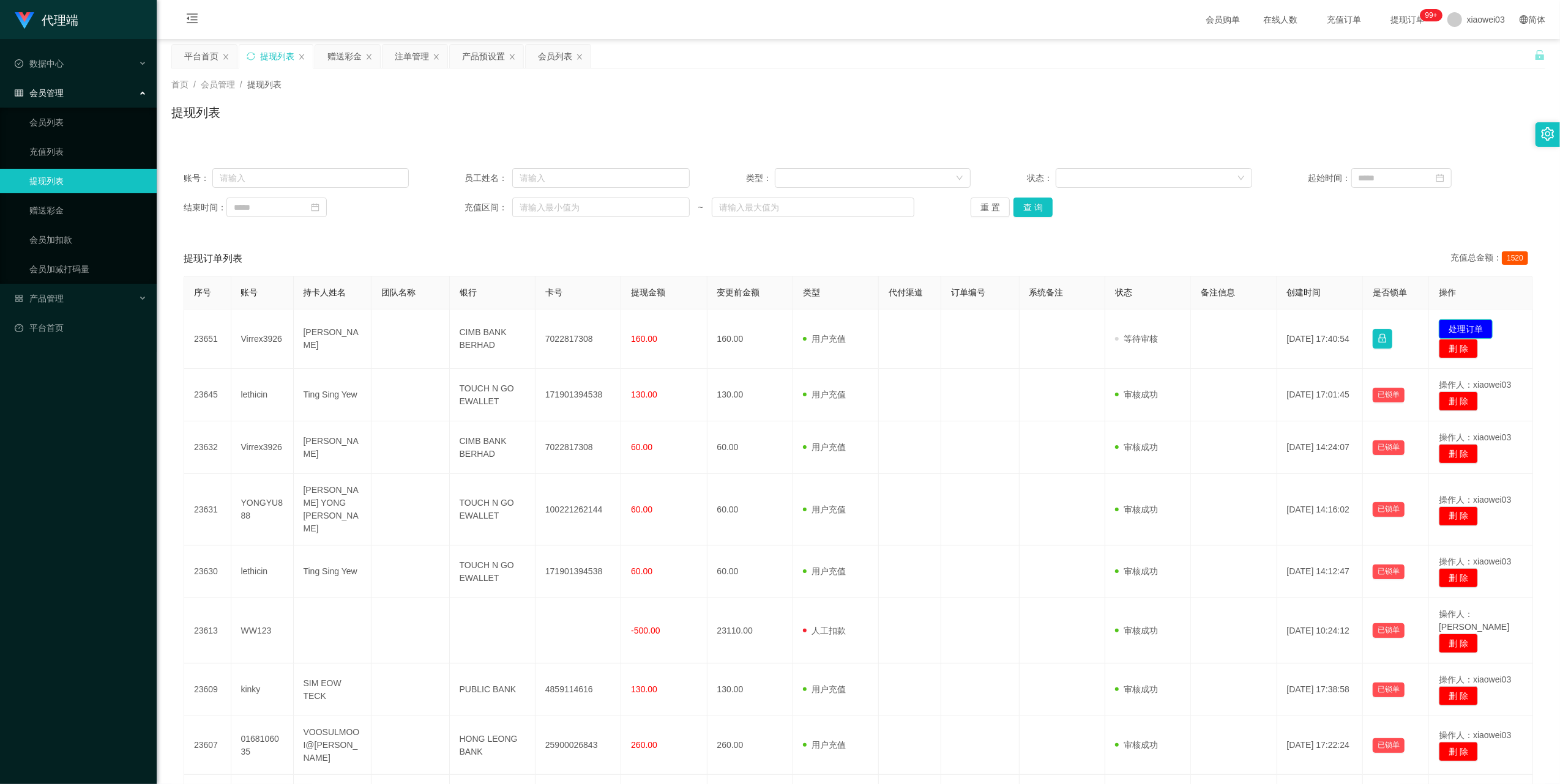
drag, startPoint x: 1477, startPoint y: 328, endPoint x: 1464, endPoint y: 323, distance: 13.9
click at [1477, 328] on button "处理订单" at bounding box center [1465, 329] width 54 height 20
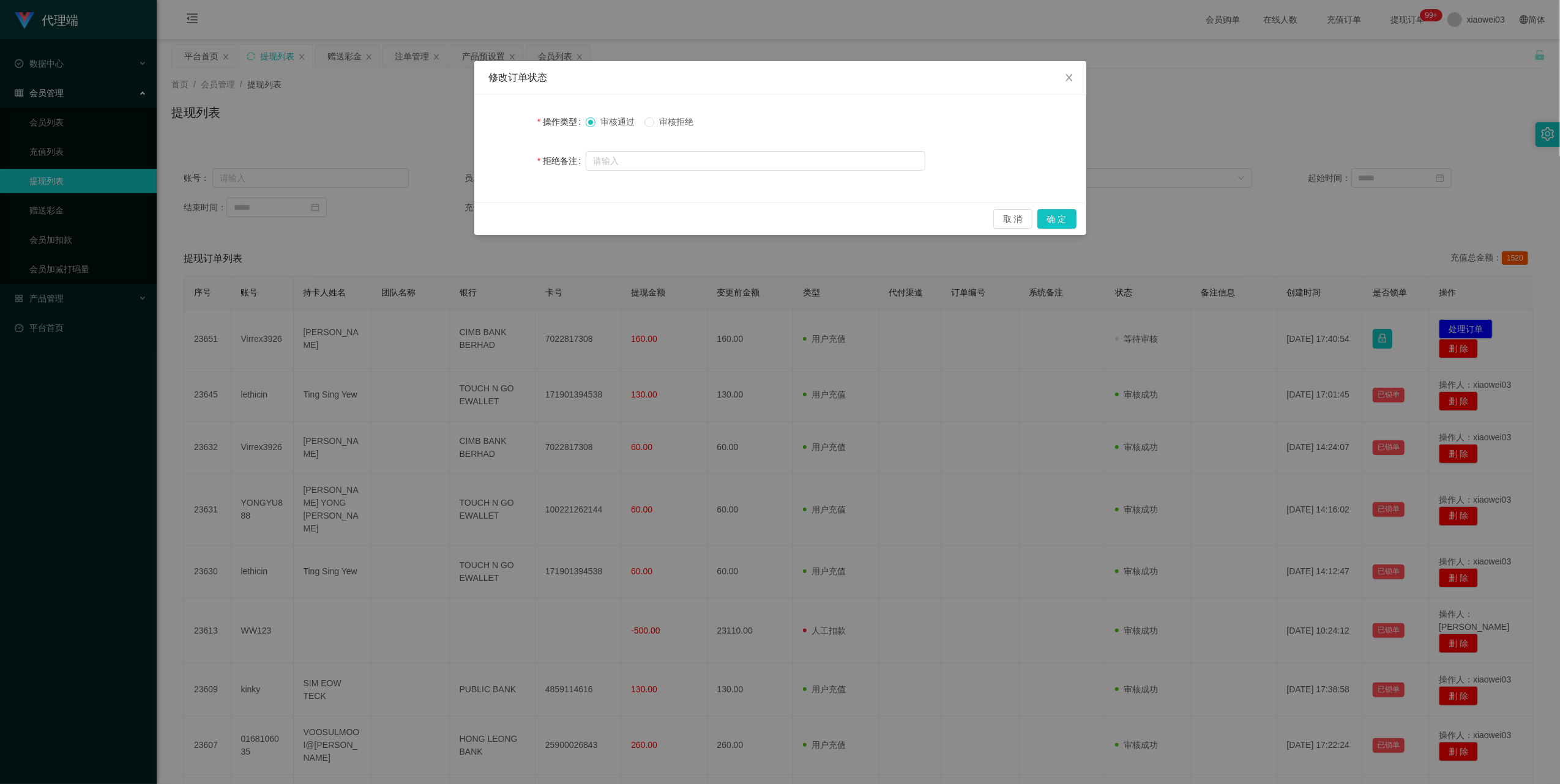
click at [666, 115] on label "审核拒绝" at bounding box center [671, 121] width 54 height 13
click at [687, 168] on input "text" at bounding box center [755, 161] width 339 height 20
type input "提现积分与数据收益不符"
click at [1062, 219] on button "确 定" at bounding box center [1057, 218] width 39 height 20
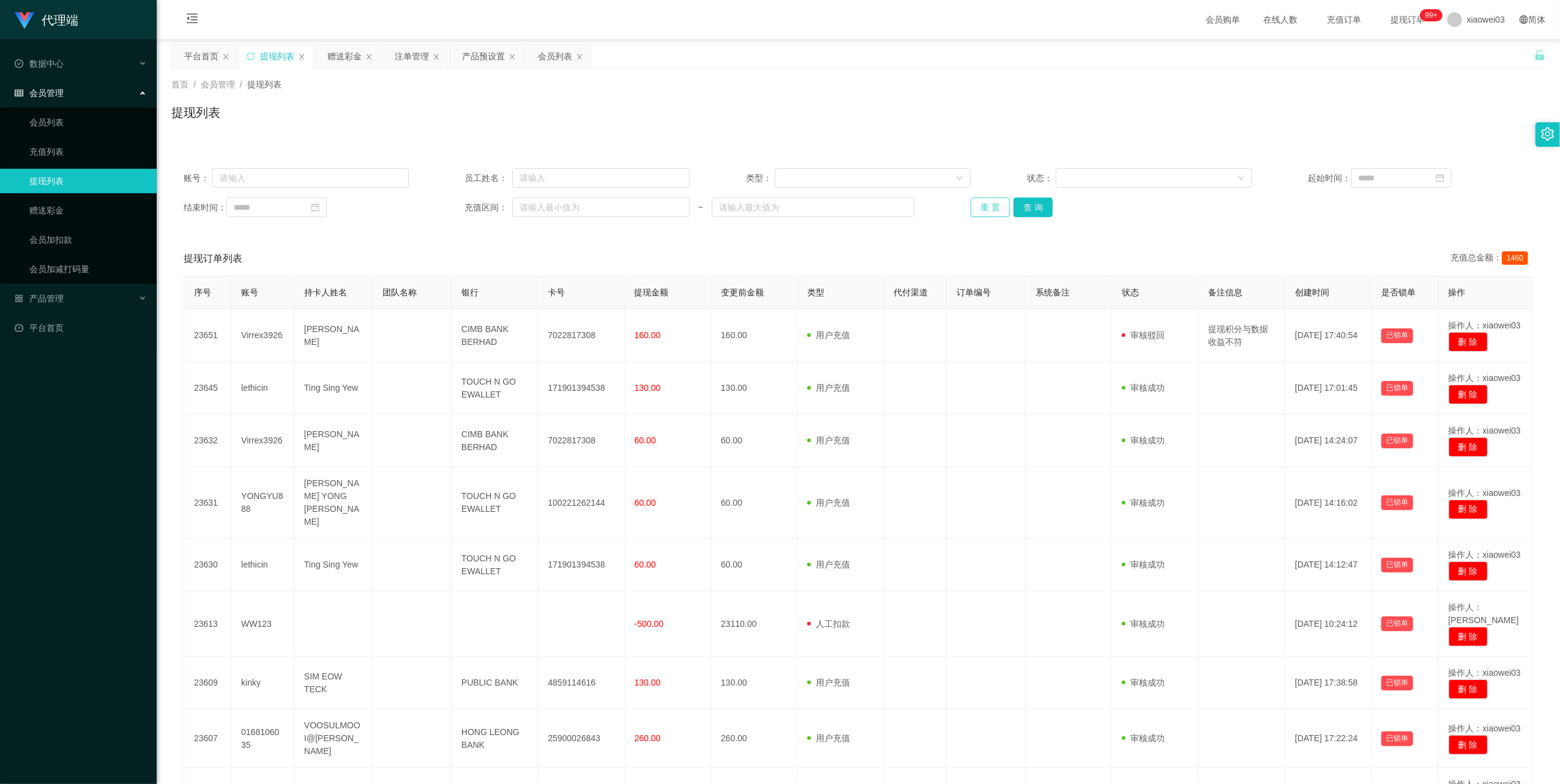
click at [974, 204] on button "重 置" at bounding box center [990, 207] width 39 height 20
click at [985, 204] on button "重 置" at bounding box center [990, 207] width 39 height 20
click at [973, 210] on button "重 置" at bounding box center [990, 207] width 39 height 20
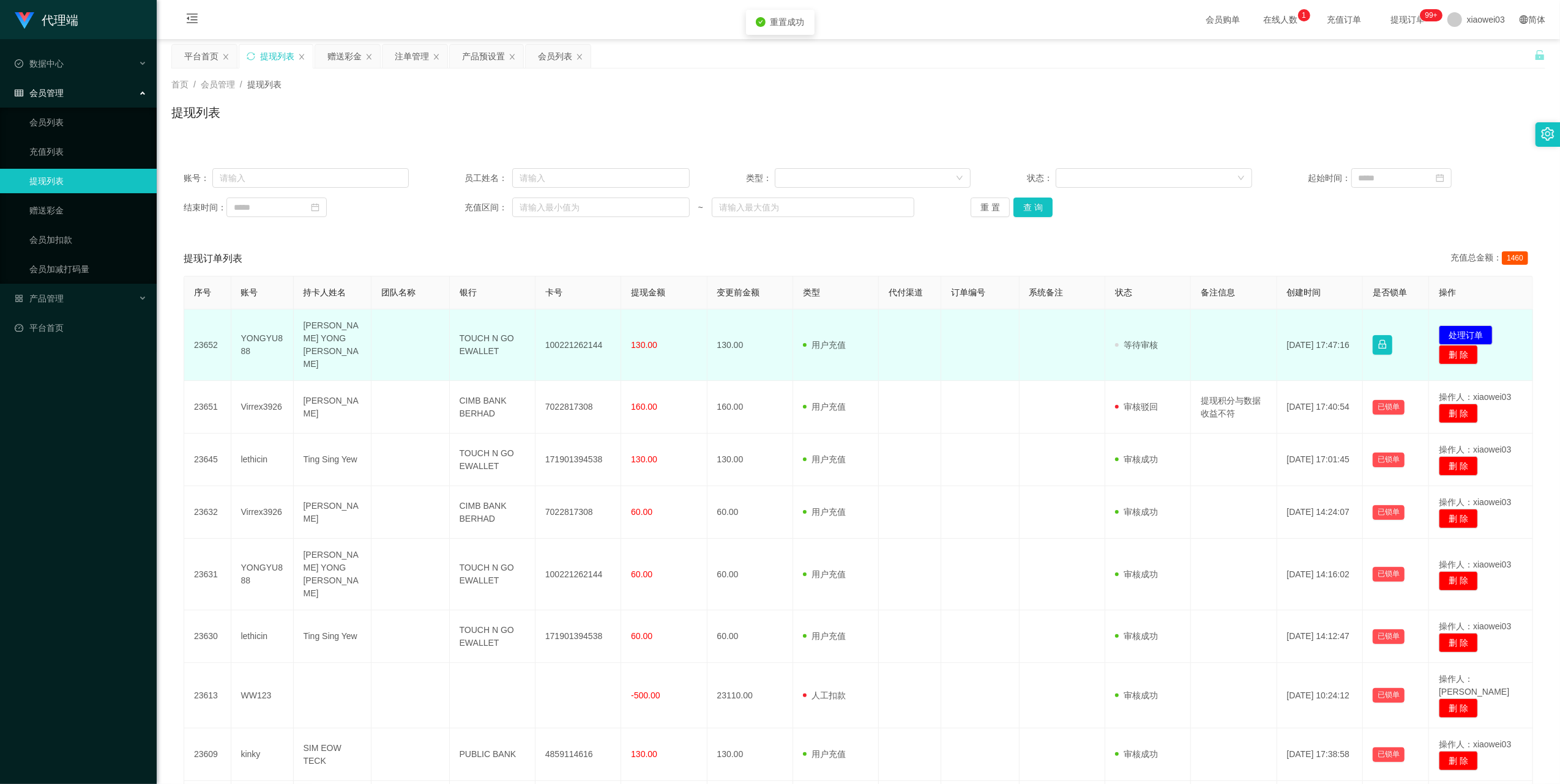
click at [580, 342] on td "100221262144" at bounding box center [578, 345] width 85 height 72
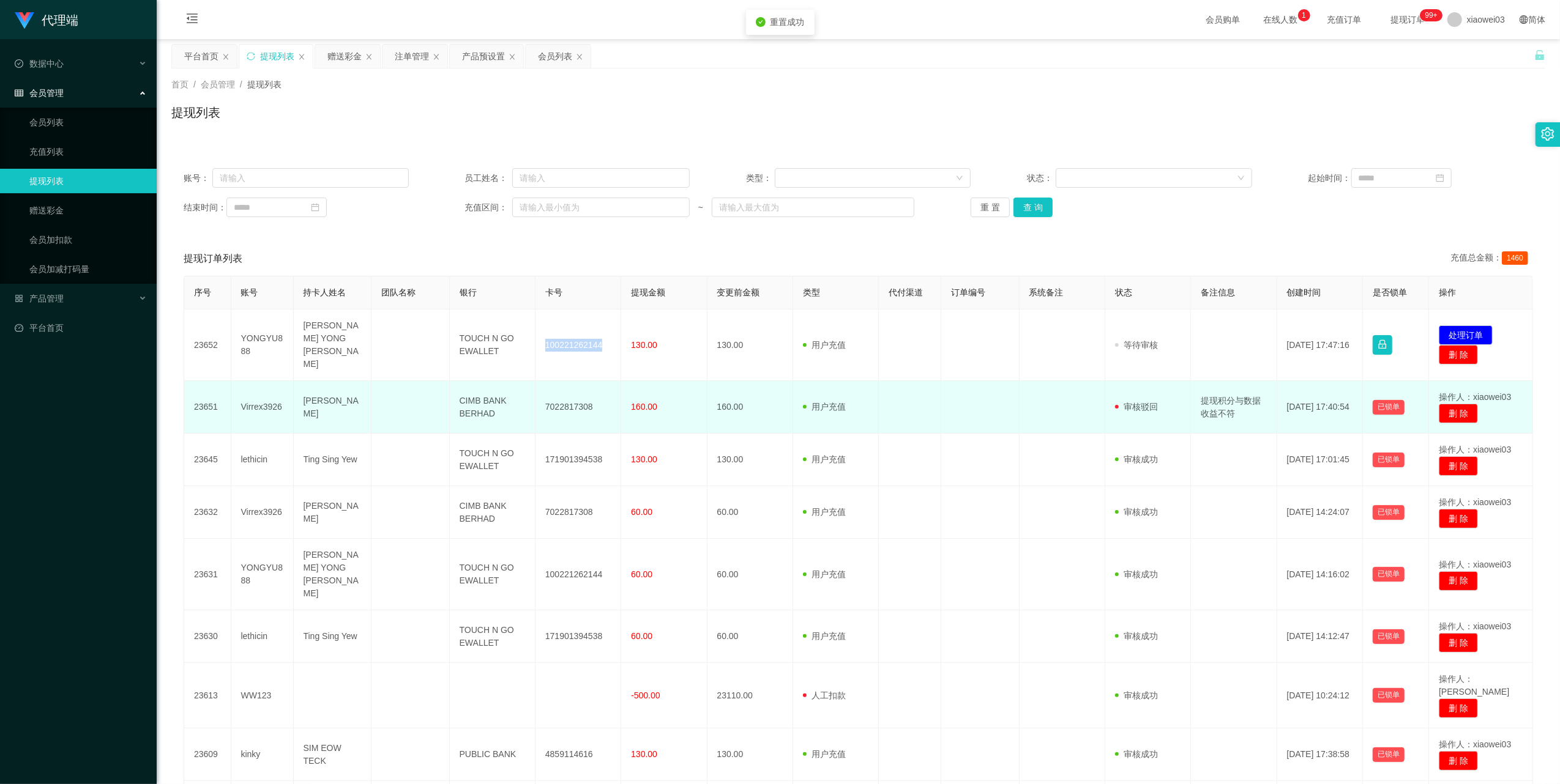
copy td "100221262144"
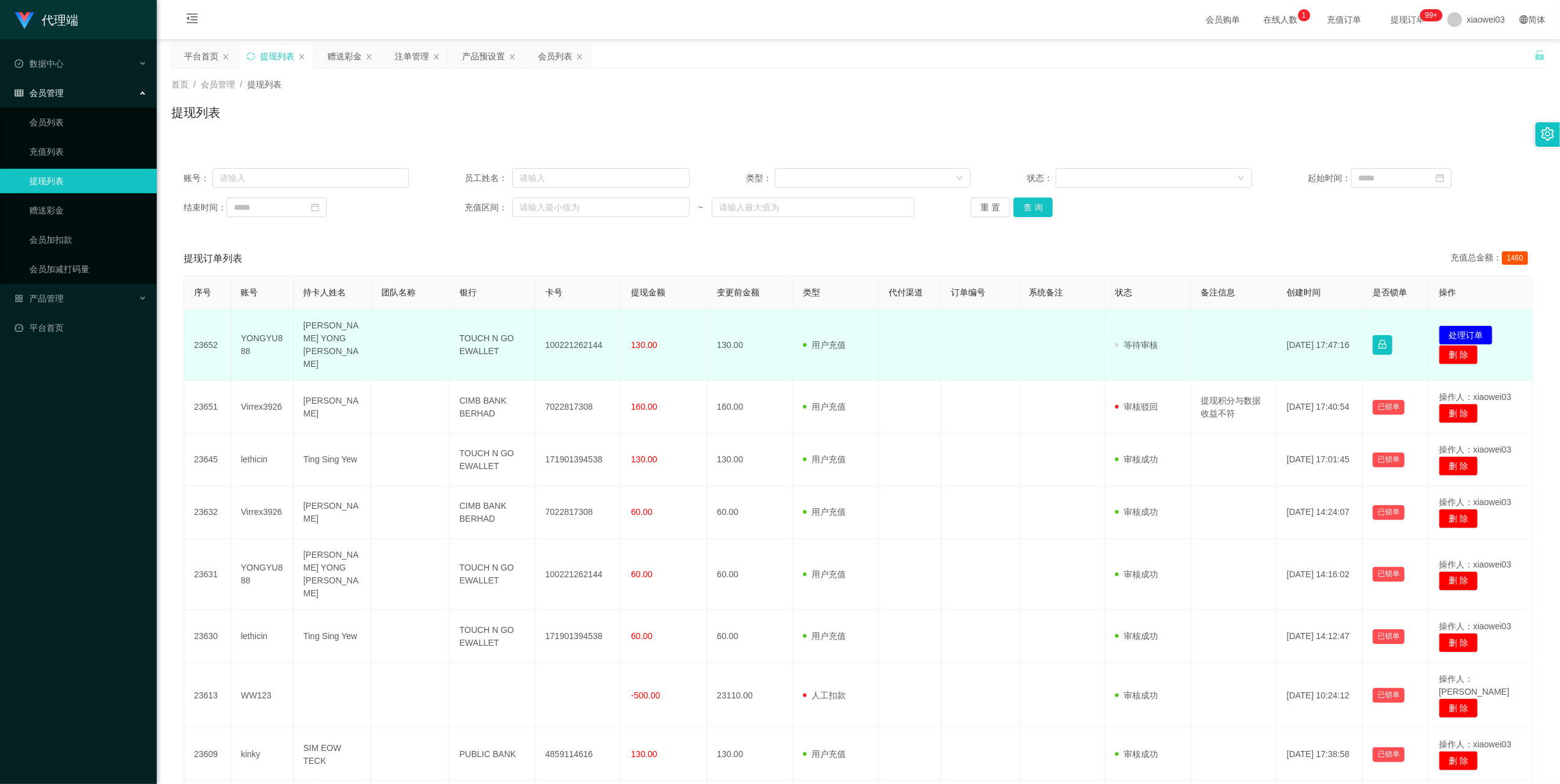
click at [464, 344] on td "TOUCH N GO EWALLET" at bounding box center [493, 345] width 85 height 72
click at [464, 345] on td "TOUCH N GO EWALLET" at bounding box center [493, 345] width 85 height 72
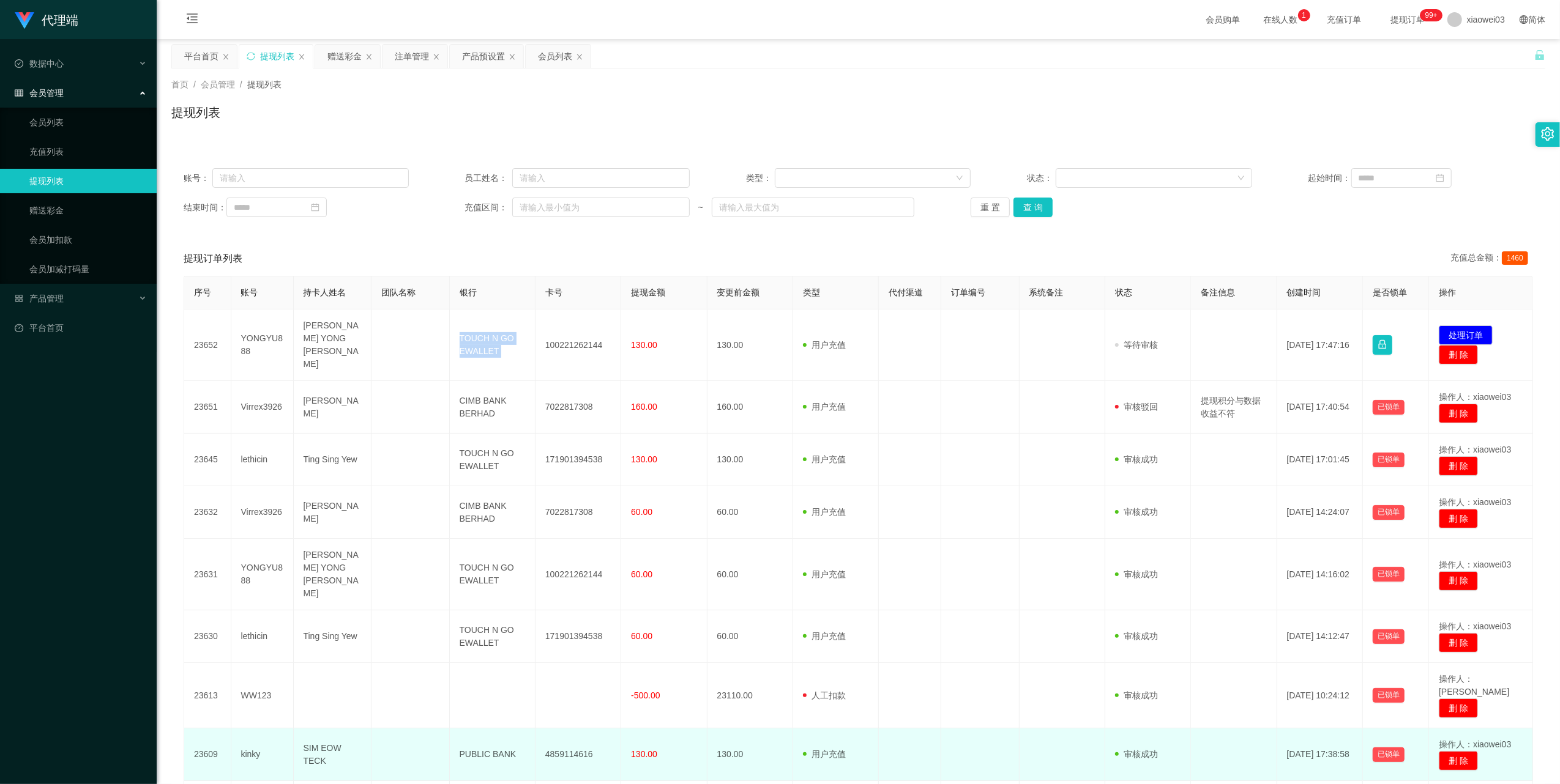
copy td "TOUCH N GO EWALLET"
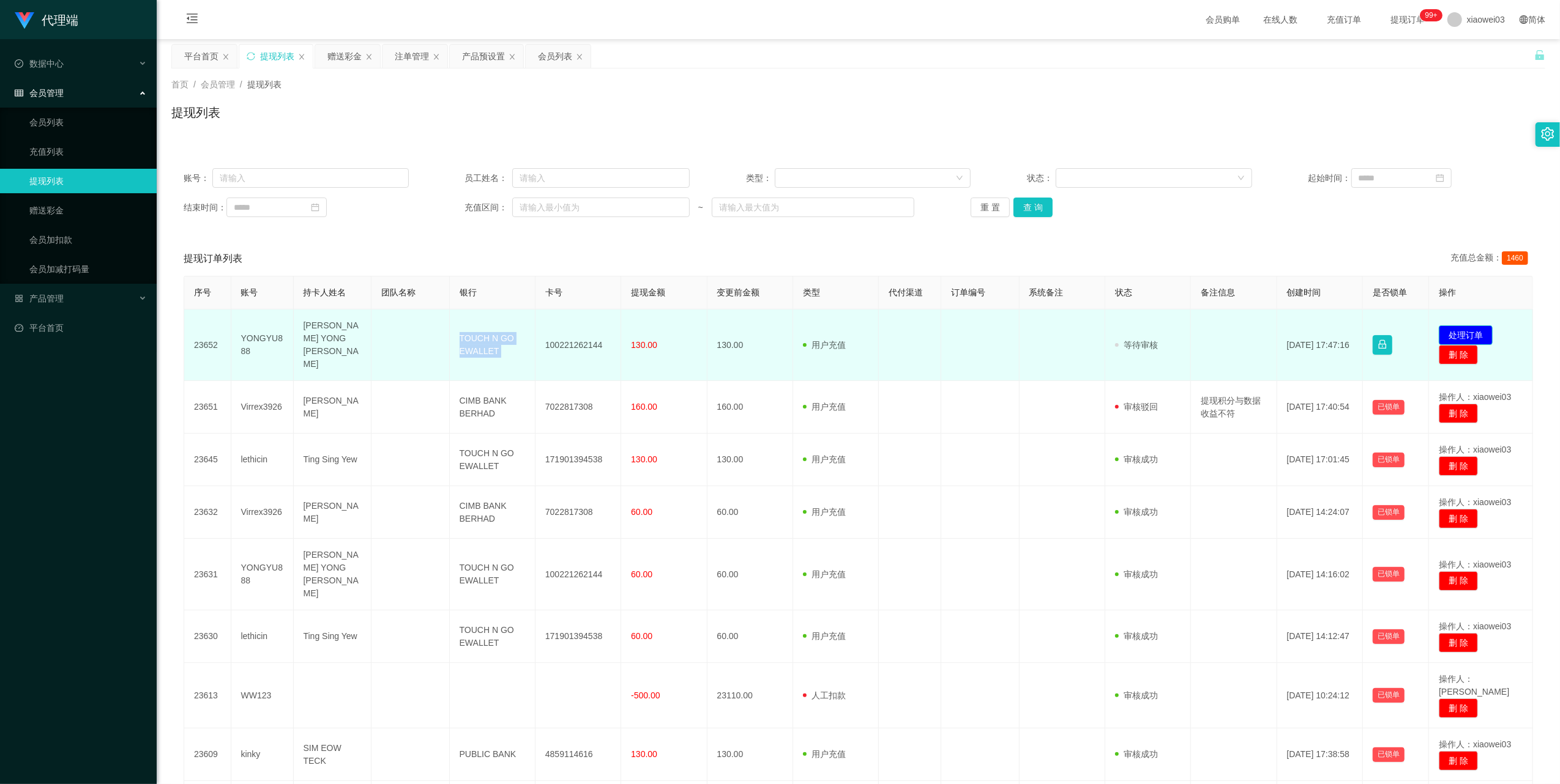
click at [1462, 326] on button "处理订单" at bounding box center [1465, 335] width 54 height 20
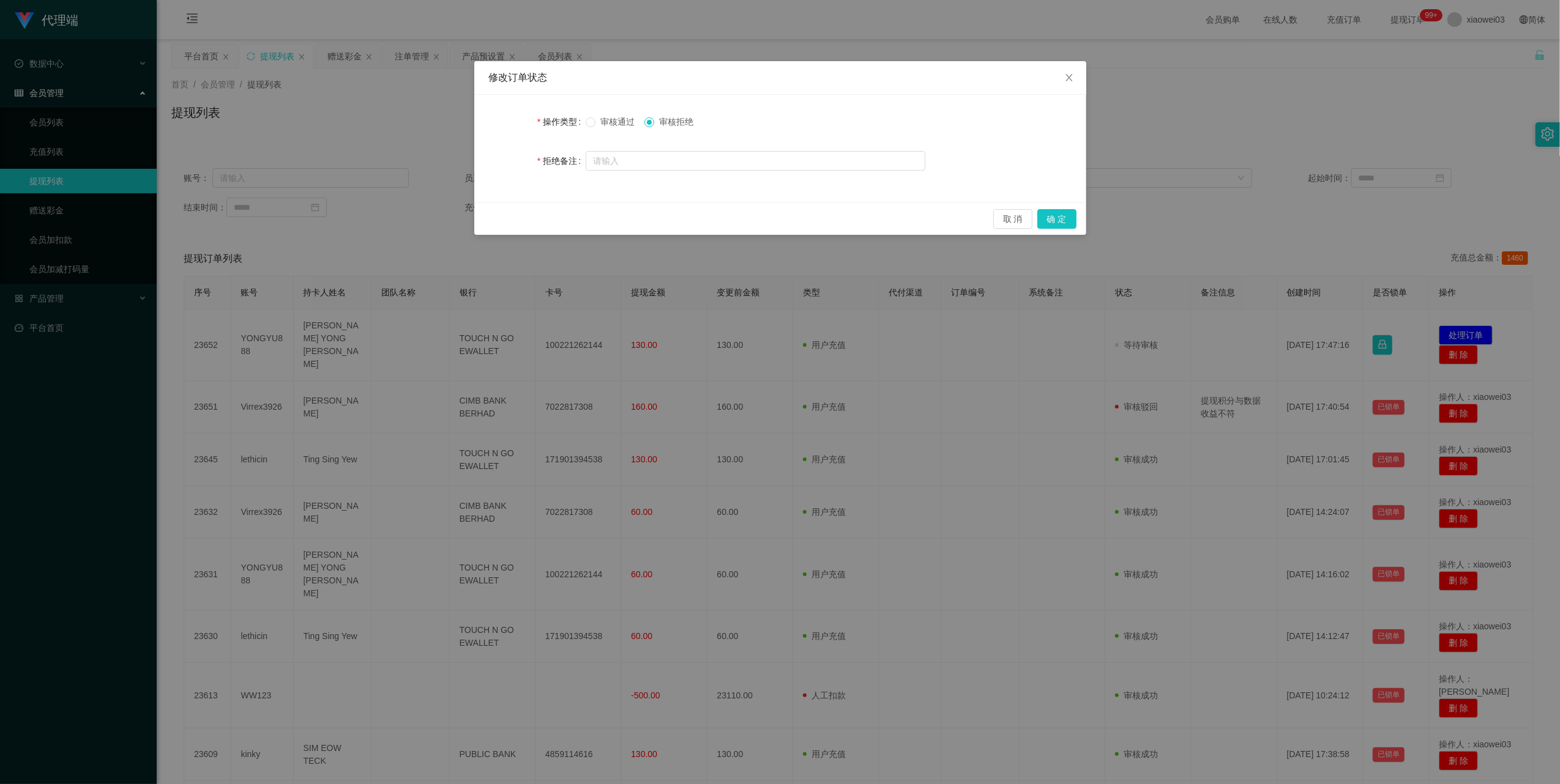
click at [617, 125] on span "审核通过" at bounding box center [617, 121] width 44 height 9
click at [1057, 222] on button "确 定" at bounding box center [1057, 218] width 39 height 20
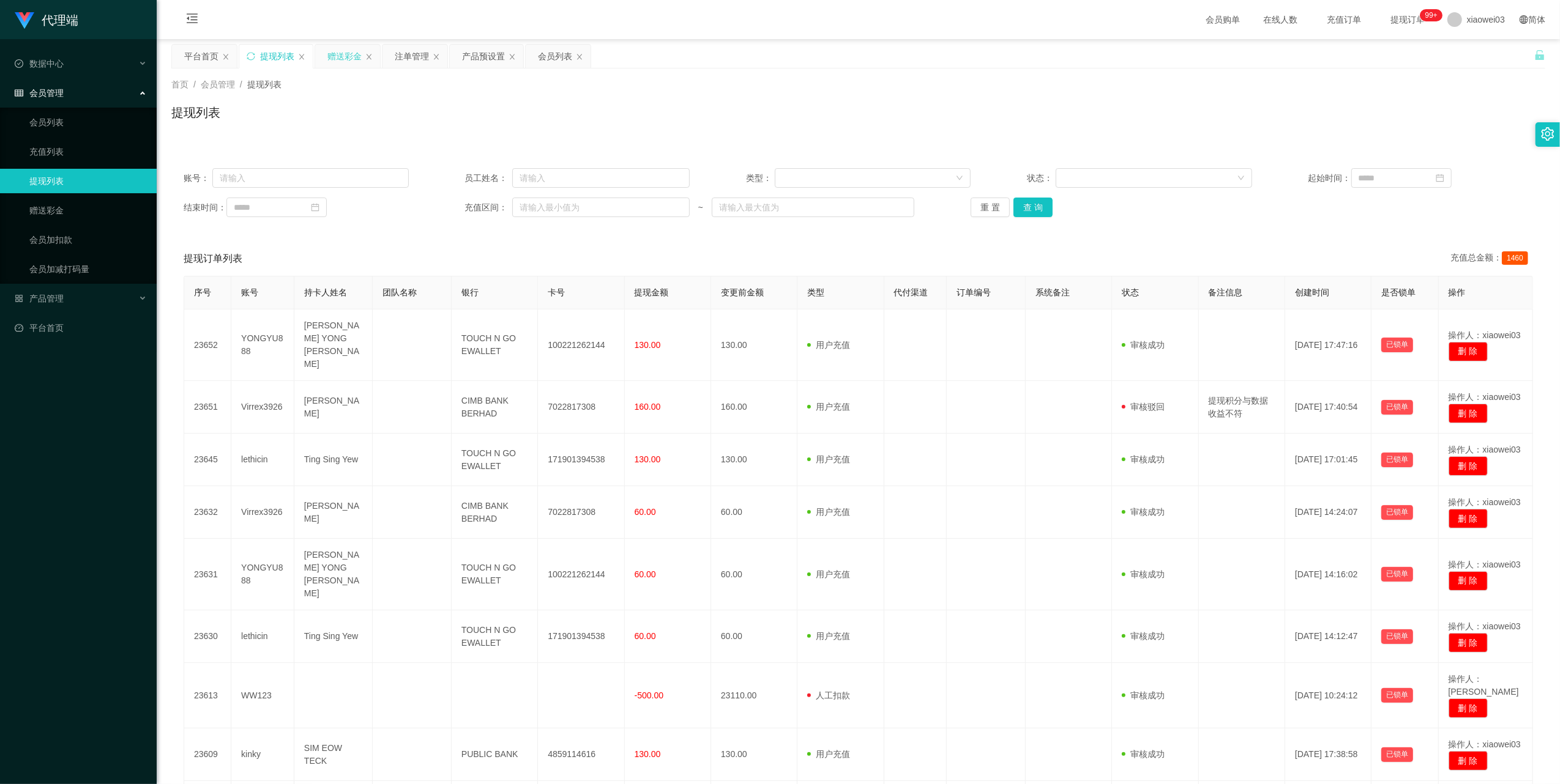
click at [346, 59] on div "赠送彩金" at bounding box center [344, 56] width 34 height 23
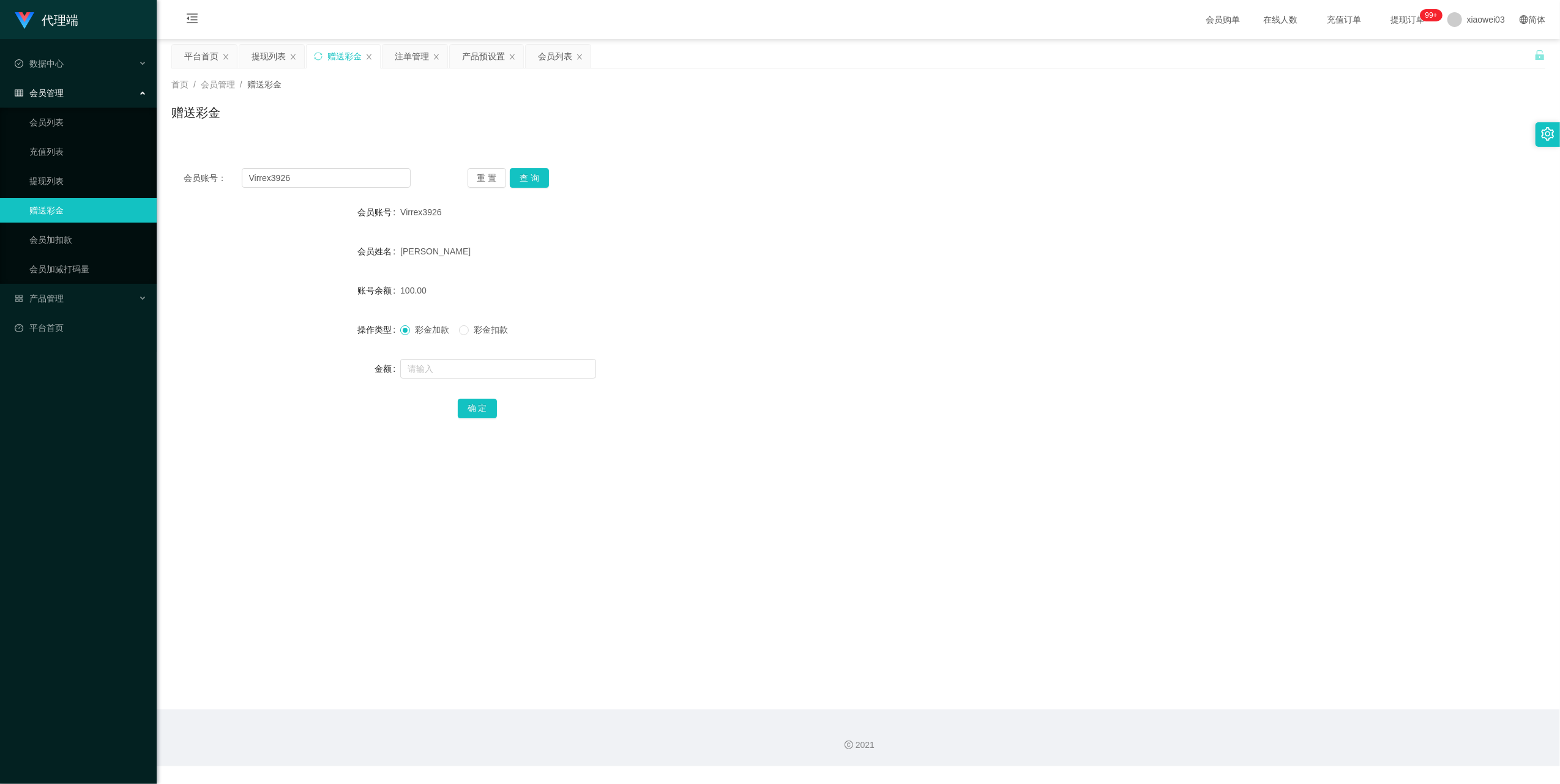
click at [525, 189] on div "会员账号： Virrex3926 重 置 查 询 会员账号 Virrex3926 会员姓名 Sherlene Ang Chai Ling 账号余额 100.0…" at bounding box center [858, 301] width 1373 height 291
click at [539, 184] on button "查 询" at bounding box center [529, 178] width 39 height 20
click at [492, 364] on input "text" at bounding box center [498, 368] width 196 height 20
type input "30"
drag, startPoint x: 506, startPoint y: 332, endPoint x: 501, endPoint y: 372, distance: 40.3
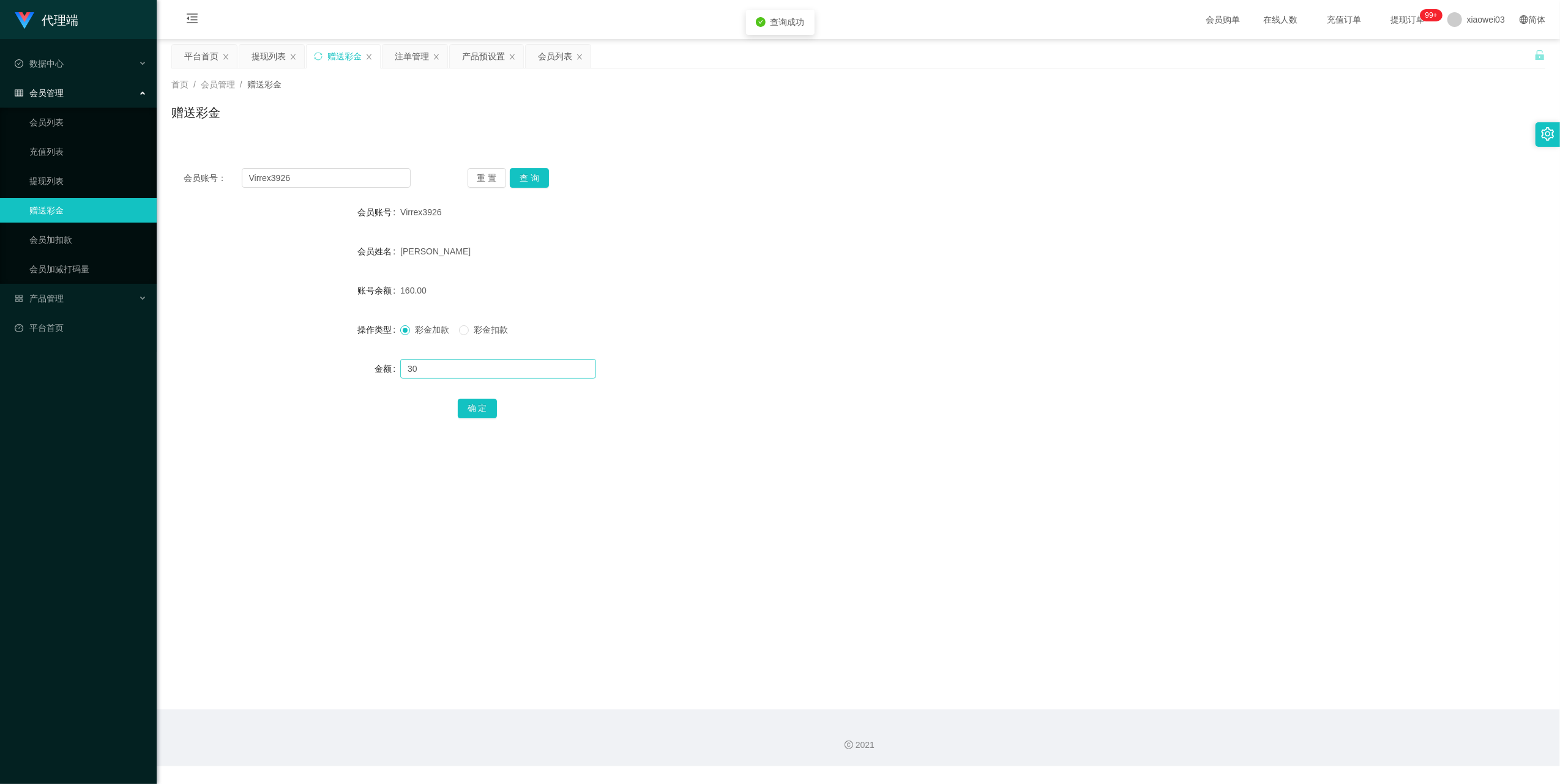
click at [506, 332] on span "彩金扣款" at bounding box center [491, 330] width 44 height 9
click at [477, 410] on button "确 定" at bounding box center [478, 408] width 39 height 20
click at [262, 62] on div "提现列表" at bounding box center [269, 56] width 34 height 23
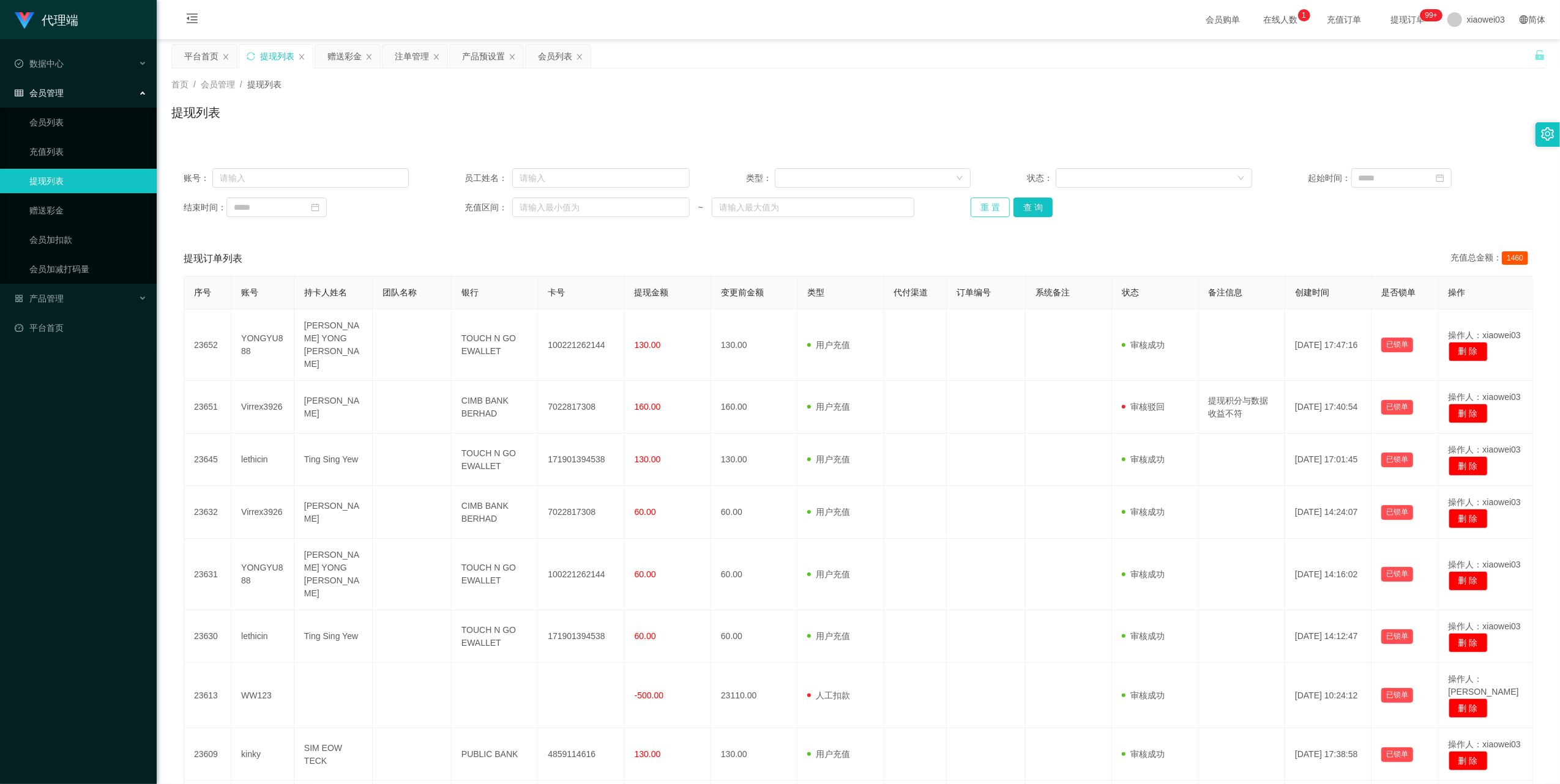
drag, startPoint x: 994, startPoint y: 201, endPoint x: 897, endPoint y: 301, distance: 139.3
click at [994, 202] on button "重 置" at bounding box center [990, 207] width 39 height 20
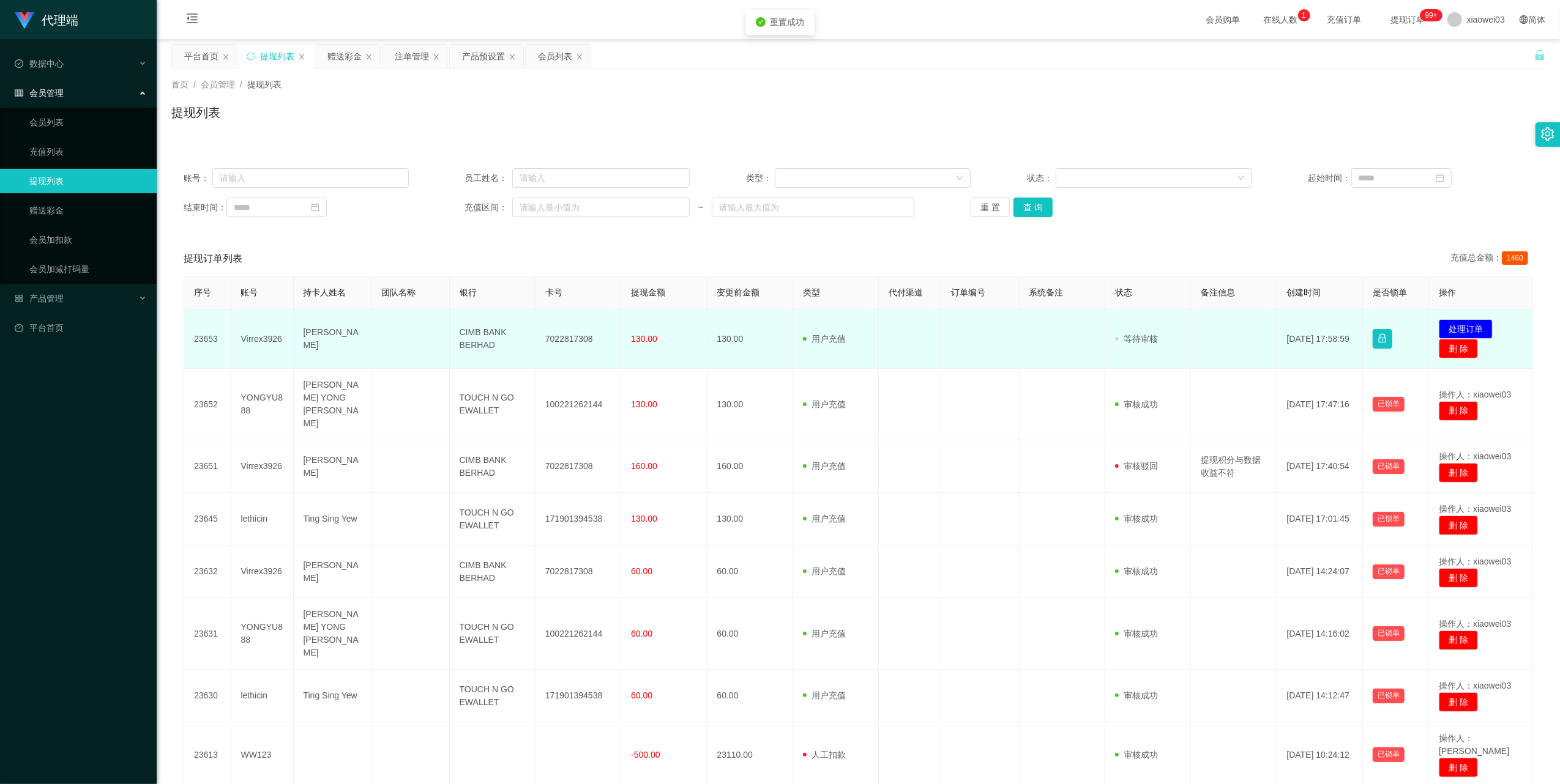
click at [577, 336] on td "7022817308" at bounding box center [578, 338] width 85 height 59
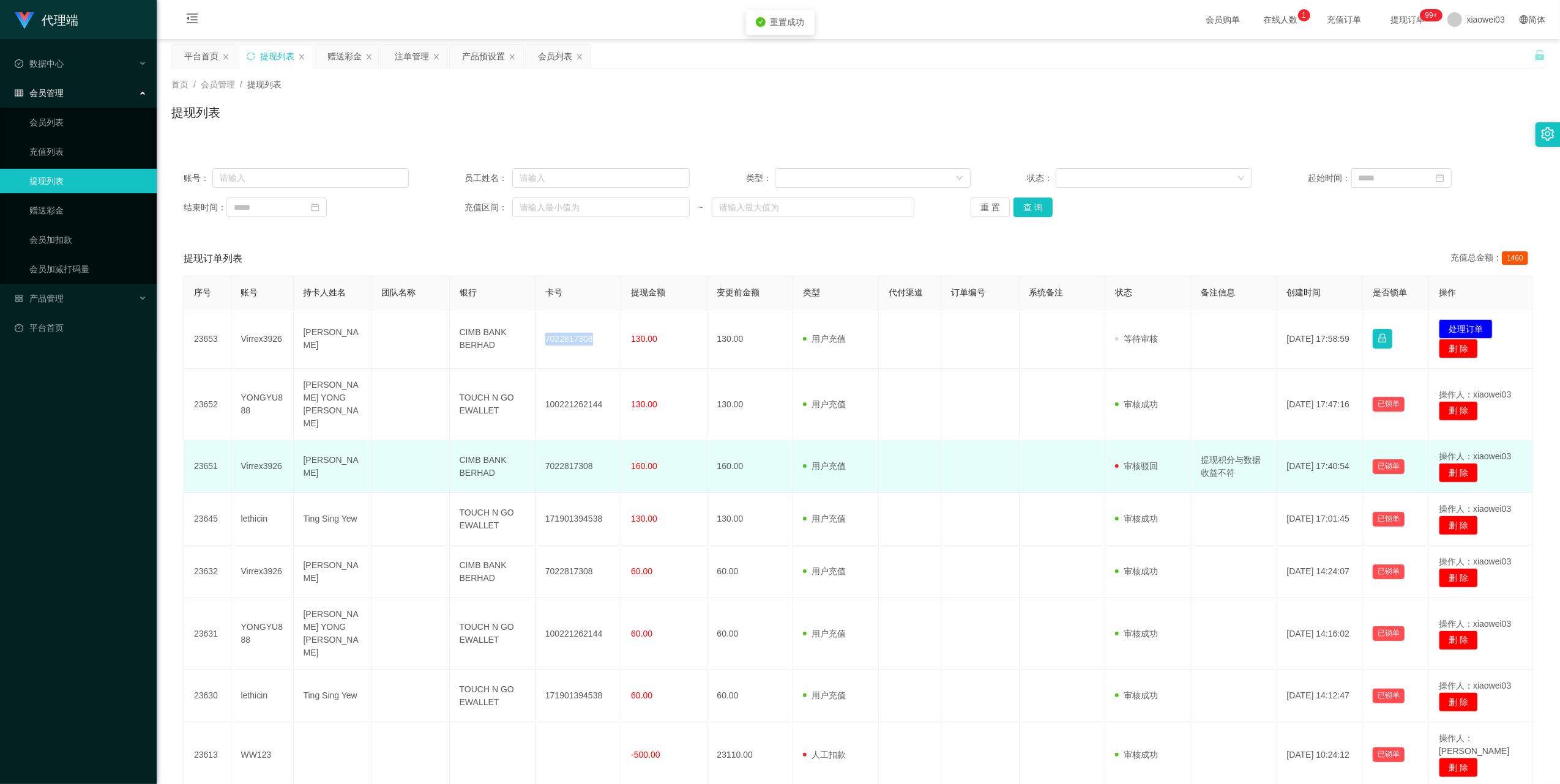
copy td "7022817308"
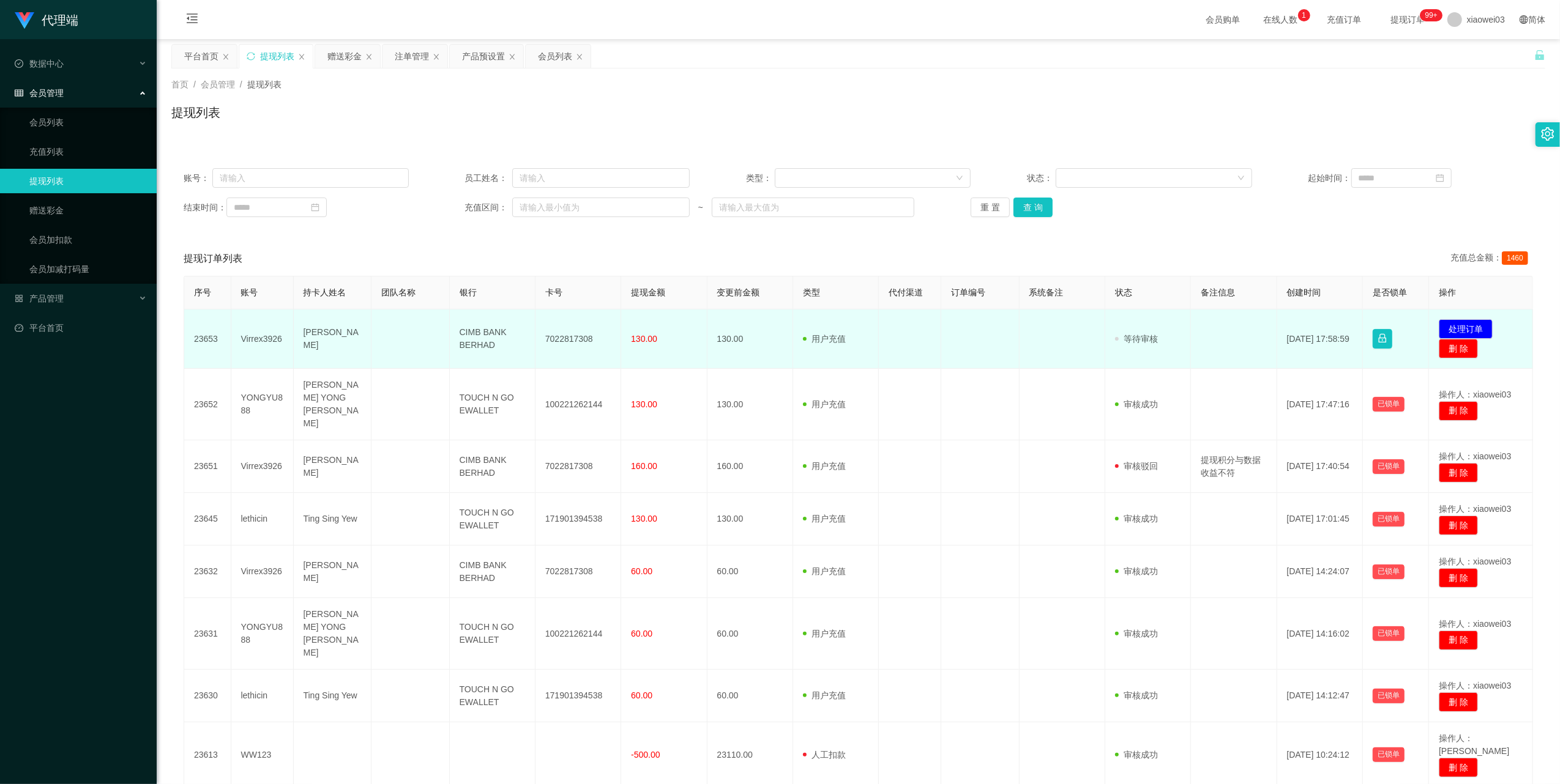
click at [471, 336] on td "CIMB BANK BERHAD" at bounding box center [493, 338] width 85 height 59
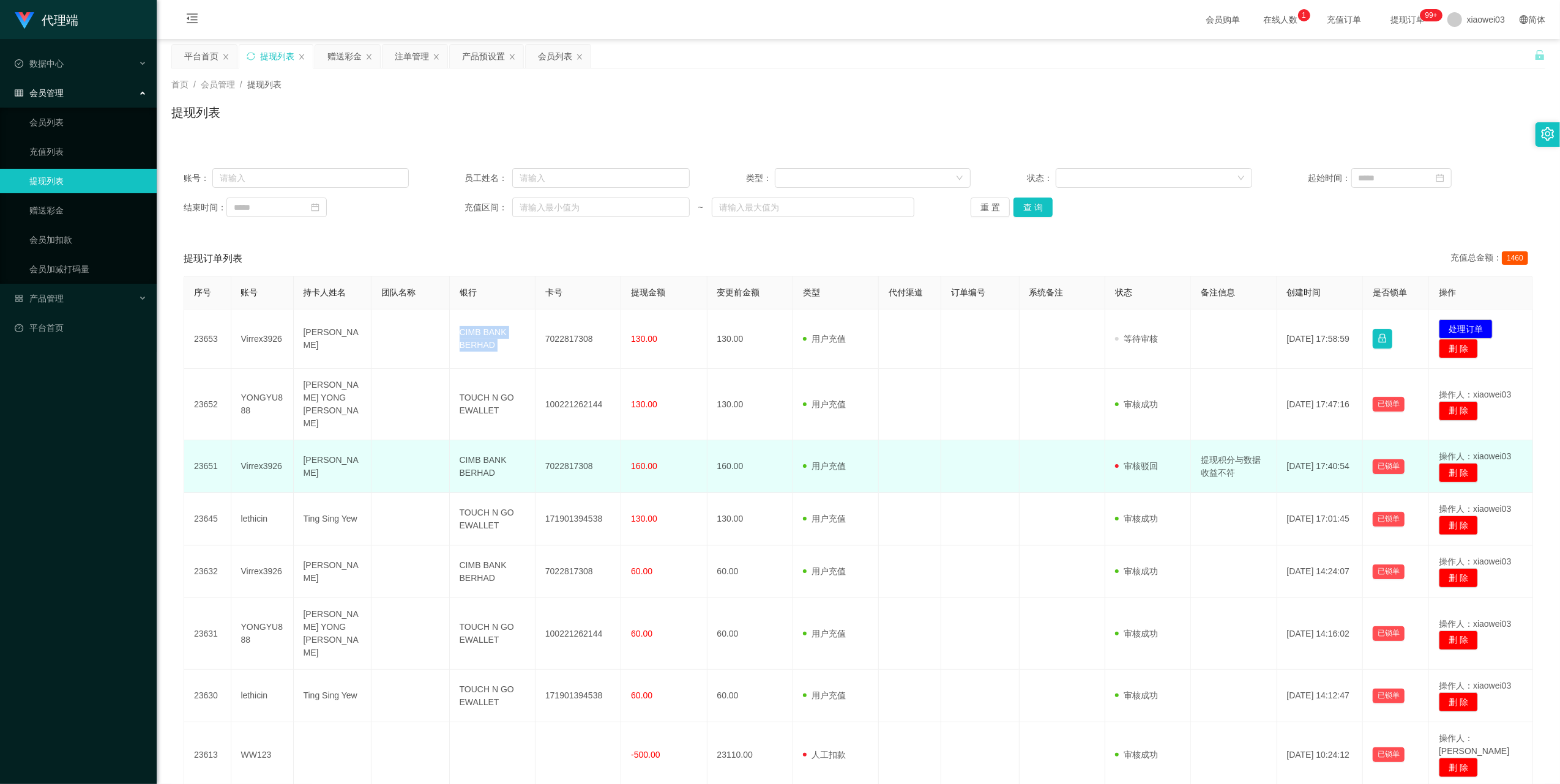
copy td "CIMB BANK BERHAD"
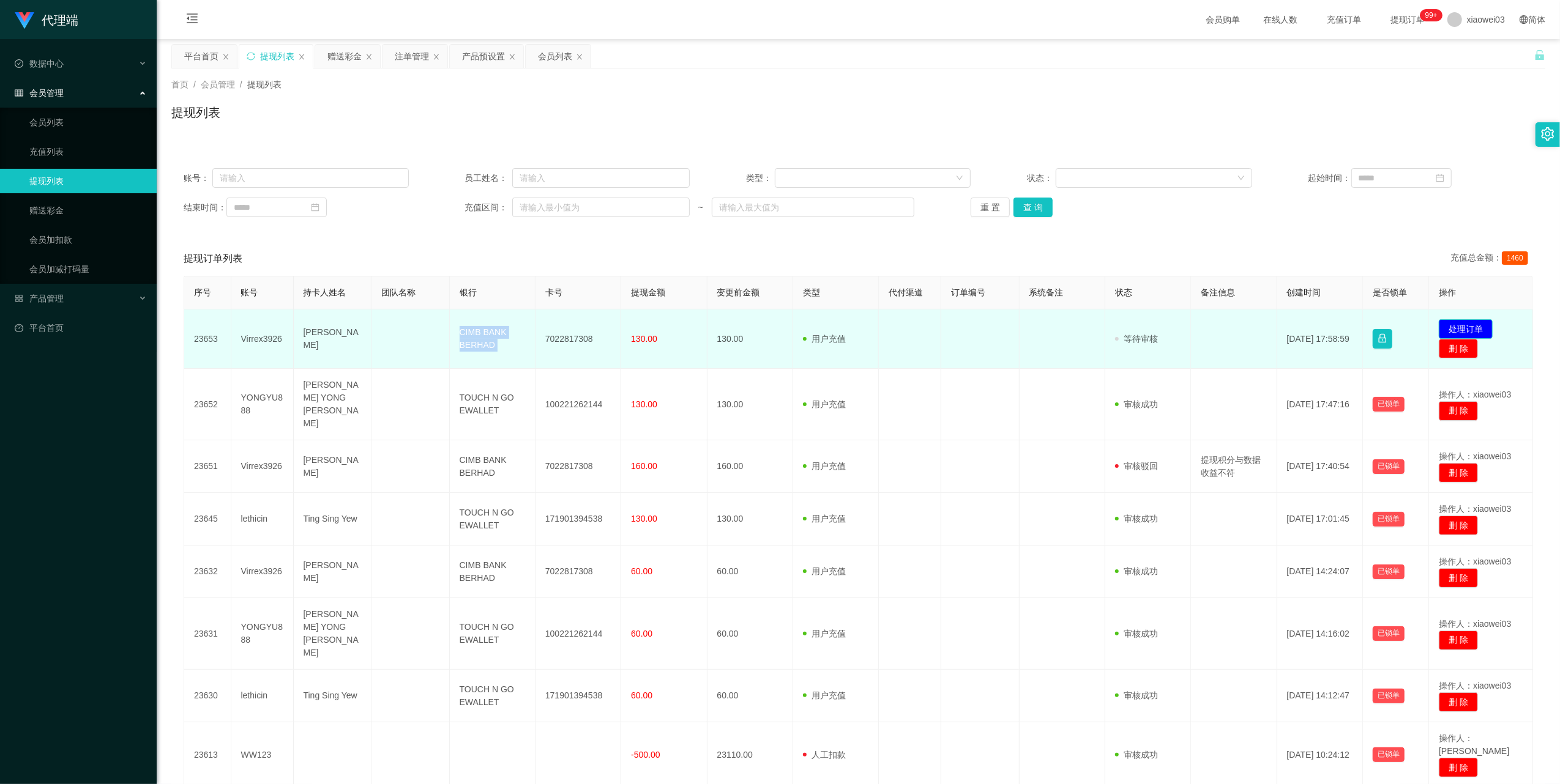
click at [1454, 323] on button "处理订单" at bounding box center [1465, 329] width 54 height 20
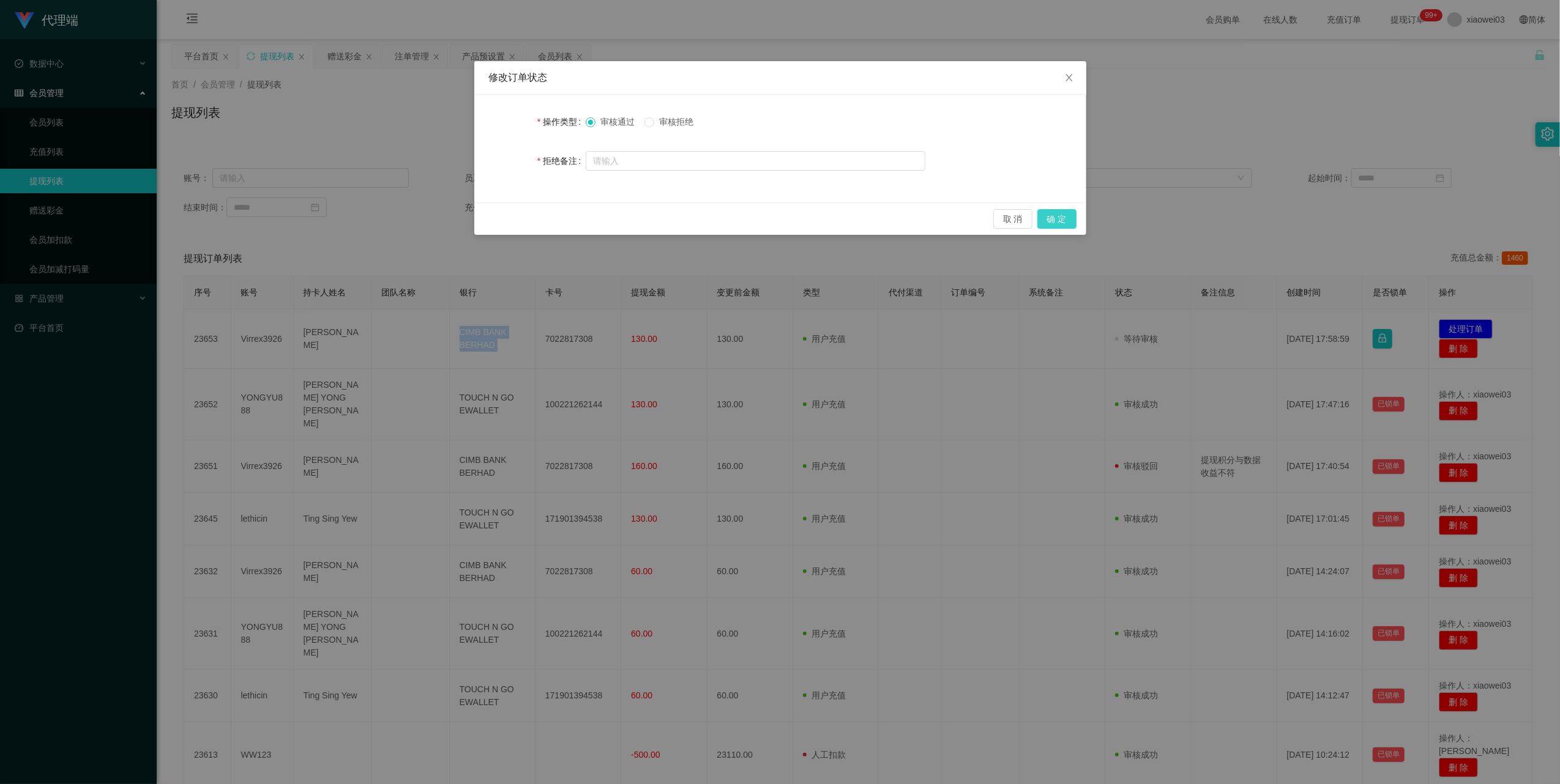
click at [1059, 222] on button "确 定" at bounding box center [1057, 218] width 39 height 20
